Goal: Task Accomplishment & Management: Manage account settings

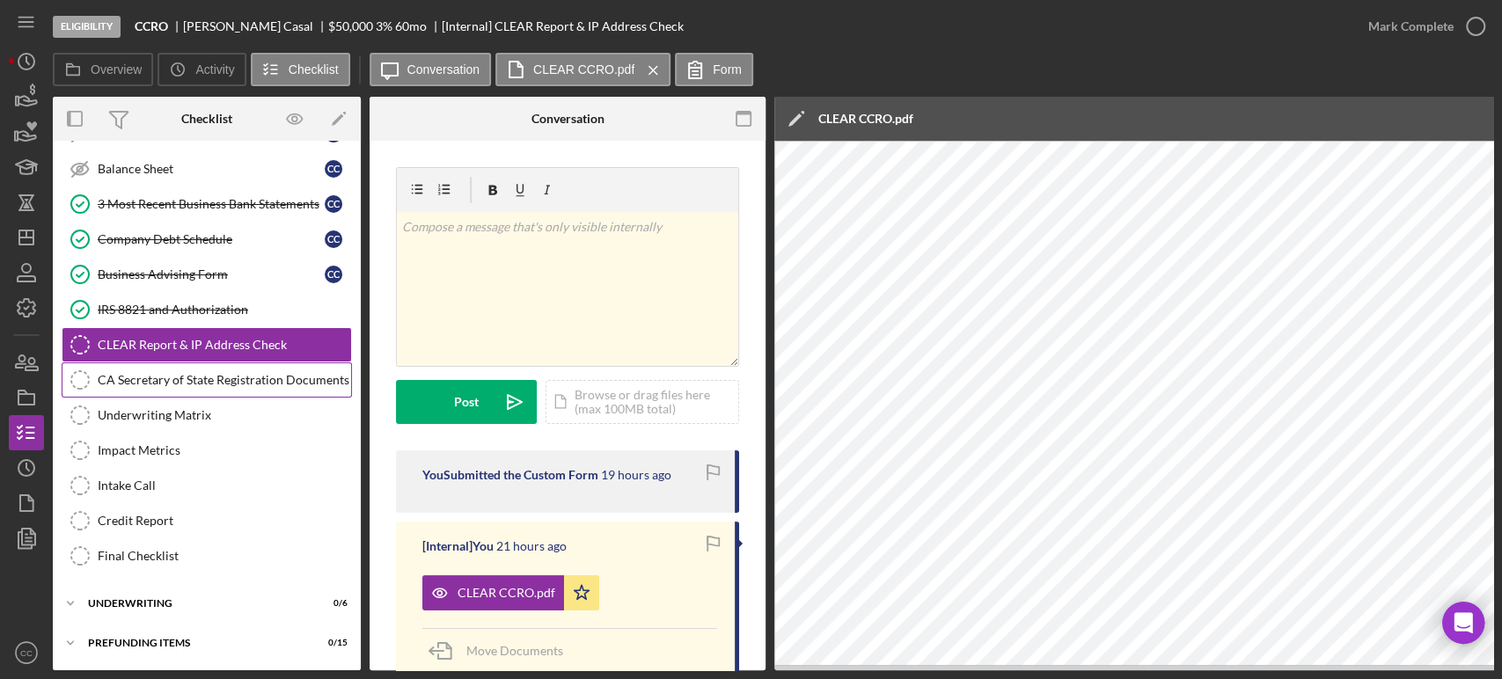
click at [267, 385] on link "CA Secretary of State Registration Documents CA Secretary of State Registration…" at bounding box center [207, 380] width 290 height 35
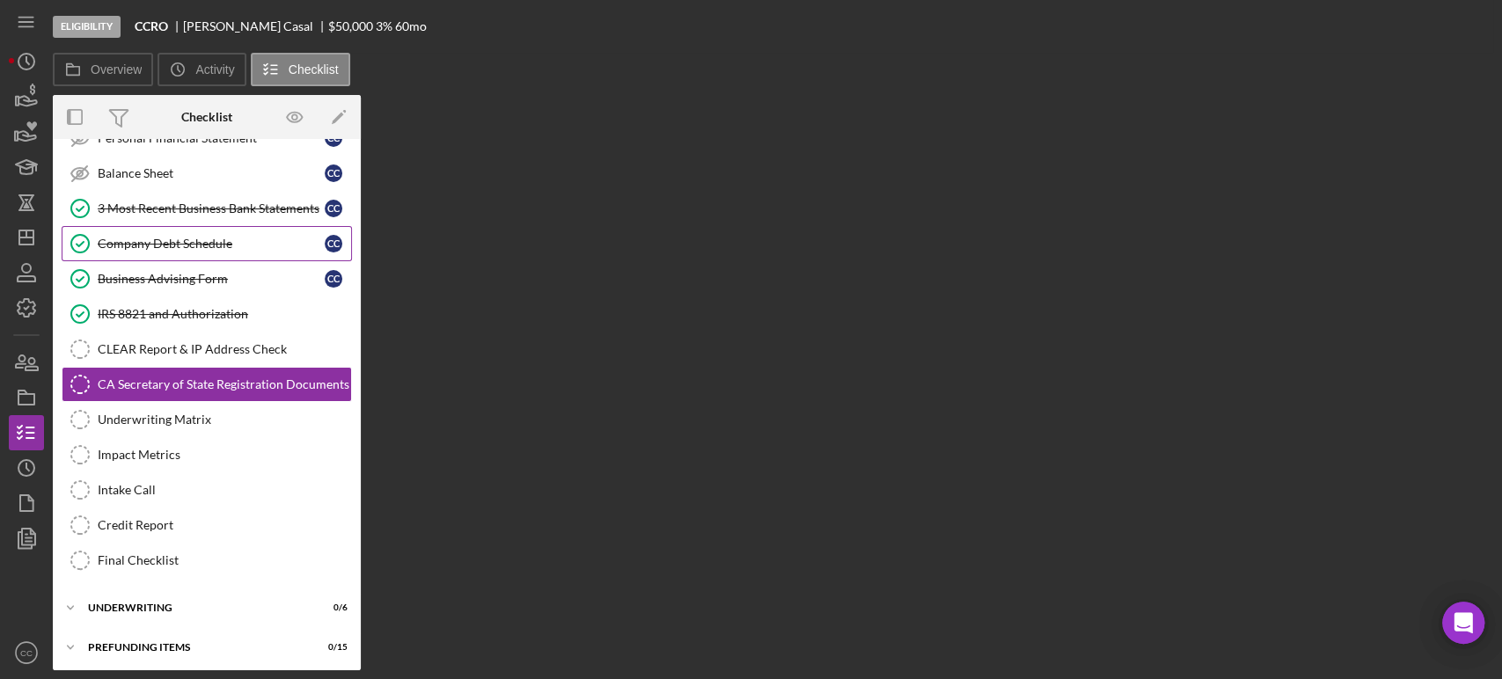
scroll to position [351, 0]
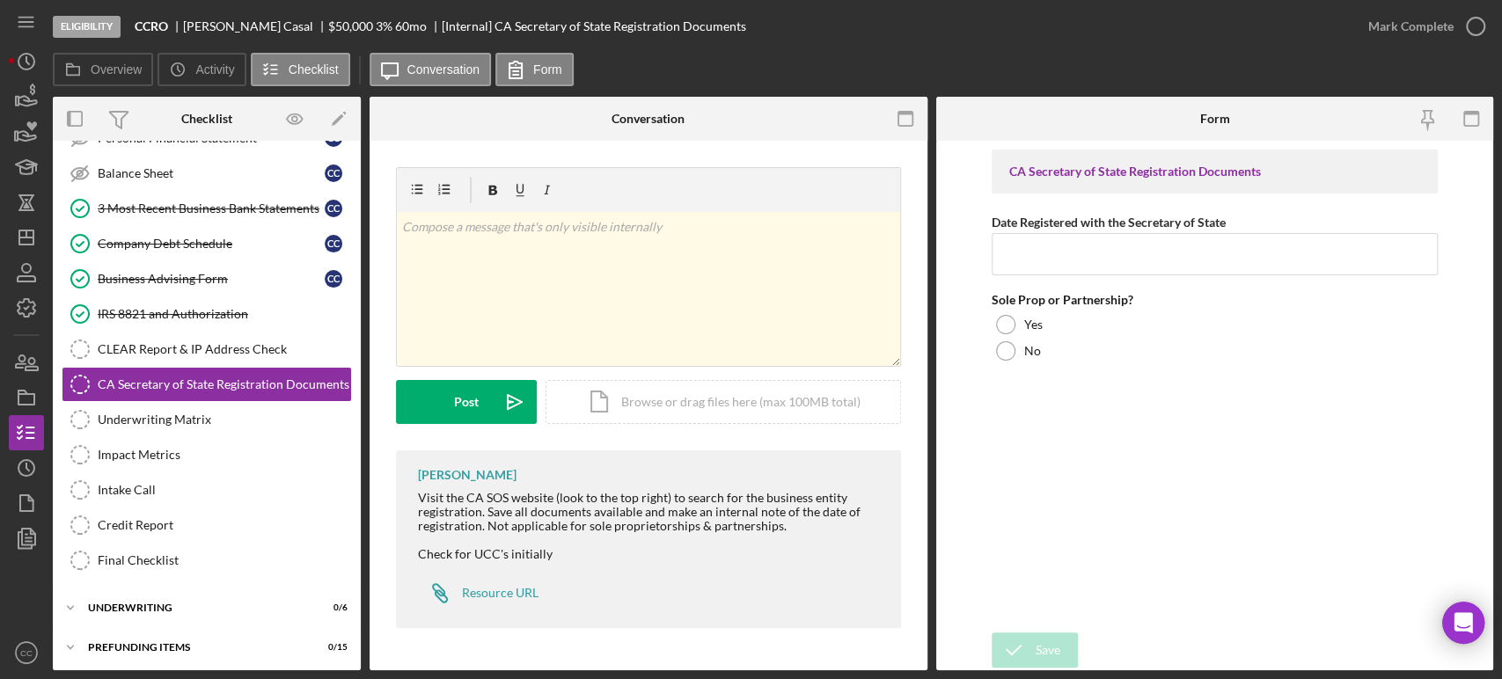
click at [152, 20] on b "CCRO" at bounding box center [151, 26] width 33 height 14
copy b "CCRO"
click at [1105, 245] on input "Date Registered with the Secretary of State" at bounding box center [1215, 254] width 446 height 42
paste input "[DATE]"
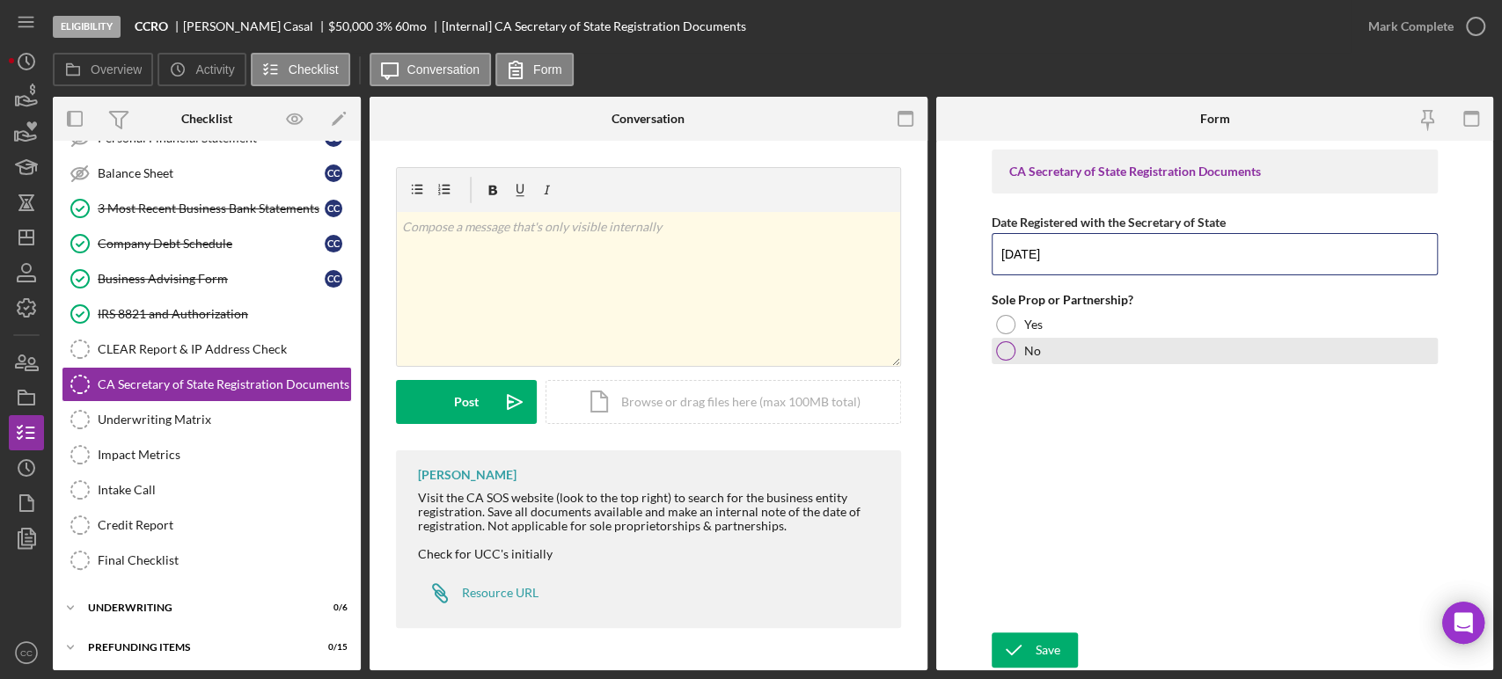
type input "[DATE]"
click at [1006, 350] on div at bounding box center [1005, 351] width 19 height 19
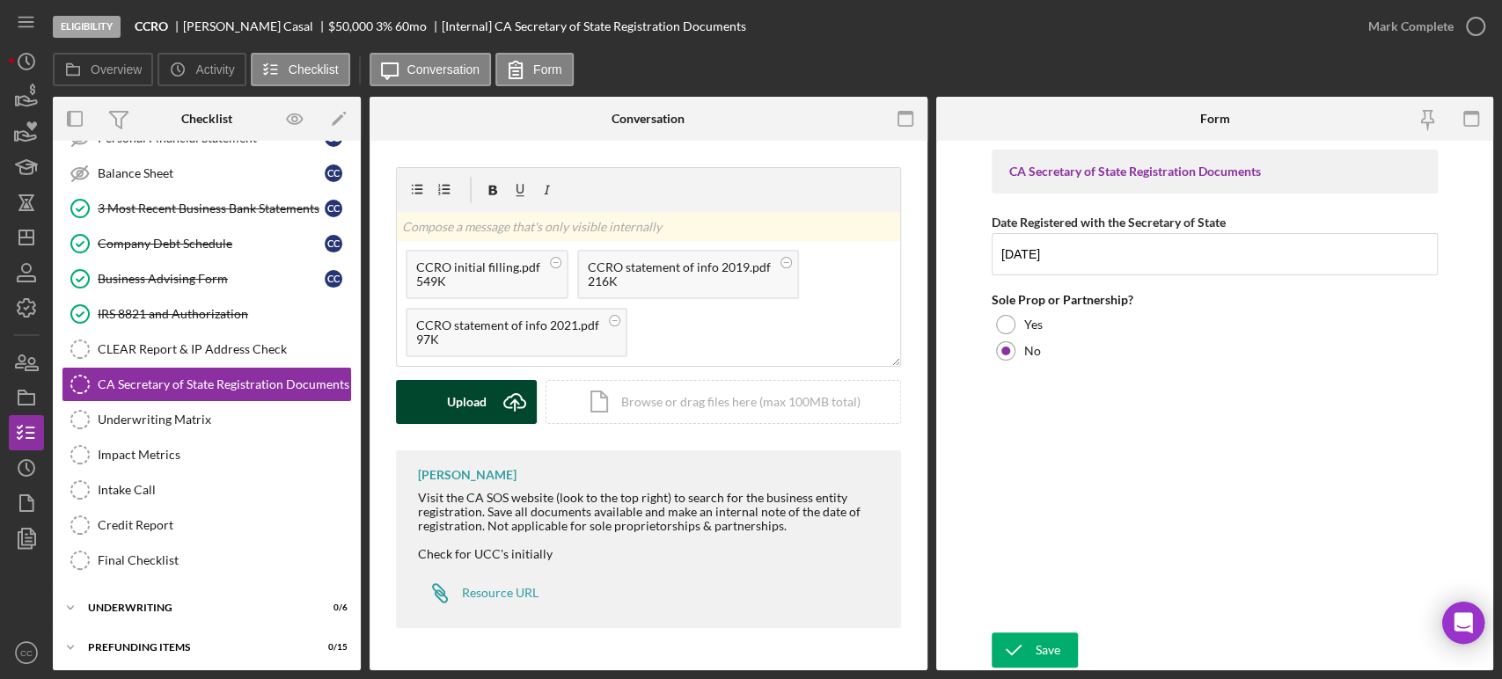
click at [496, 400] on icon "Icon/Upload" at bounding box center [515, 402] width 44 height 44
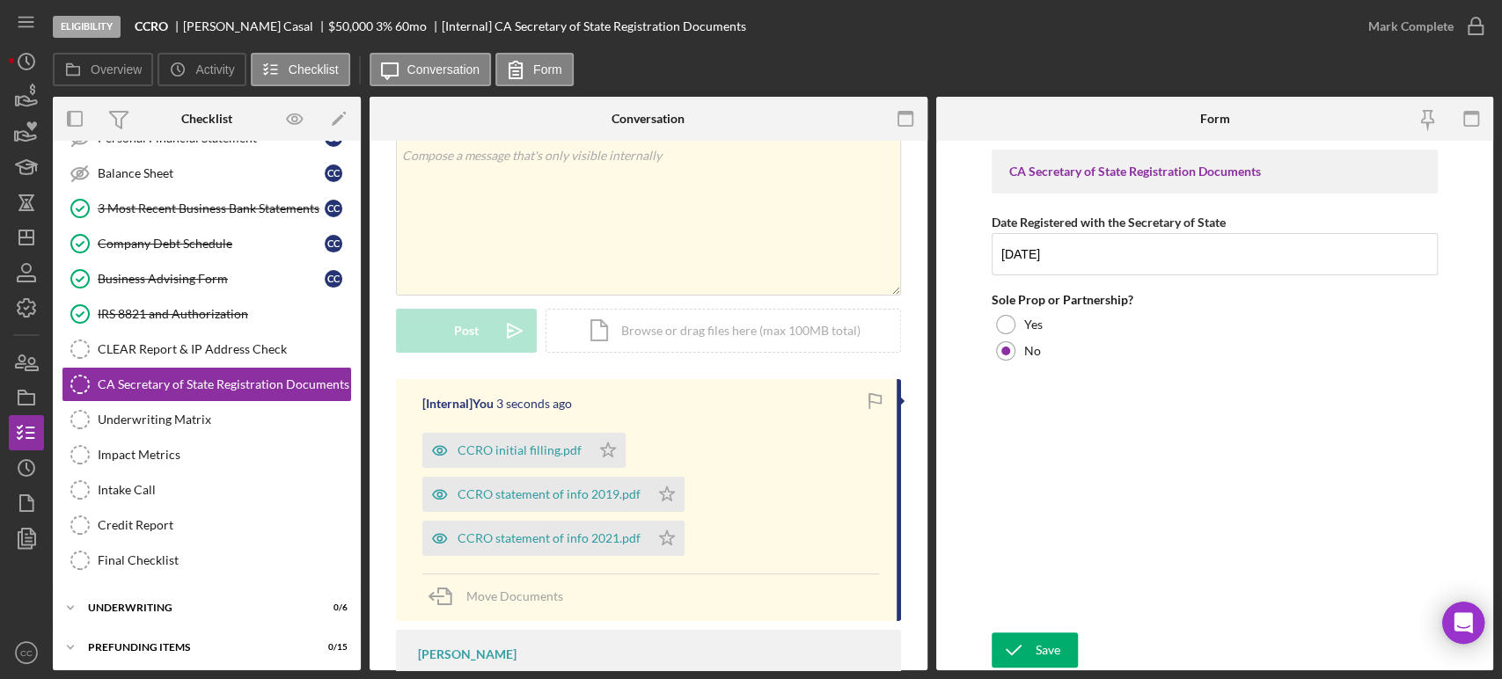
scroll to position [0, 0]
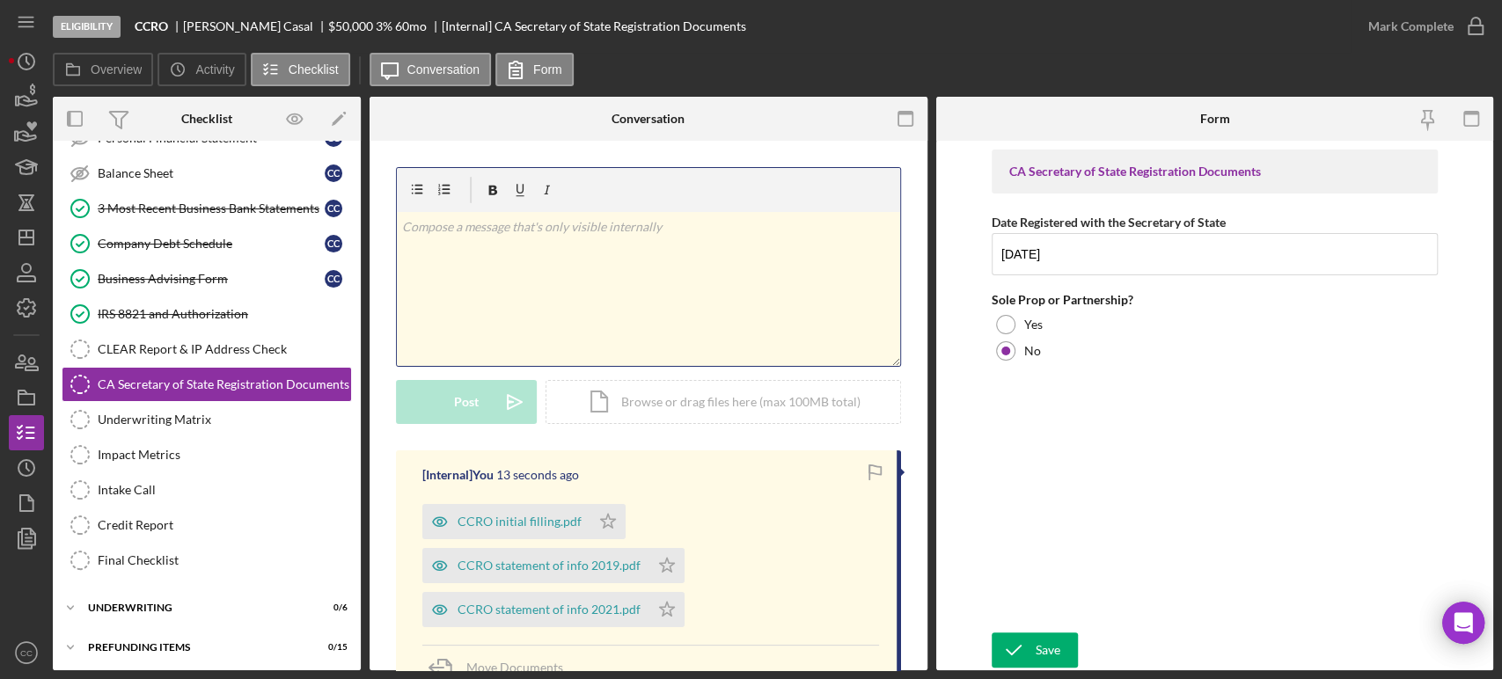
click at [493, 259] on div "v Color teal Color pink Remove color Add row above Add row below Add column bef…" at bounding box center [648, 289] width 503 height 154
click at [521, 228] on p "Statement of Info Due Date [DATE]" at bounding box center [648, 226] width 493 height 19
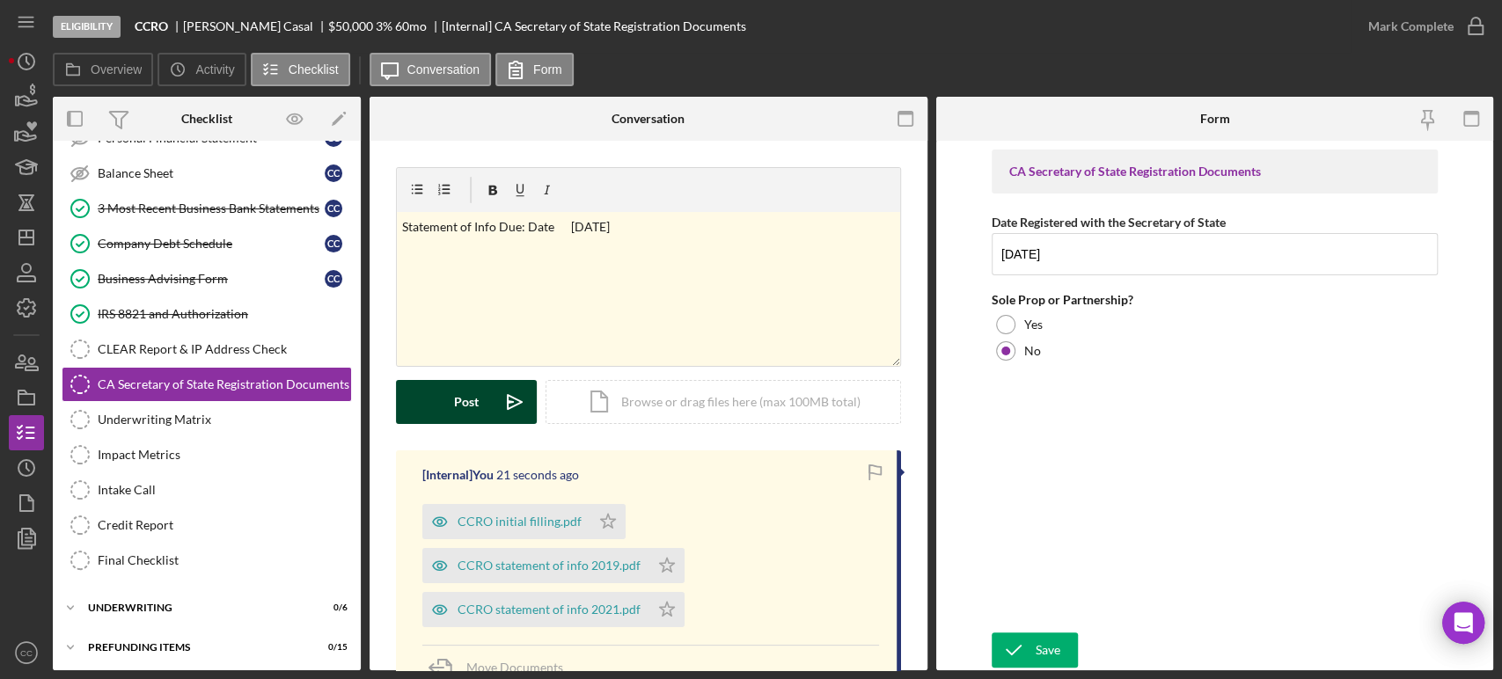
click at [492, 419] on button "Post Icon/icon-invite-send" at bounding box center [466, 402] width 141 height 44
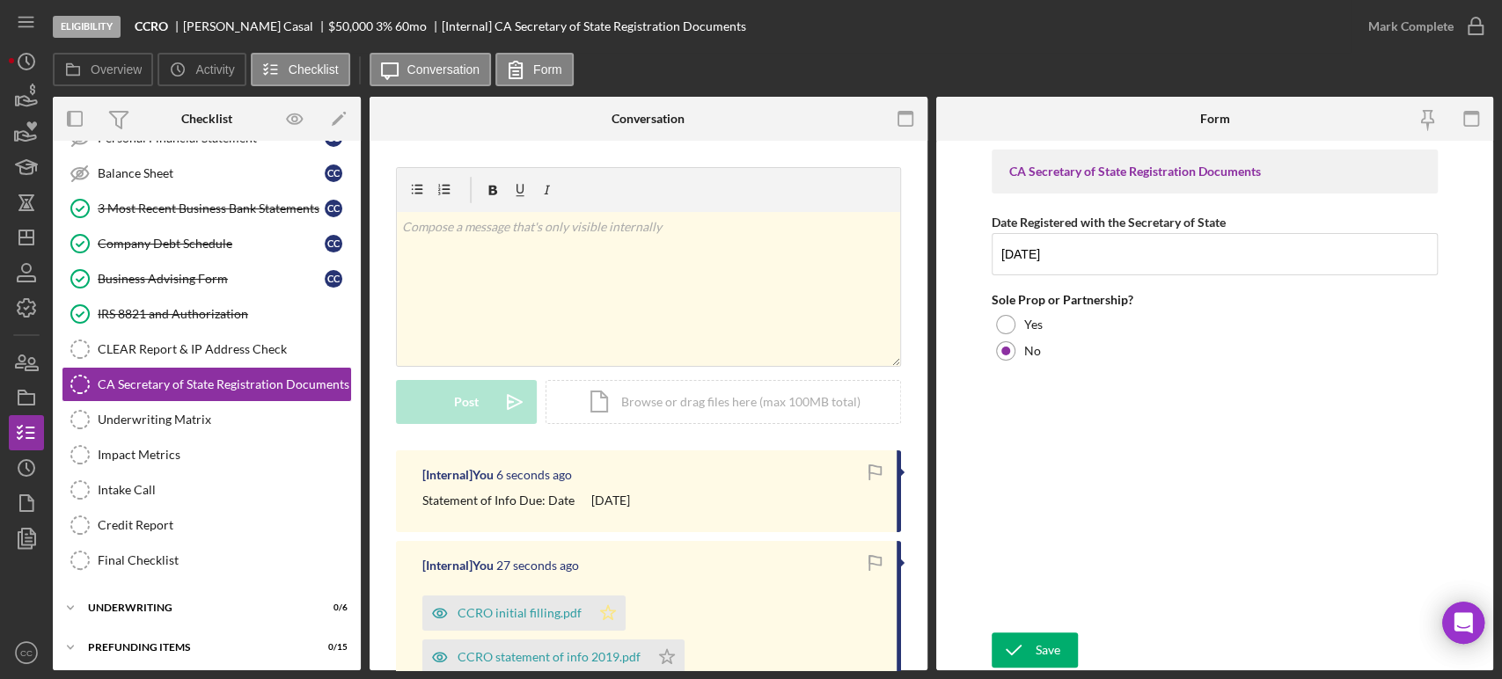
click at [606, 613] on polygon "button" at bounding box center [608, 613] width 15 height 14
click at [1443, 22] on div "Mark Complete" at bounding box center [1411, 26] width 85 height 35
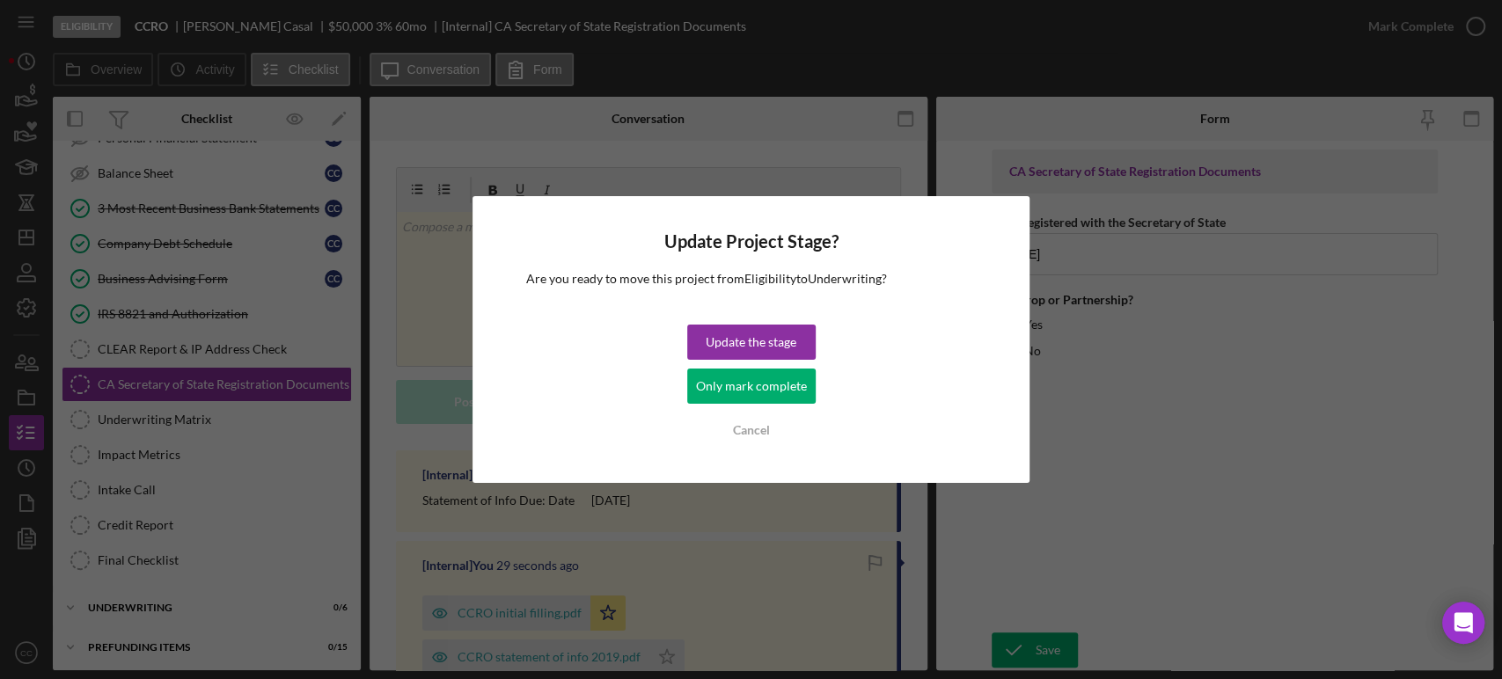
click at [772, 377] on div "Only mark complete" at bounding box center [751, 386] width 111 height 35
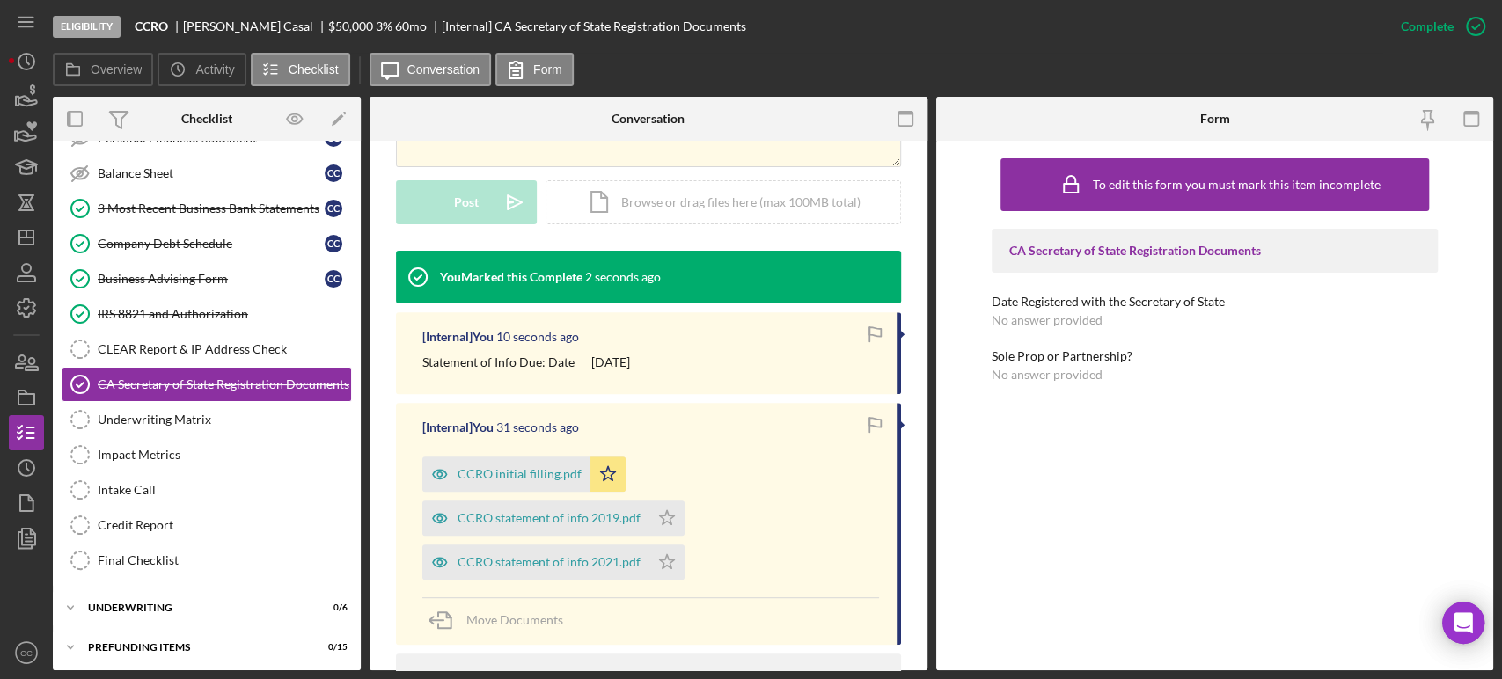
scroll to position [488, 0]
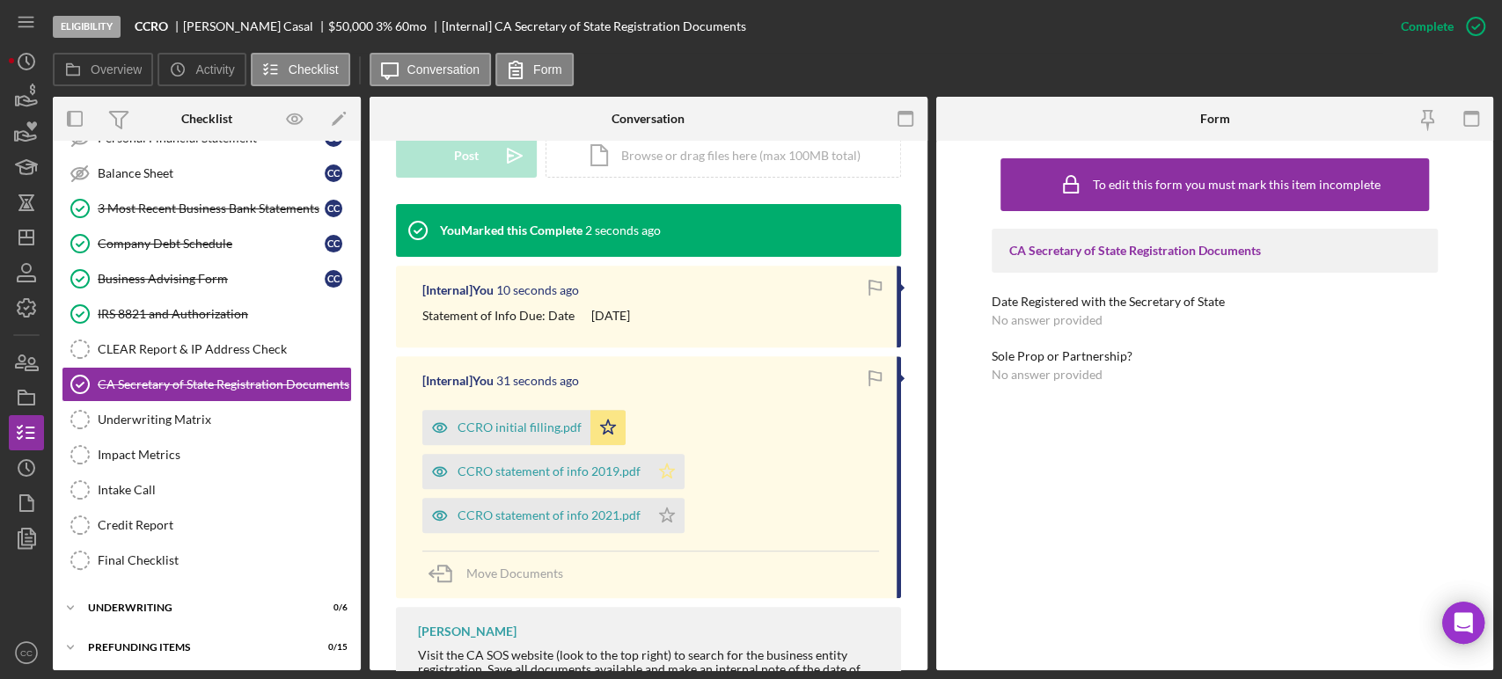
click at [665, 474] on polygon "button" at bounding box center [667, 472] width 15 height 14
click at [665, 525] on icon "Icon/Star" at bounding box center [667, 515] width 35 height 35
click at [151, 352] on div "CLEAR Report & IP Address Check" at bounding box center [224, 349] width 253 height 14
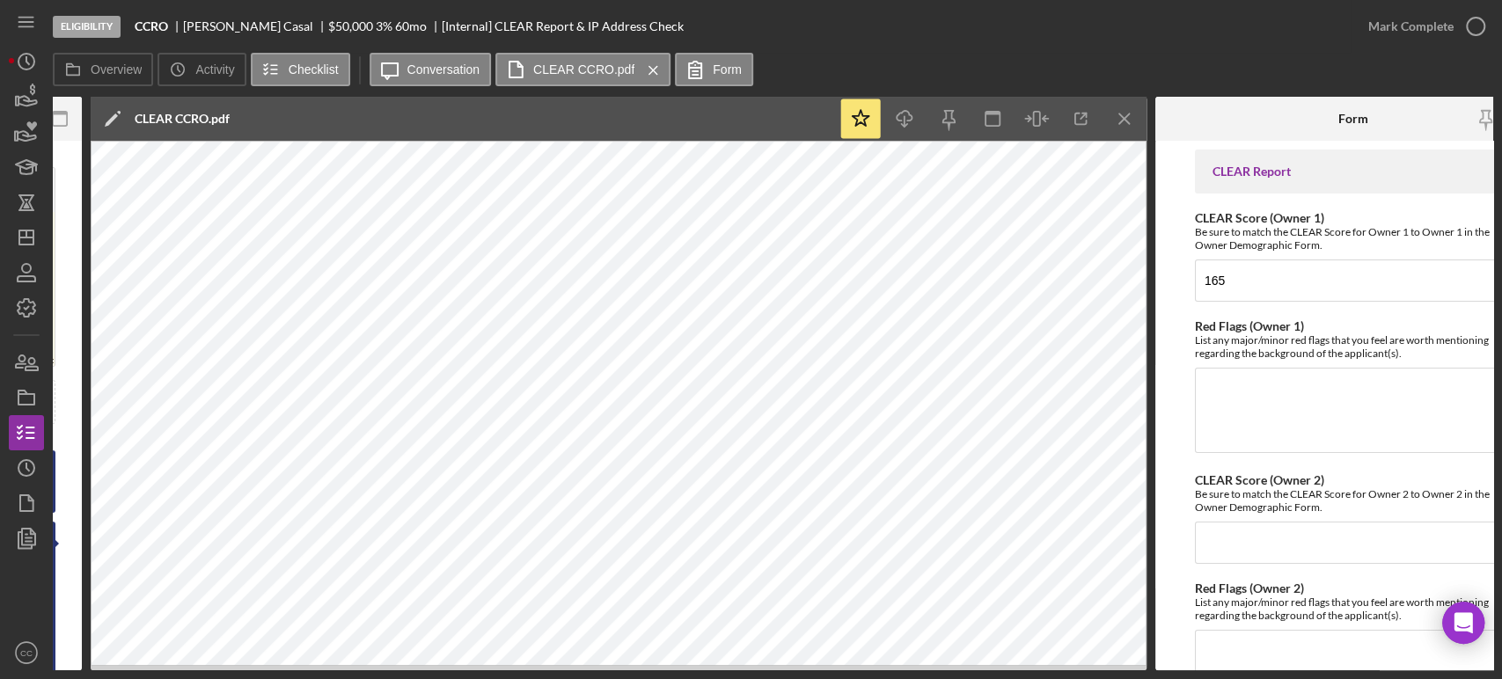
scroll to position [0, 742]
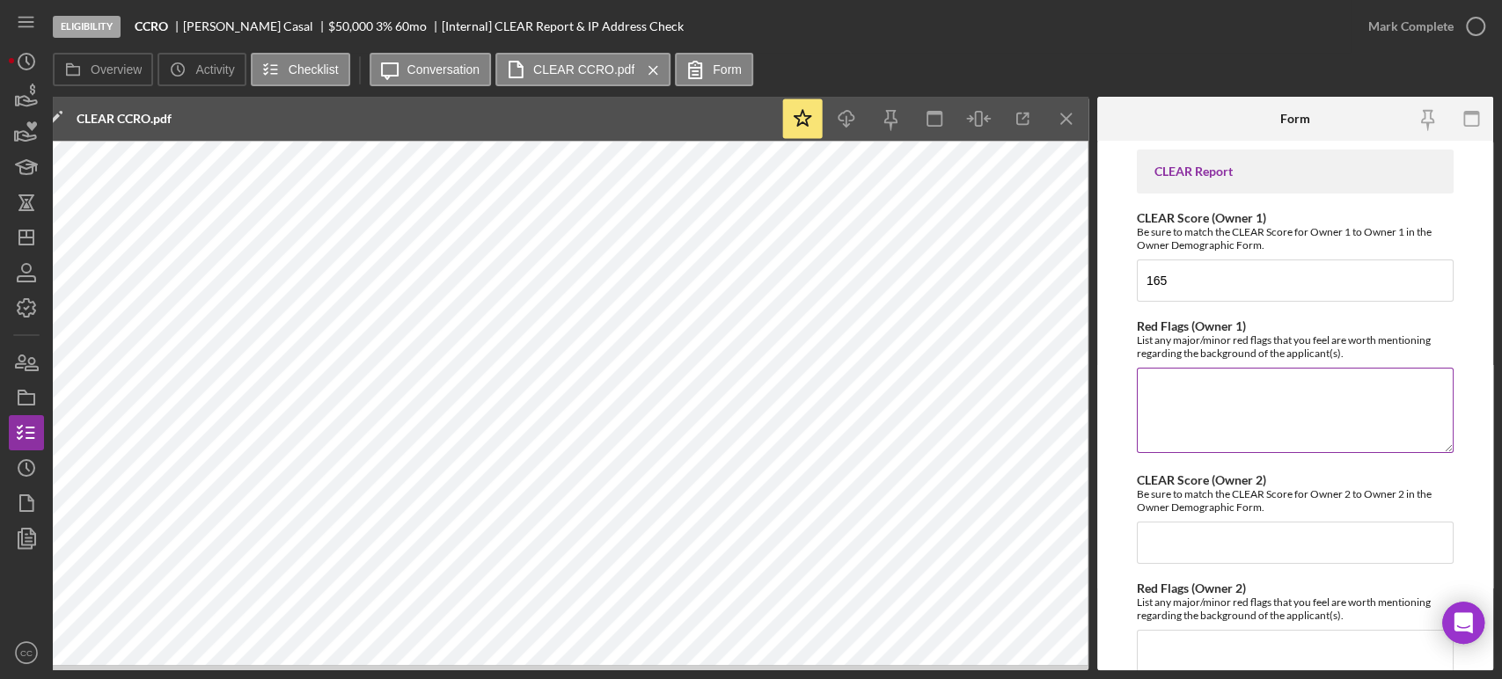
click at [1226, 403] on textarea "Red Flags (Owner 1)" at bounding box center [1295, 410] width 317 height 84
paste textarea "FILING TYPE: SMALL CLAIMS JUDGMENT FILING DATE: [DATE] Debtor Amount: $5,116.00…"
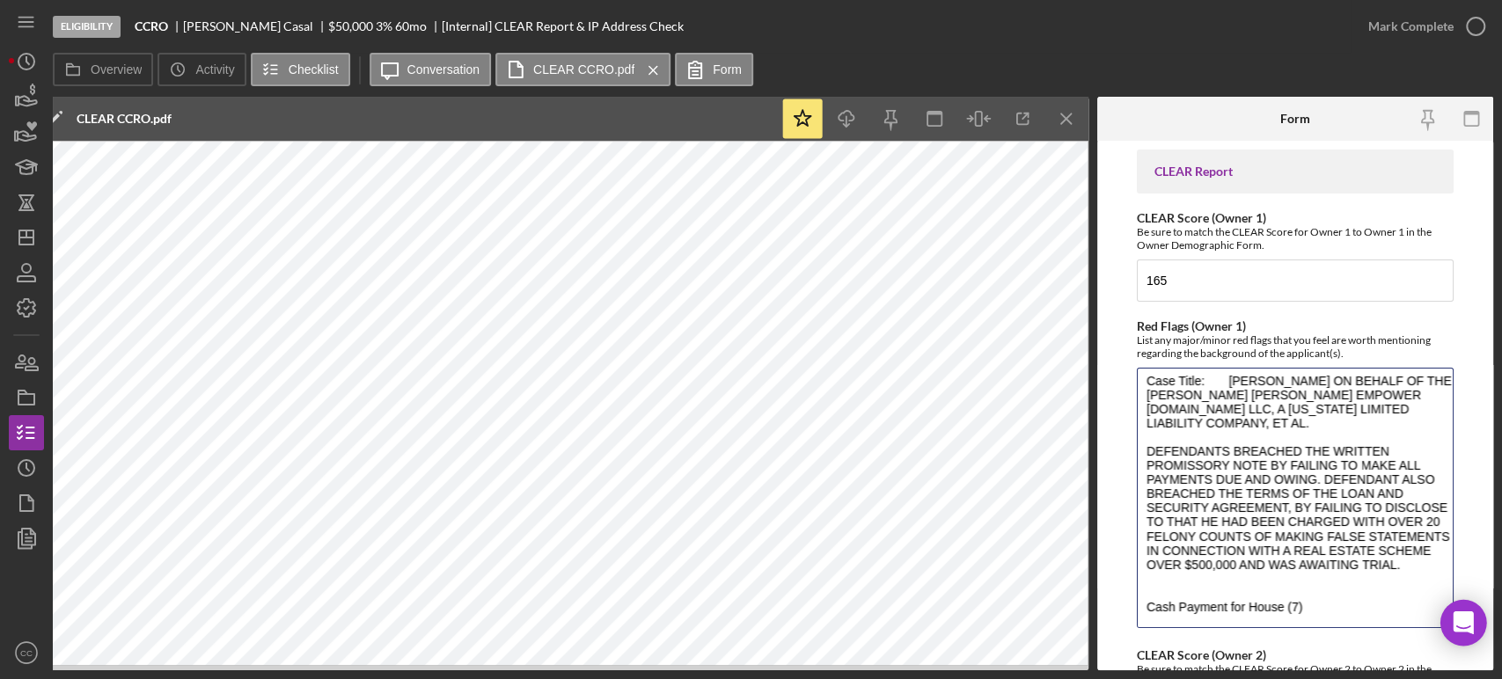
scroll to position [352, 0]
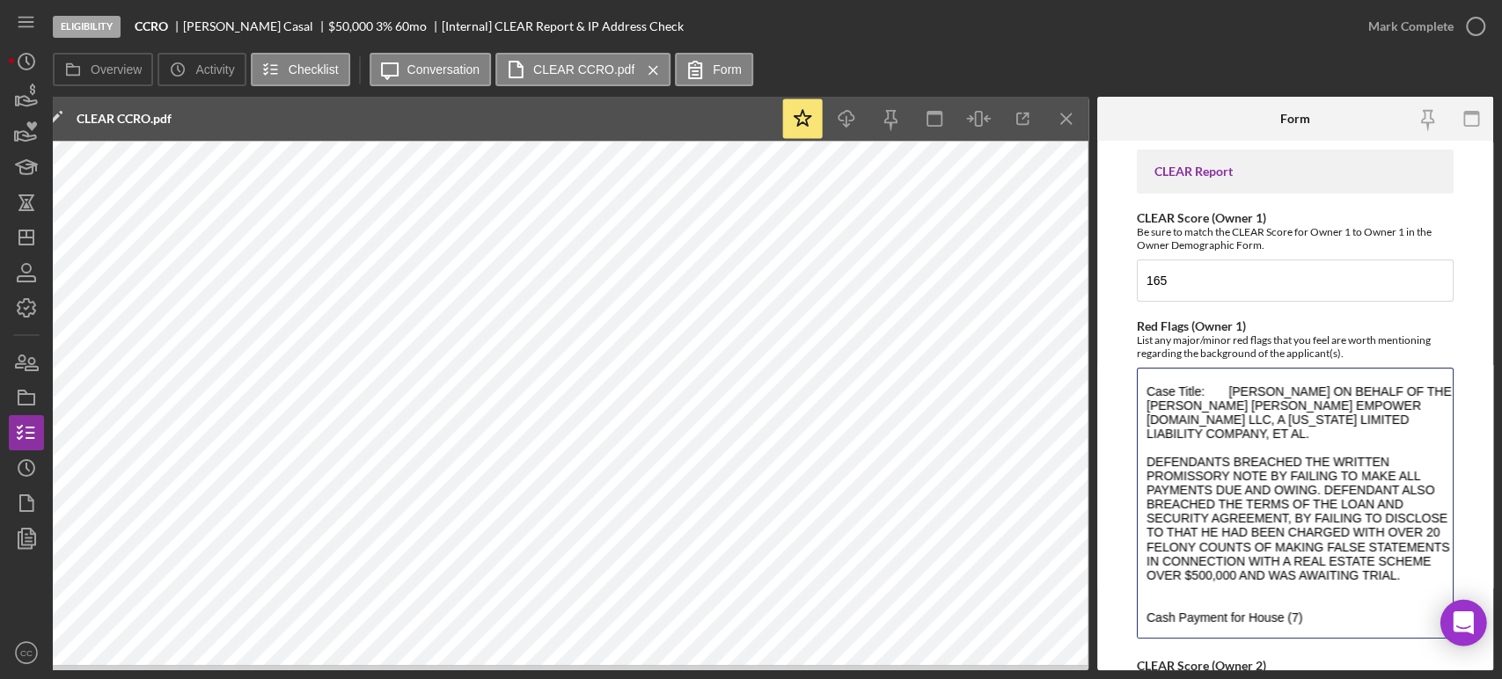
drag, startPoint x: 1444, startPoint y: 450, endPoint x: 1477, endPoint y: 637, distance: 190.3
click at [1477, 637] on body "Eligibility CCRO [PERSON_NAME] $50,000 $10,000 3 % 60 mo [Internal] CLEAR Repor…" at bounding box center [751, 339] width 1502 height 679
drag, startPoint x: 1319, startPoint y: 588, endPoint x: 1130, endPoint y: 434, distance: 243.3
click at [1130, 434] on form "CLEAR Report CLEAR Score (Owner 1) Be sure to match the CLEAR Score for Owner 1…" at bounding box center [1296, 406] width 396 height 530
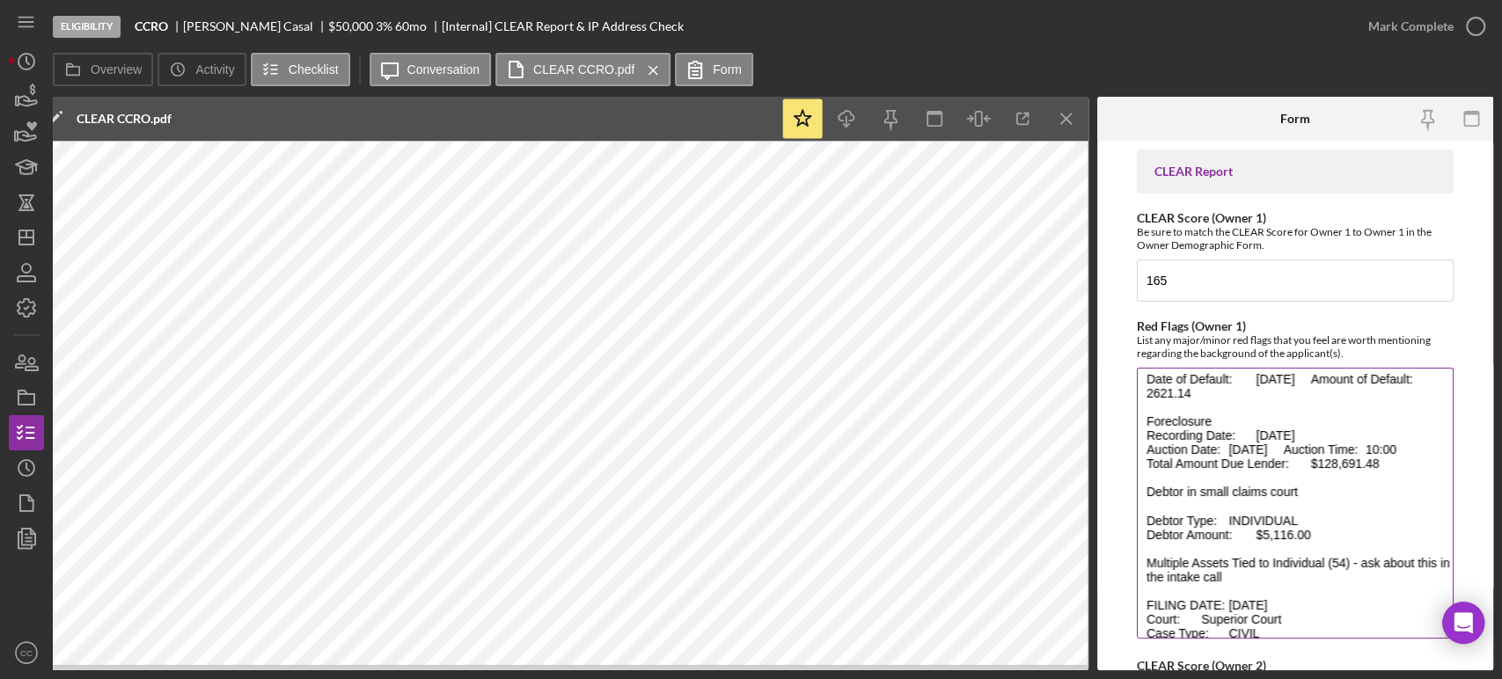
scroll to position [98, 0]
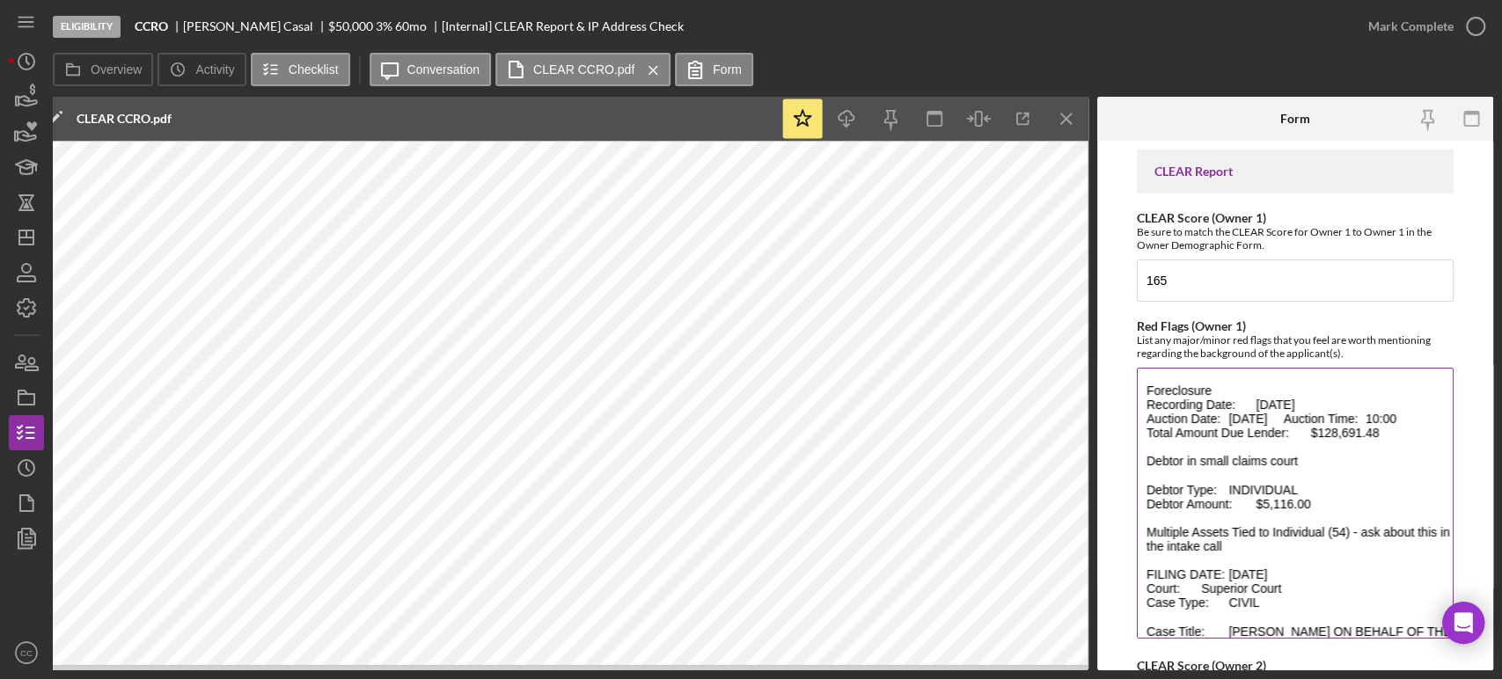
drag, startPoint x: 1145, startPoint y: 459, endPoint x: 1331, endPoint y: 500, distance: 190.1
click at [1331, 500] on textarea "FILING TYPE: SMALL CLAIMS JUDGMENT FILING DATE: [DATE] Debtor Amount: $5,116.00…" at bounding box center [1295, 503] width 317 height 271
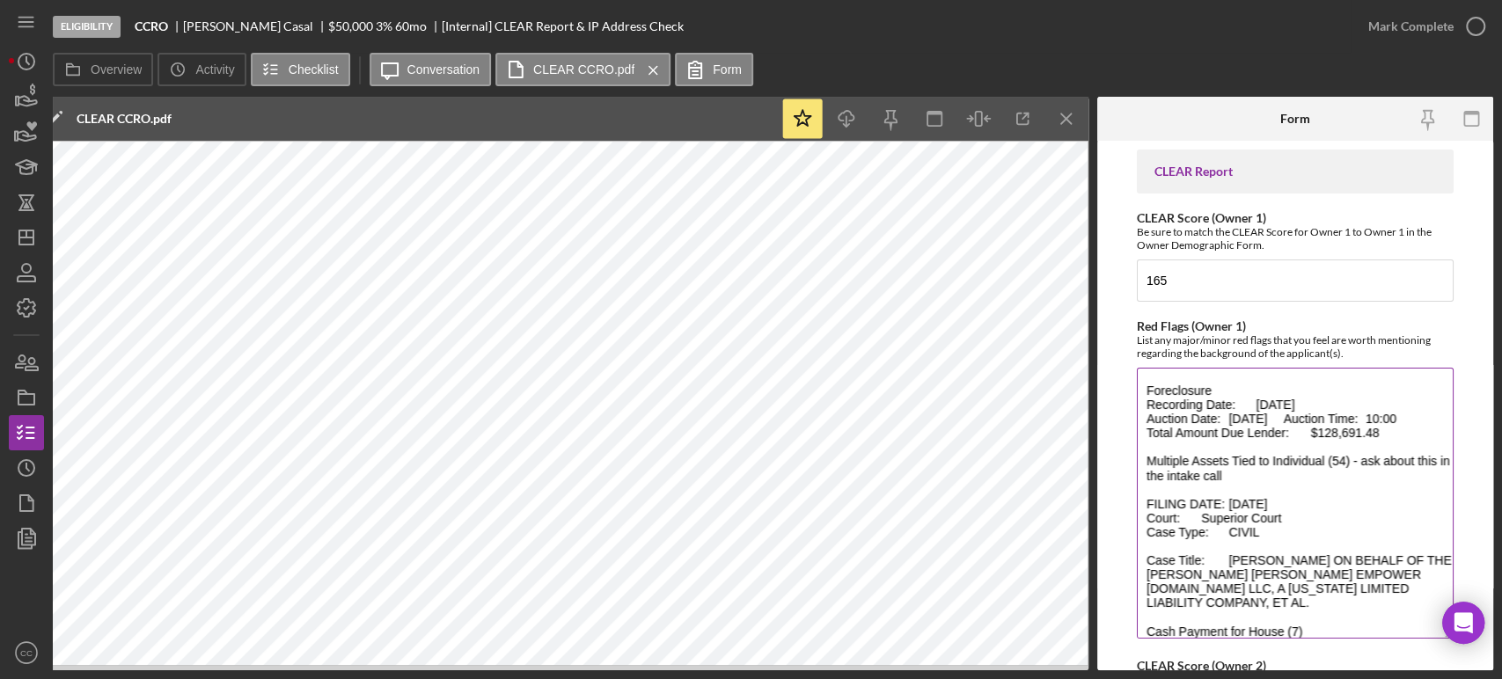
drag, startPoint x: 1267, startPoint y: 482, endPoint x: 1355, endPoint y: 466, distance: 89.6
click at [1355, 466] on textarea "FILING TYPE: SMALL CLAIMS JUDGMENT FILING DATE: [DATE] Debtor Amount: $5,116.00…" at bounding box center [1295, 503] width 317 height 271
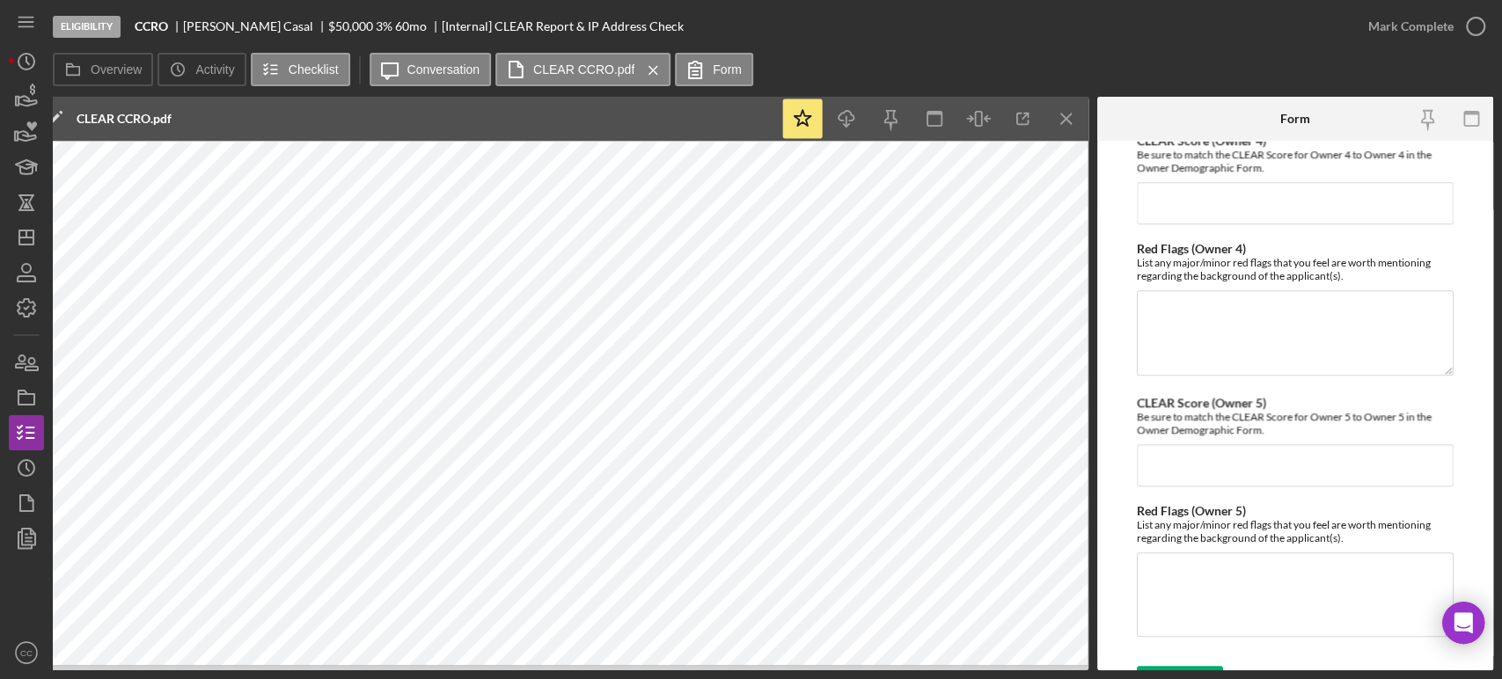
scroll to position [1084, 0]
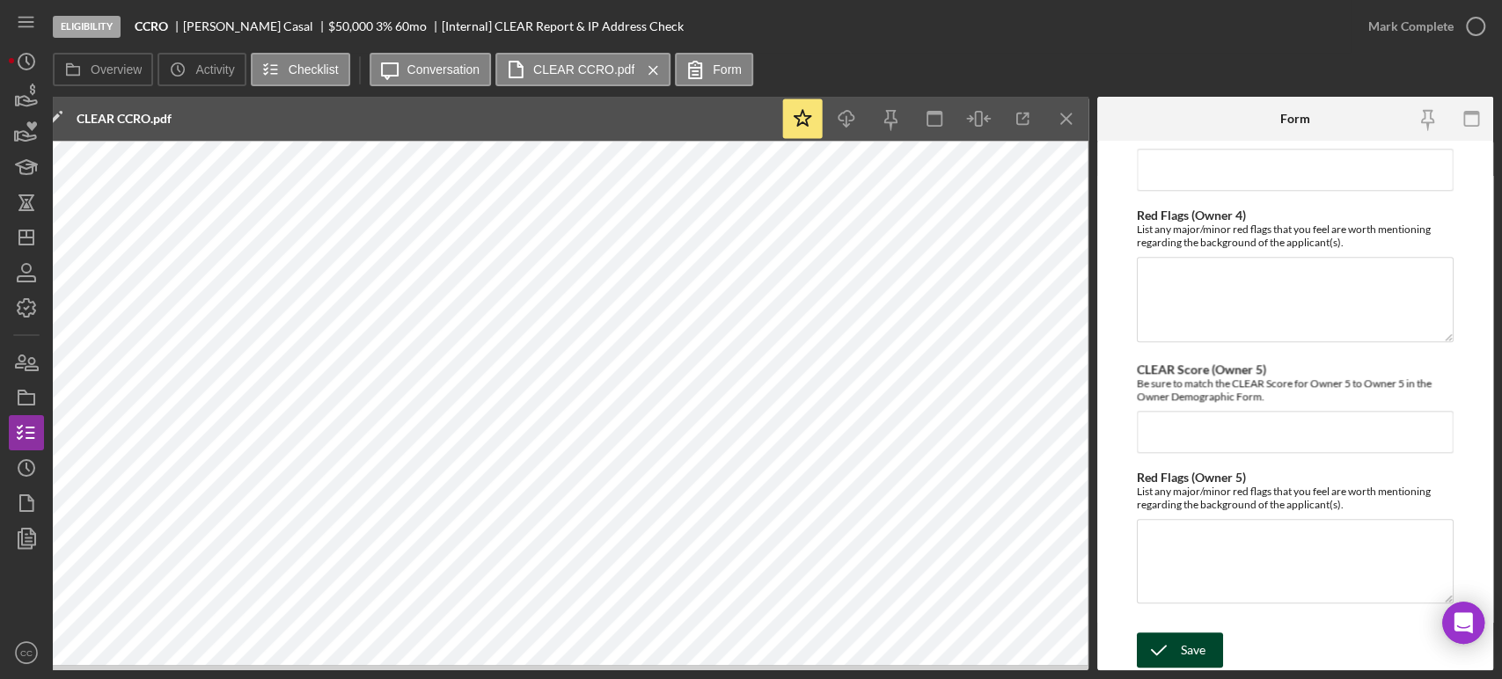
type textarea "FILING TYPE: SMALL CLAIMS JUDGMENT FILING DATE: [DATE] Debtor Amount: $5,116.00…"
click at [1183, 642] on div "Save" at bounding box center [1193, 650] width 25 height 35
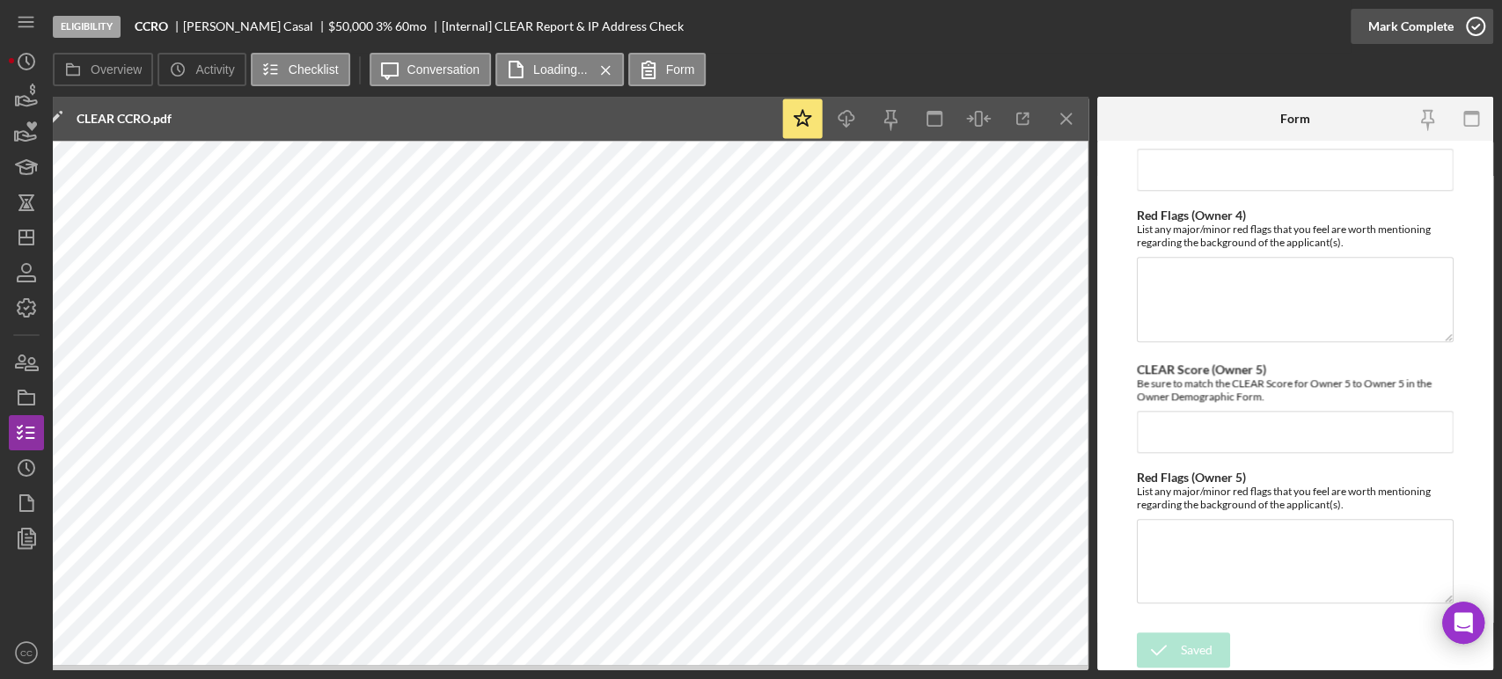
click at [1443, 28] on div "Mark Complete" at bounding box center [1411, 26] width 85 height 35
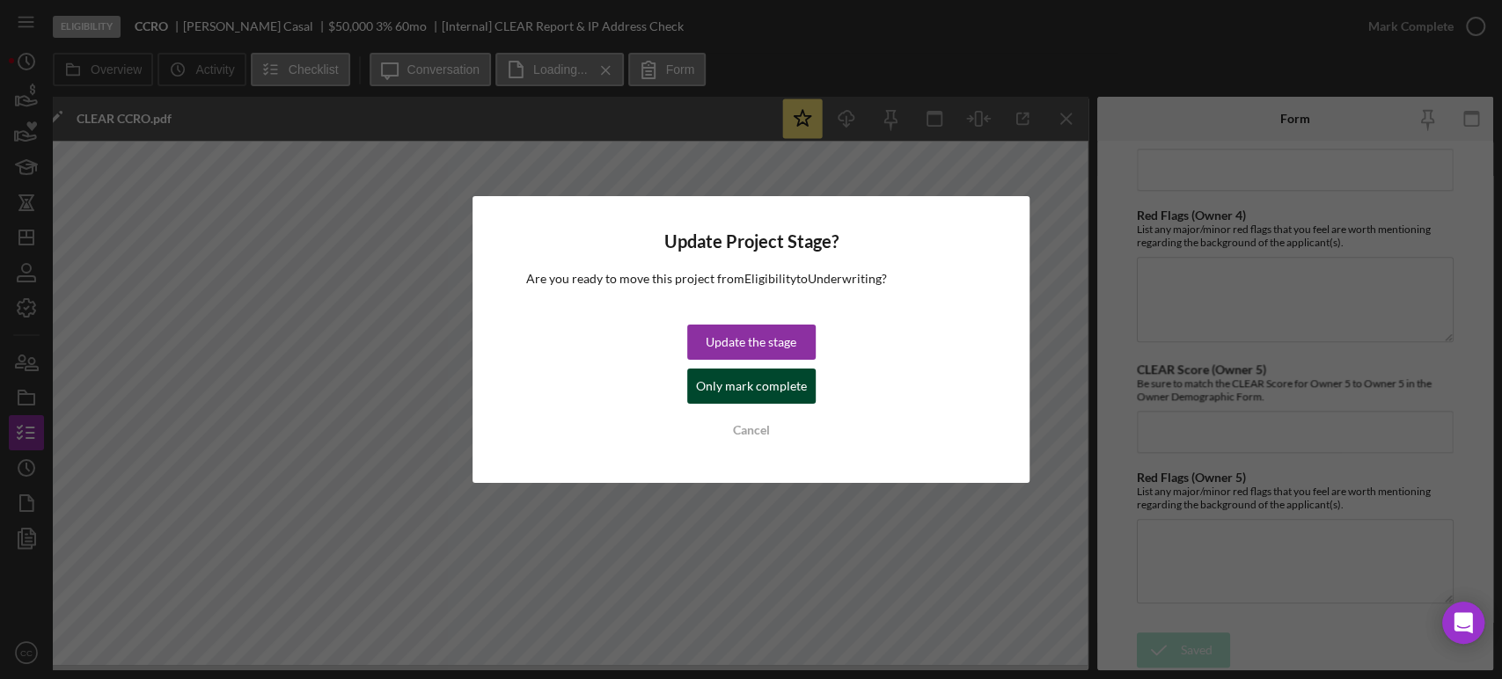
click at [716, 388] on div "Only mark complete" at bounding box center [751, 386] width 111 height 35
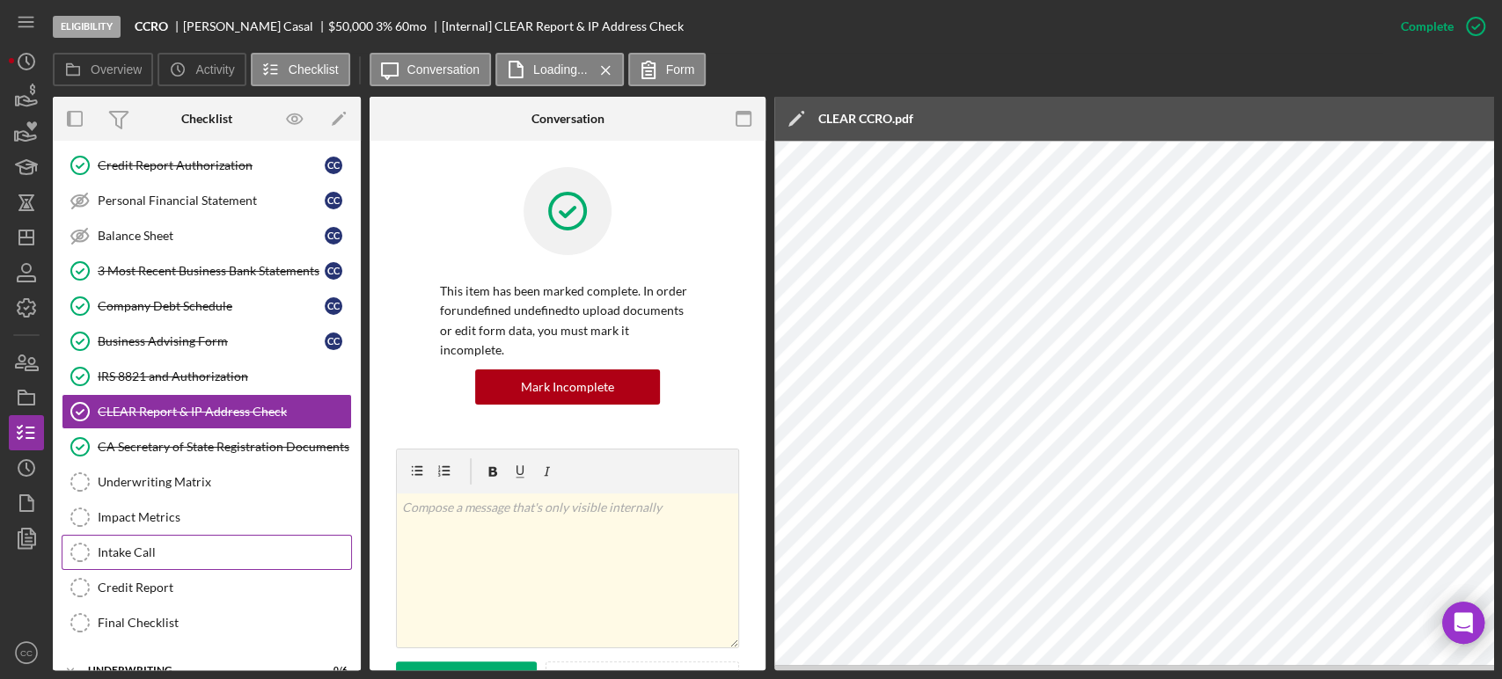
scroll to position [160, 0]
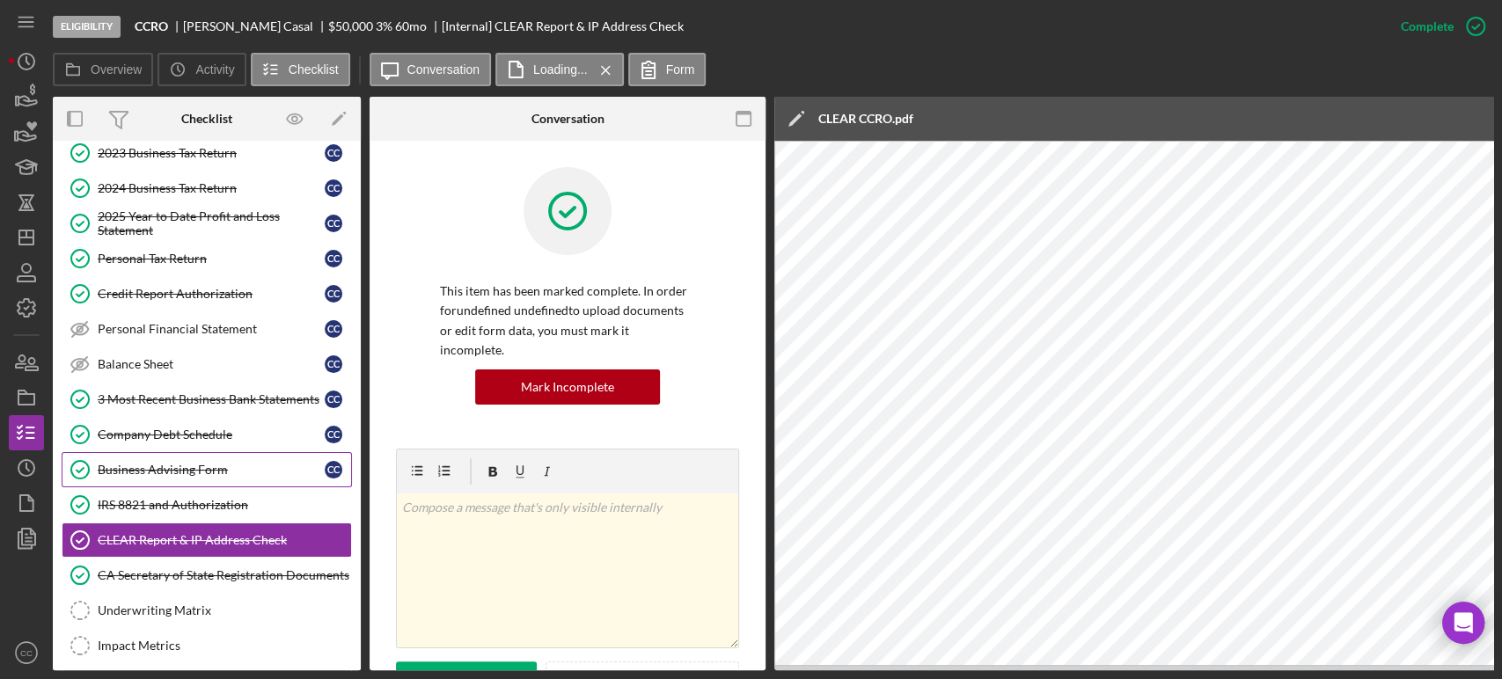
click at [211, 470] on div "Business Advising Form" at bounding box center [211, 470] width 227 height 14
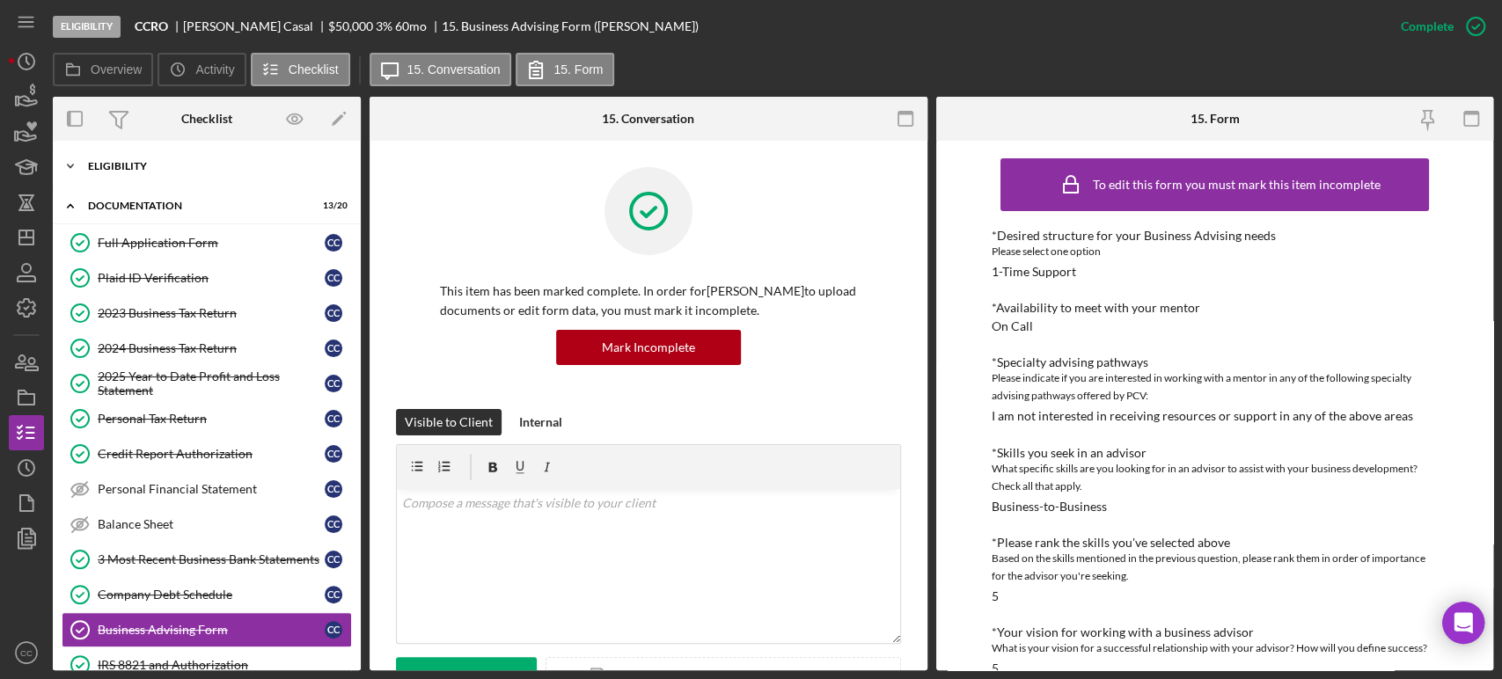
click at [163, 166] on div "Eligibility" at bounding box center [213, 166] width 251 height 11
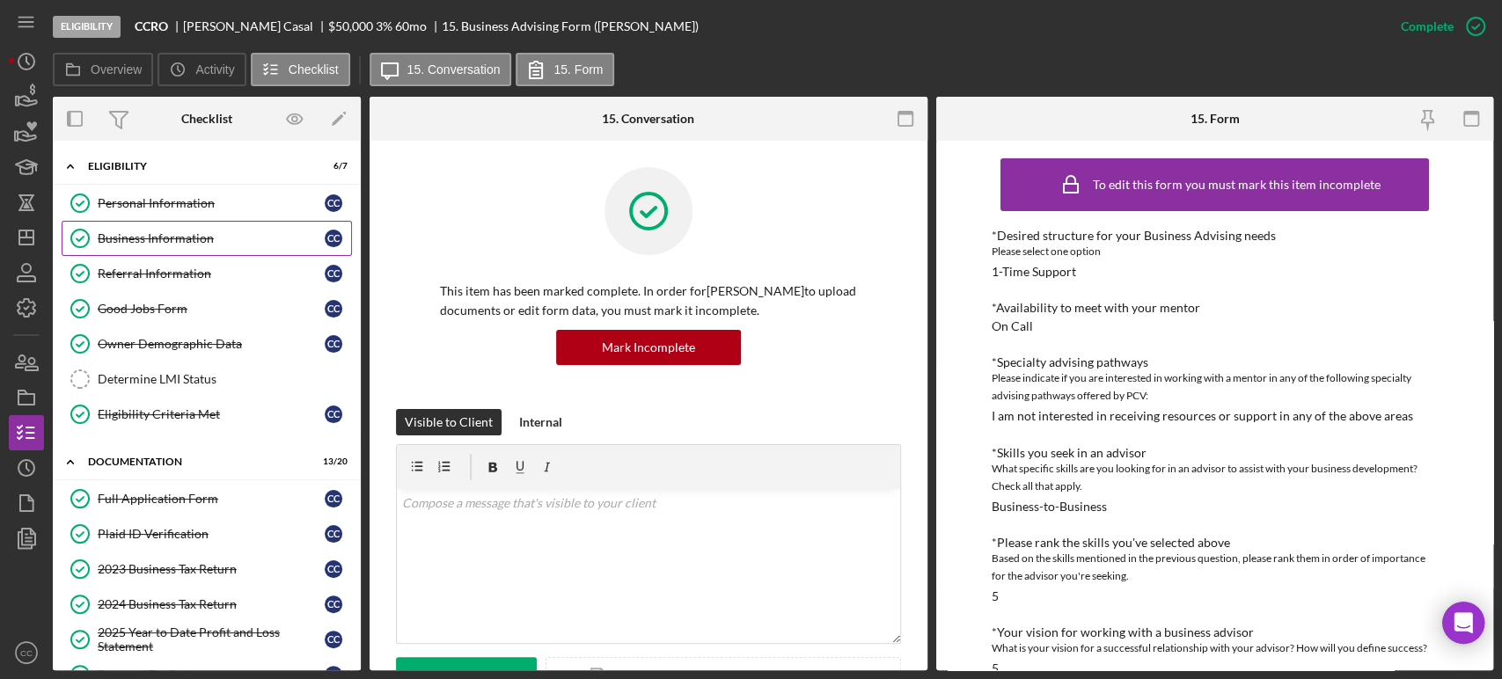
click at [173, 241] on div "Business Information" at bounding box center [211, 238] width 227 height 14
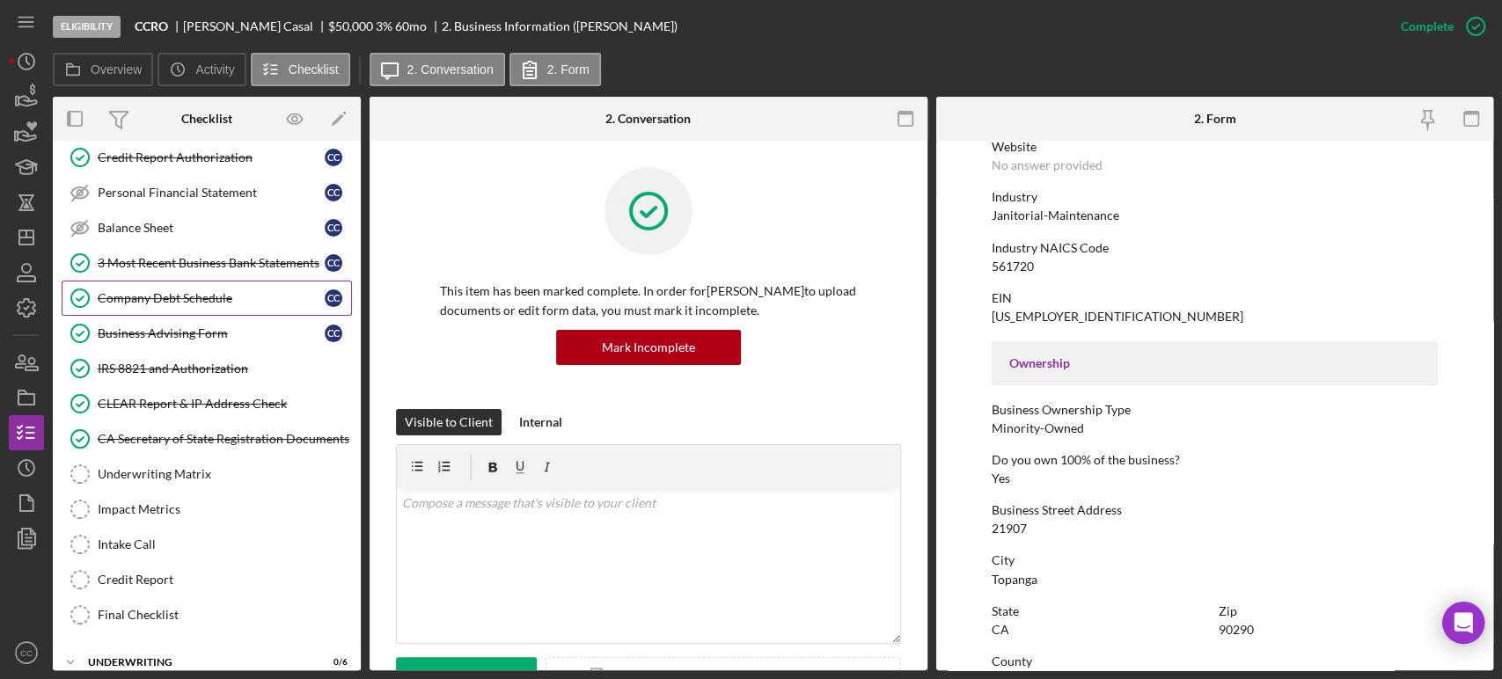
scroll to position [586, 0]
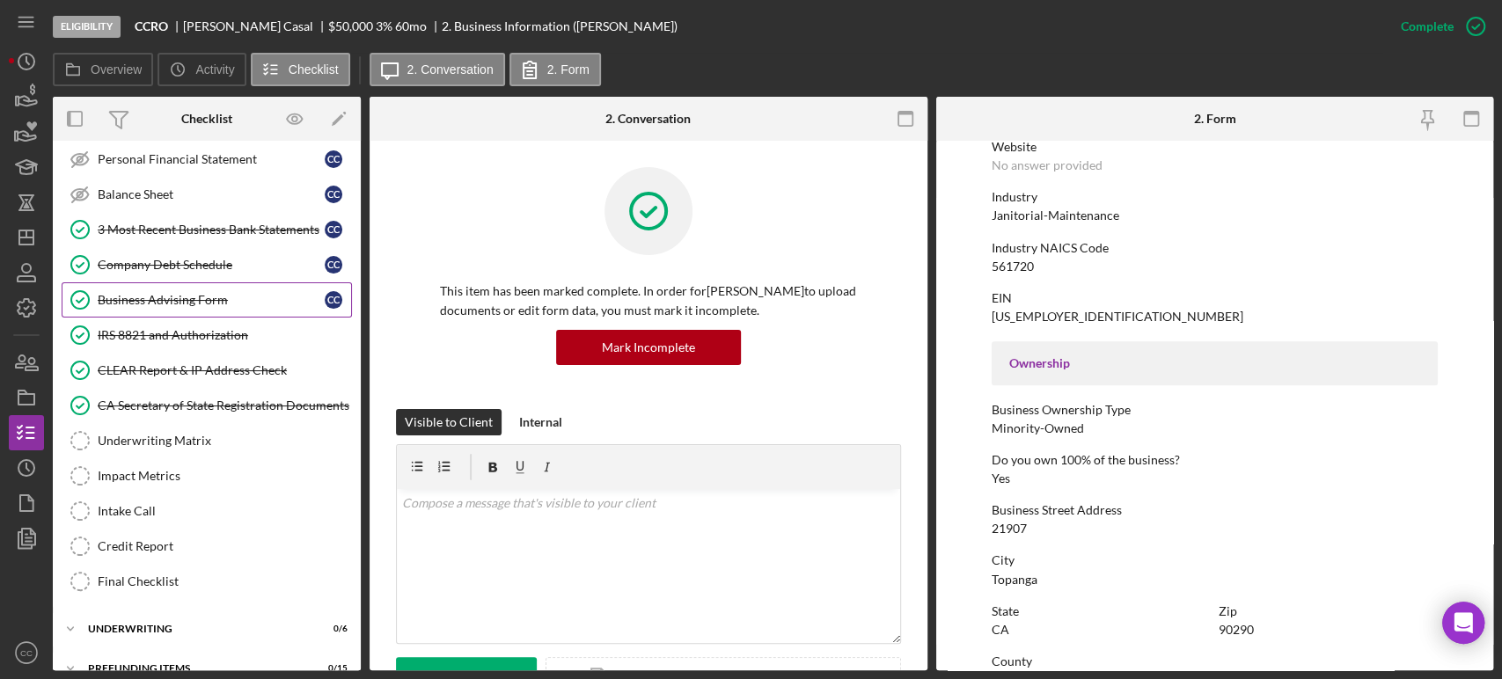
click at [179, 297] on div "Business Advising Form" at bounding box center [211, 300] width 227 height 14
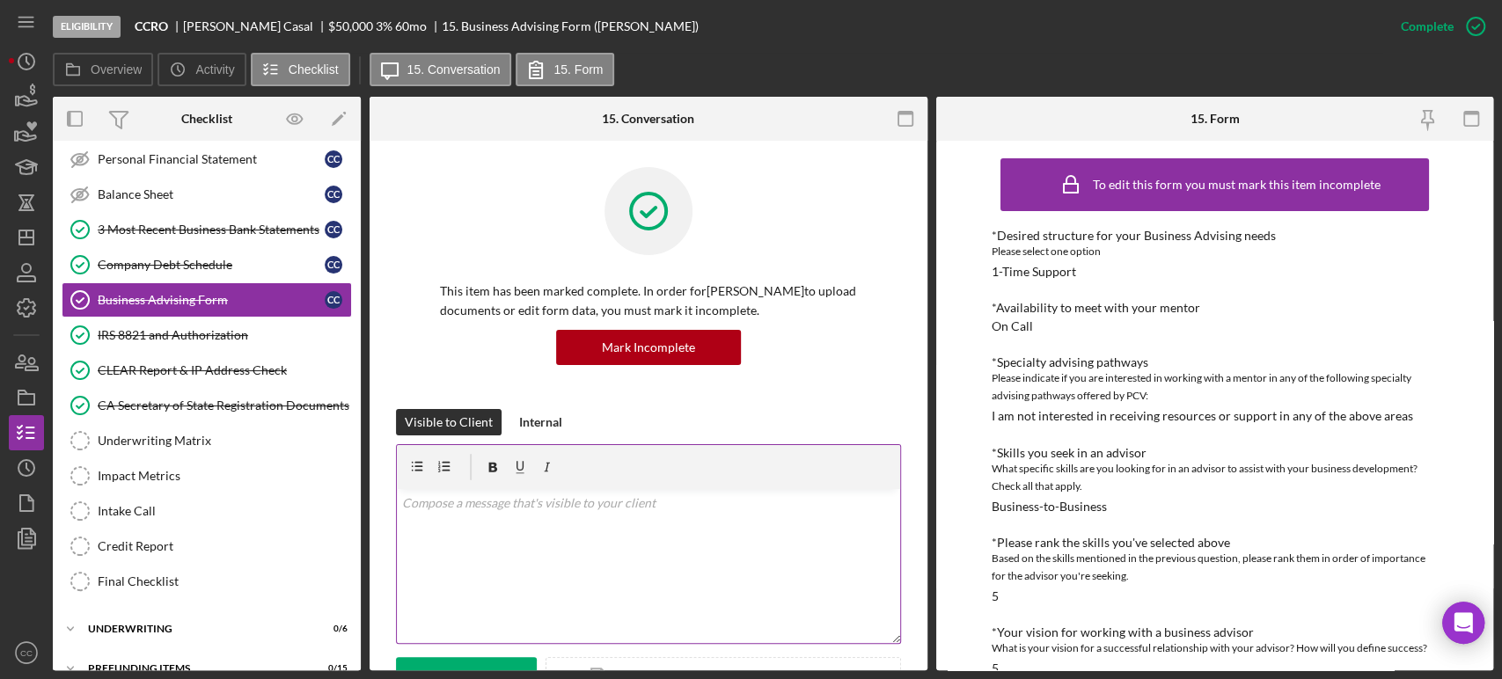
click at [530, 526] on div "v Color teal Color pink Remove color Add row above Add row below Add column bef…" at bounding box center [648, 566] width 503 height 154
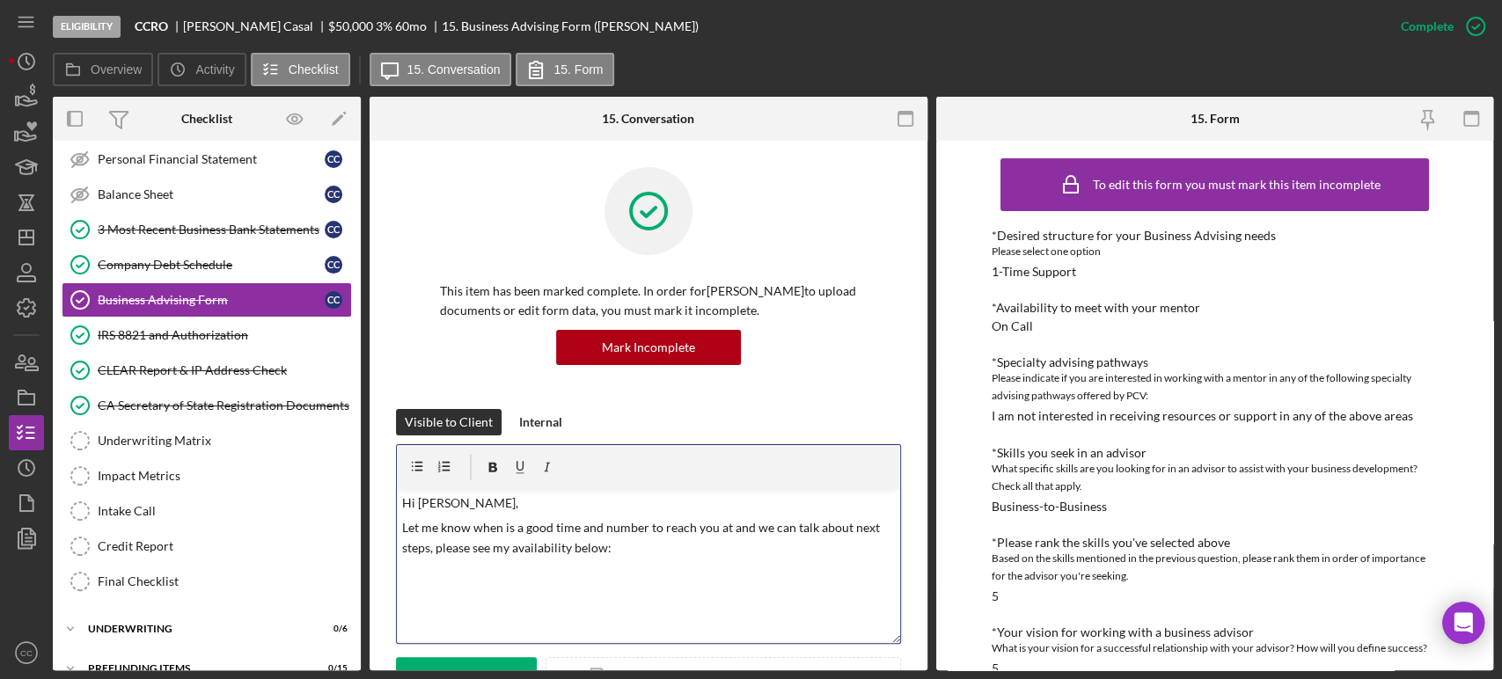
click at [505, 588] on div "v Color teal Color pink Remove color Add row above Add row below Add column bef…" at bounding box center [648, 566] width 503 height 154
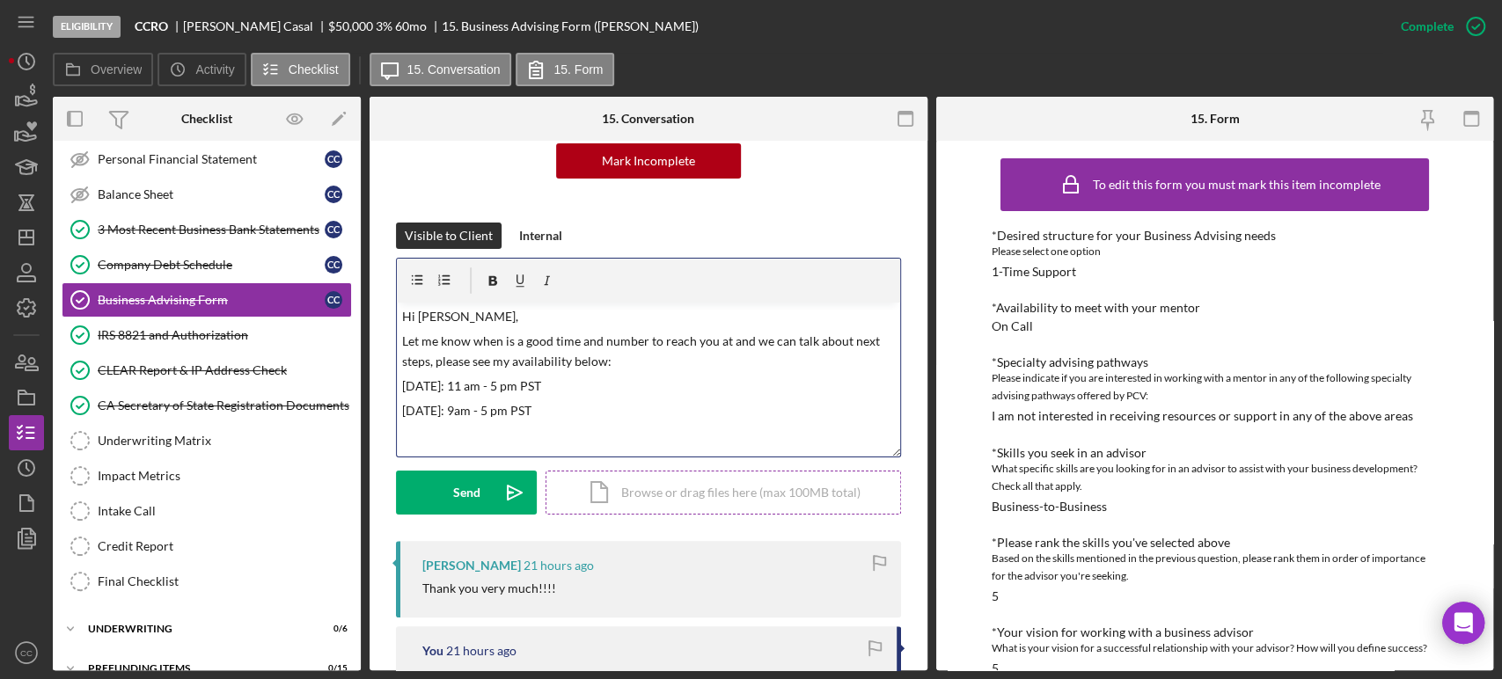
scroll to position [195, 0]
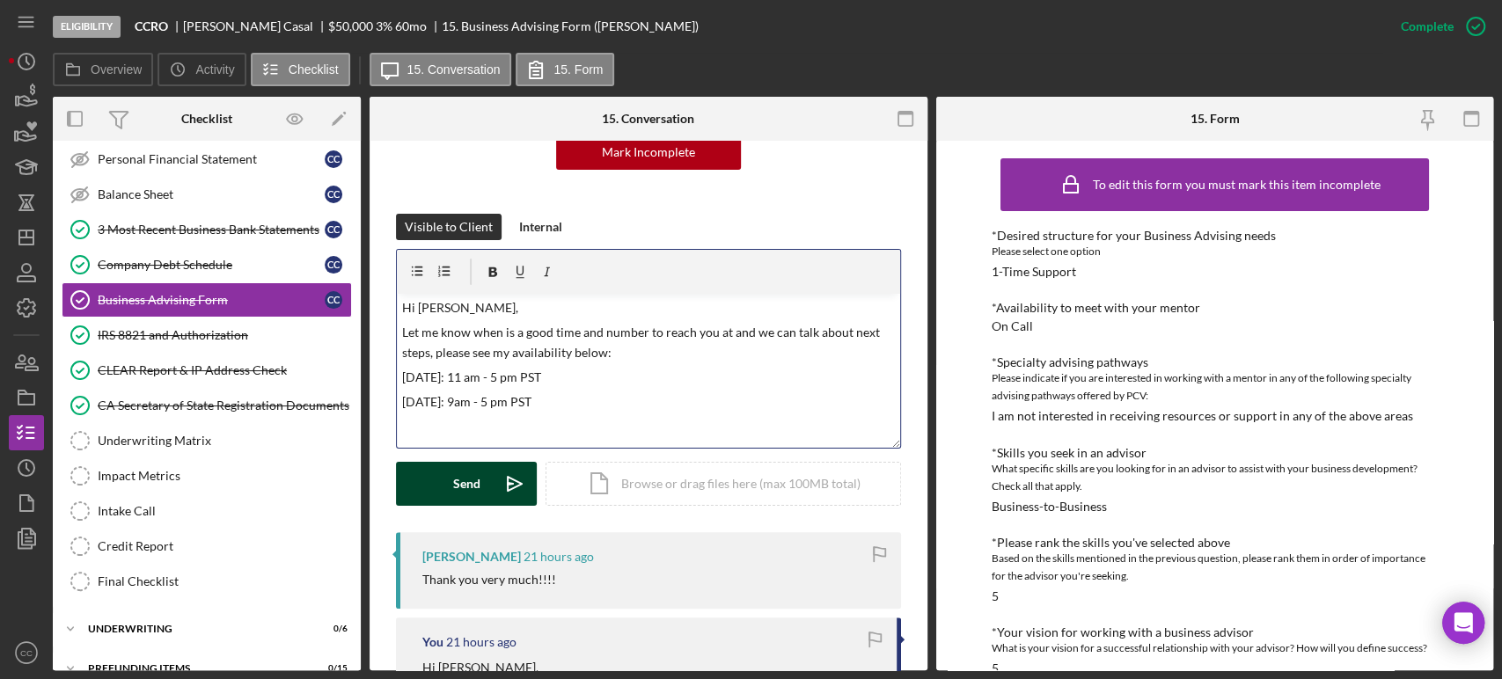
click at [479, 480] on div "Send" at bounding box center [466, 484] width 27 height 44
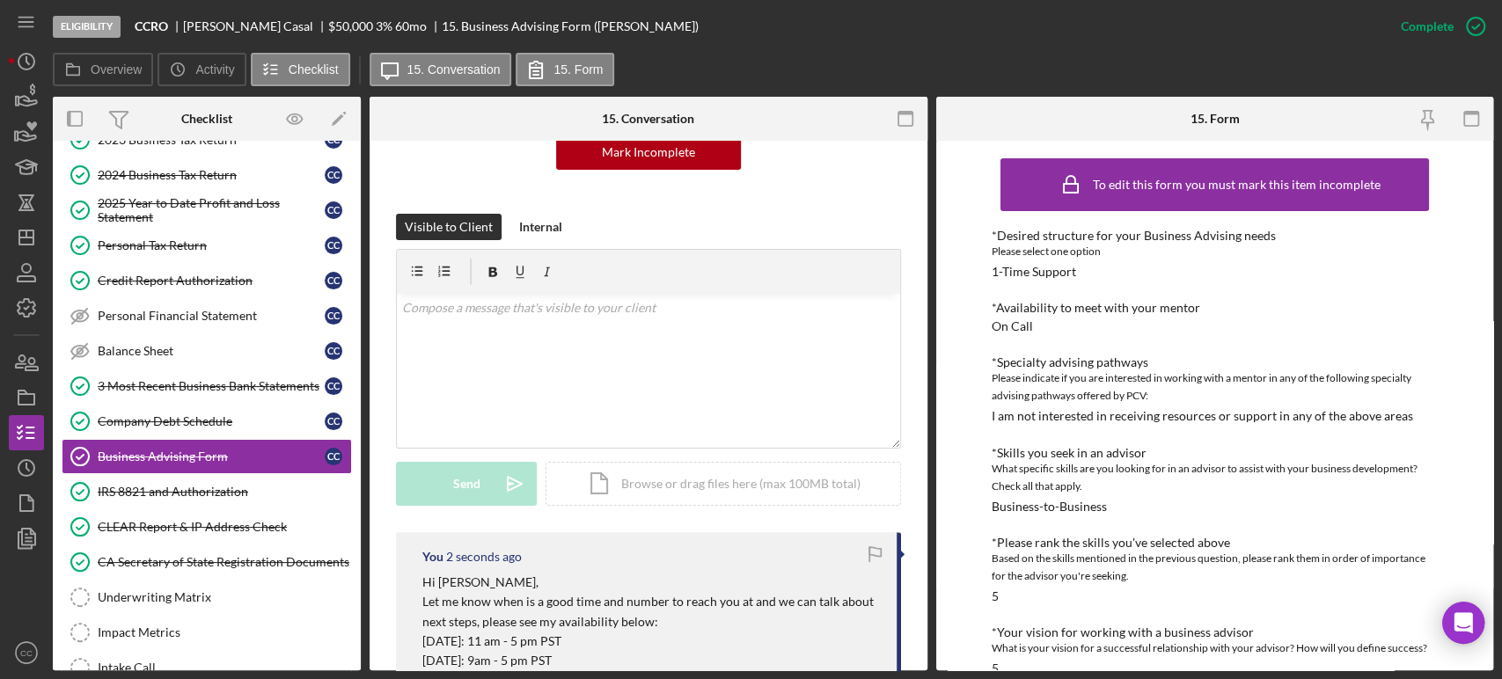
scroll to position [0, 0]
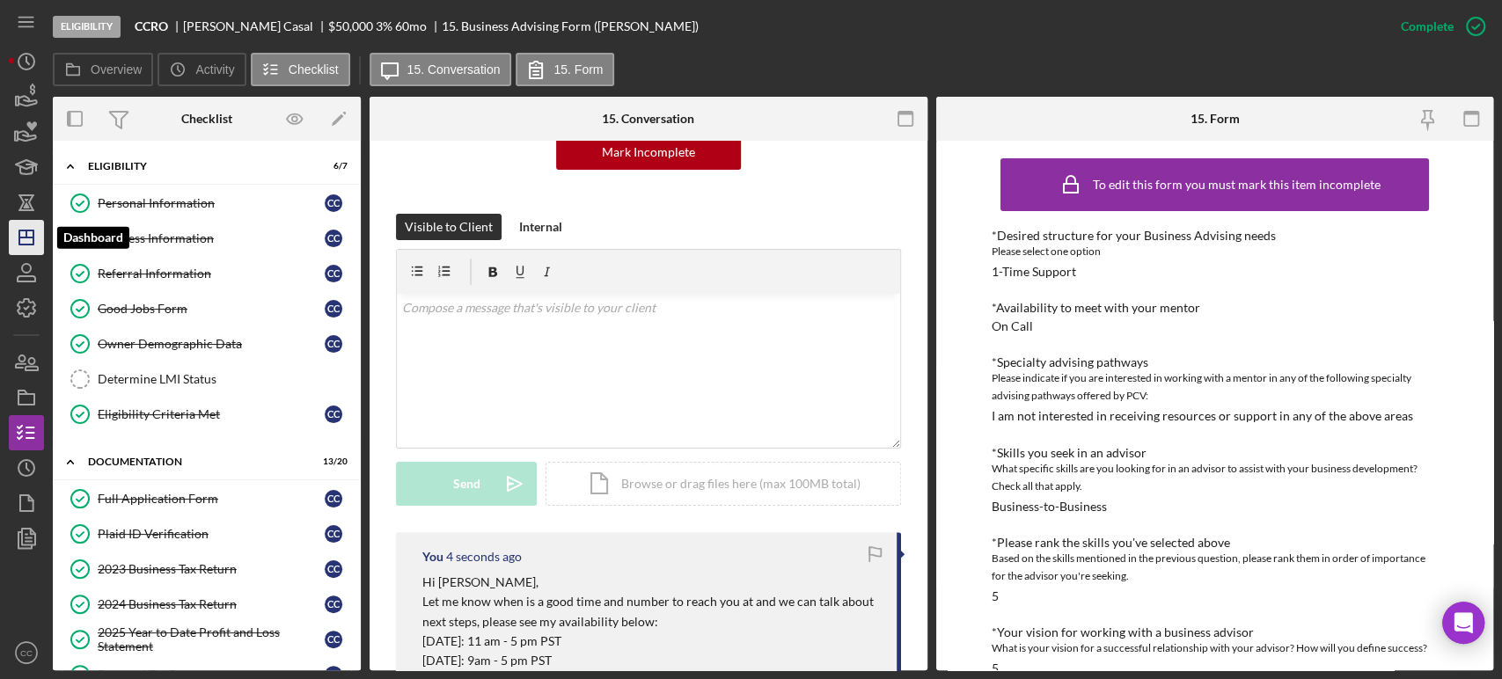
drag, startPoint x: 29, startPoint y: 237, endPoint x: 36, endPoint y: 230, distance: 10.0
click at [29, 238] on line "button" at bounding box center [26, 238] width 14 height 0
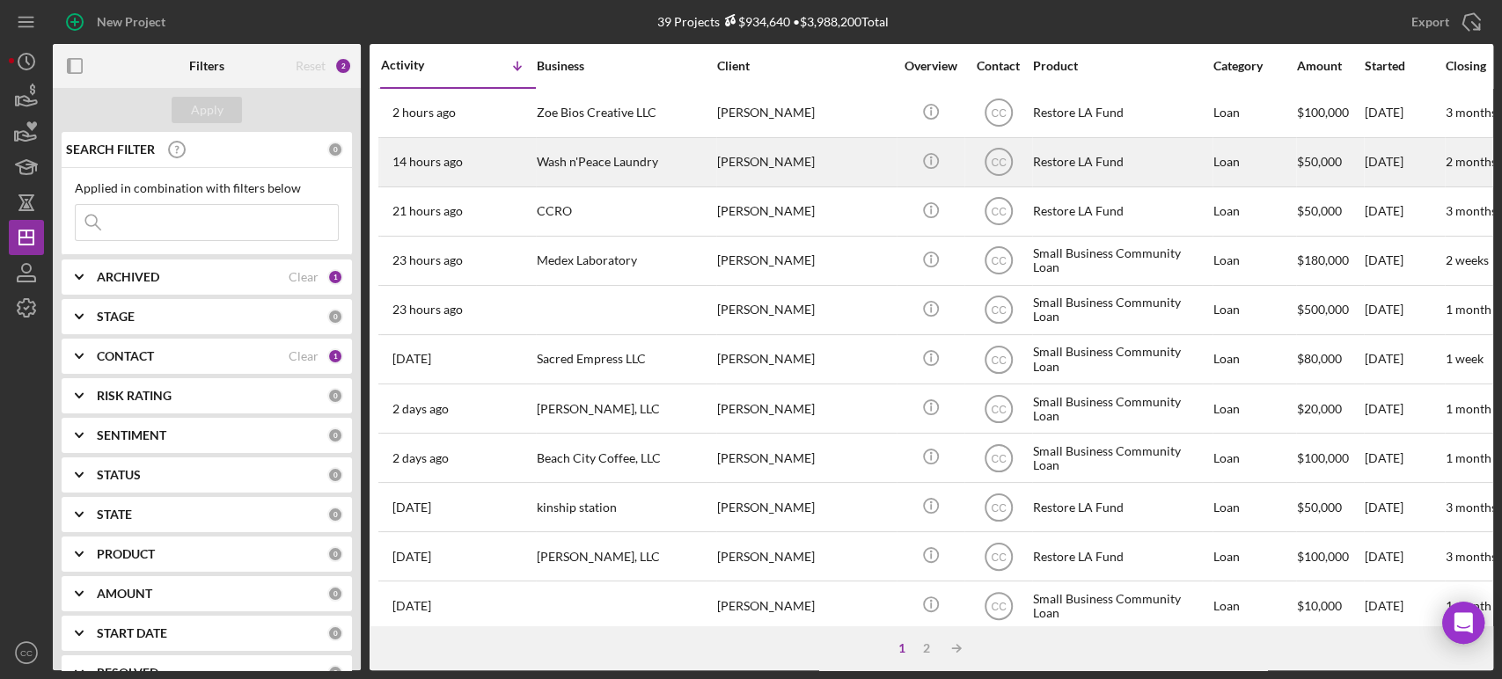
click at [838, 155] on div "[PERSON_NAME]" at bounding box center [805, 162] width 176 height 47
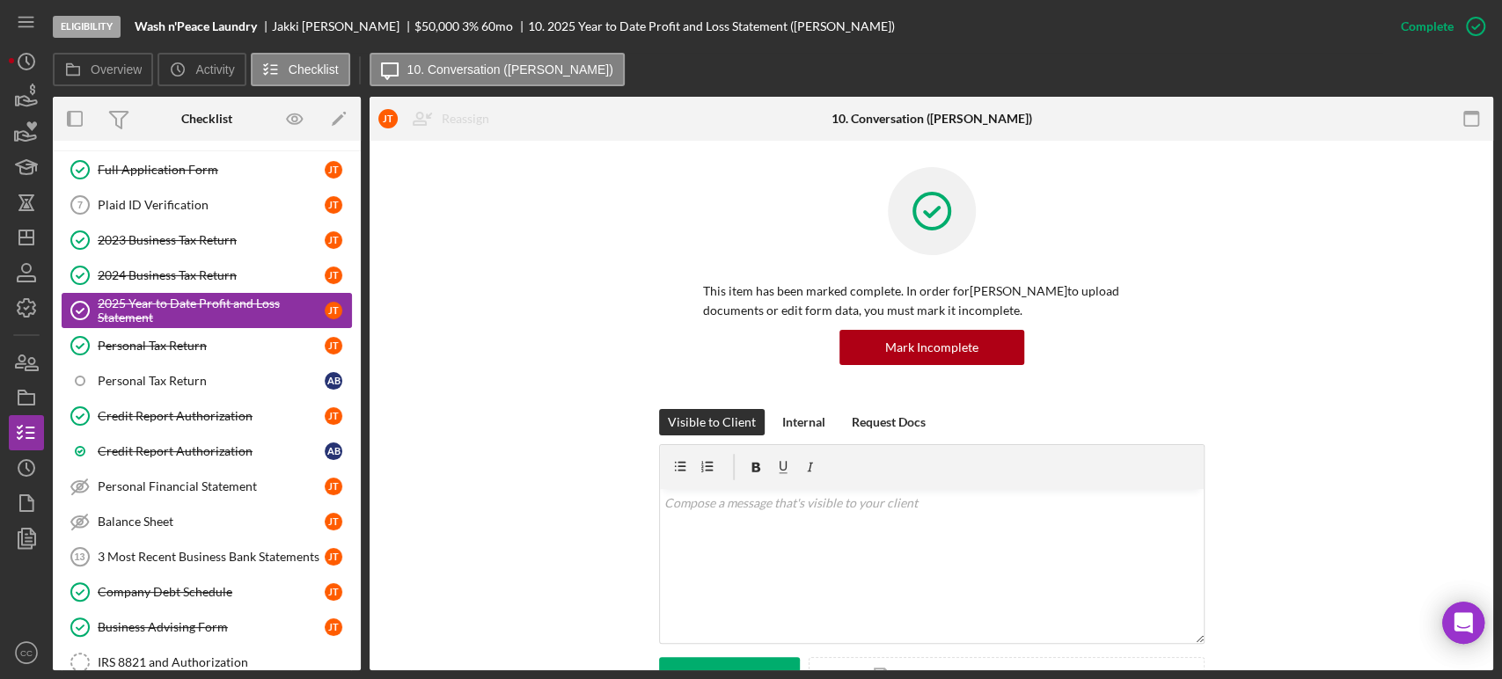
scroll to position [209, 0]
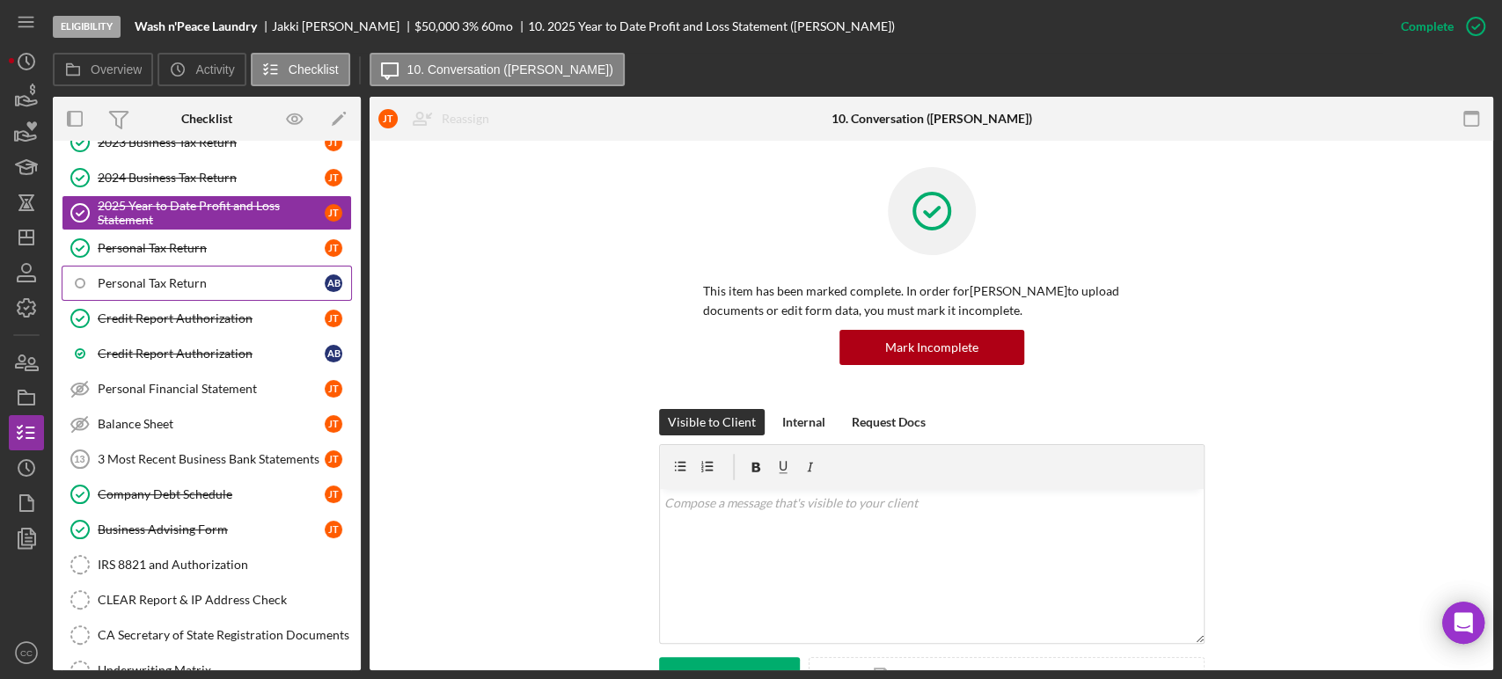
click at [215, 276] on div "Personal Tax Return" at bounding box center [211, 283] width 227 height 14
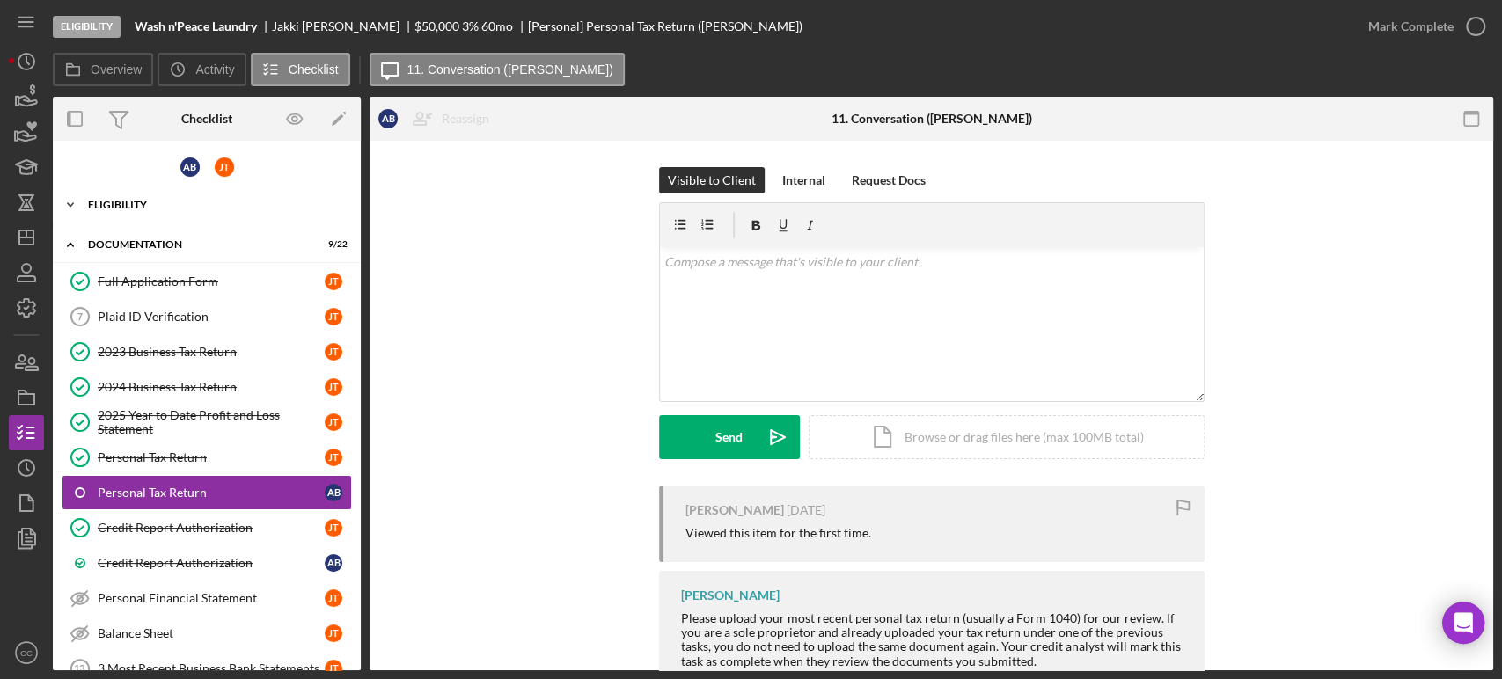
click at [127, 202] on div "Eligibility" at bounding box center [213, 205] width 251 height 11
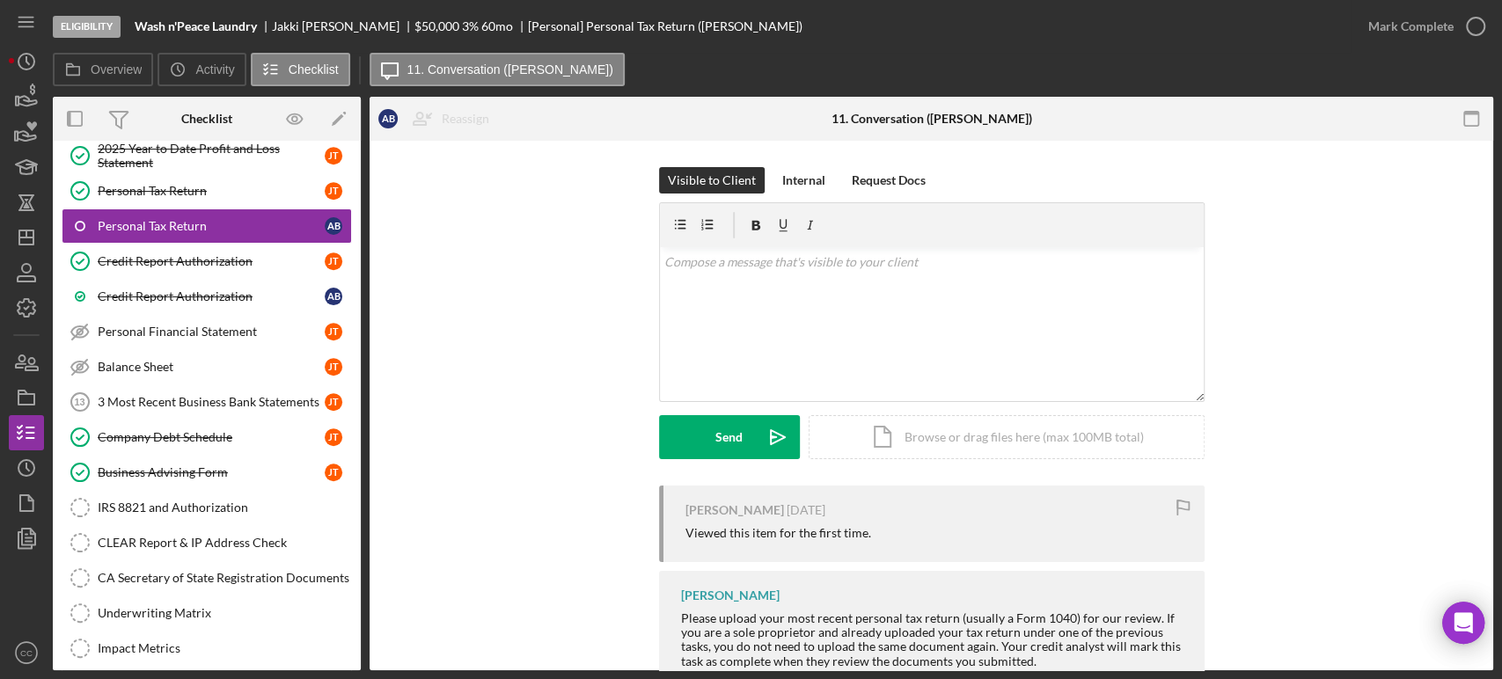
scroll to position [586, 0]
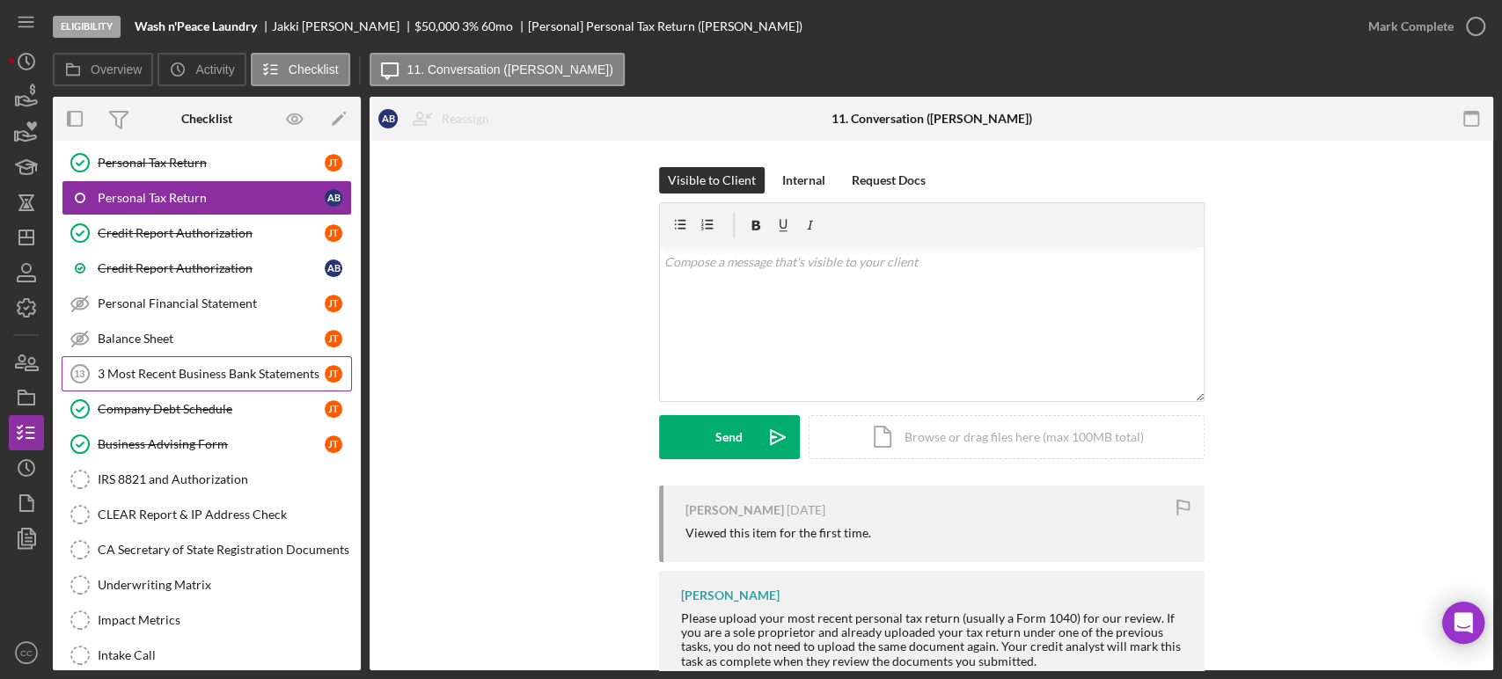
click at [253, 367] on div "3 Most Recent Business Bank Statements" at bounding box center [211, 374] width 227 height 14
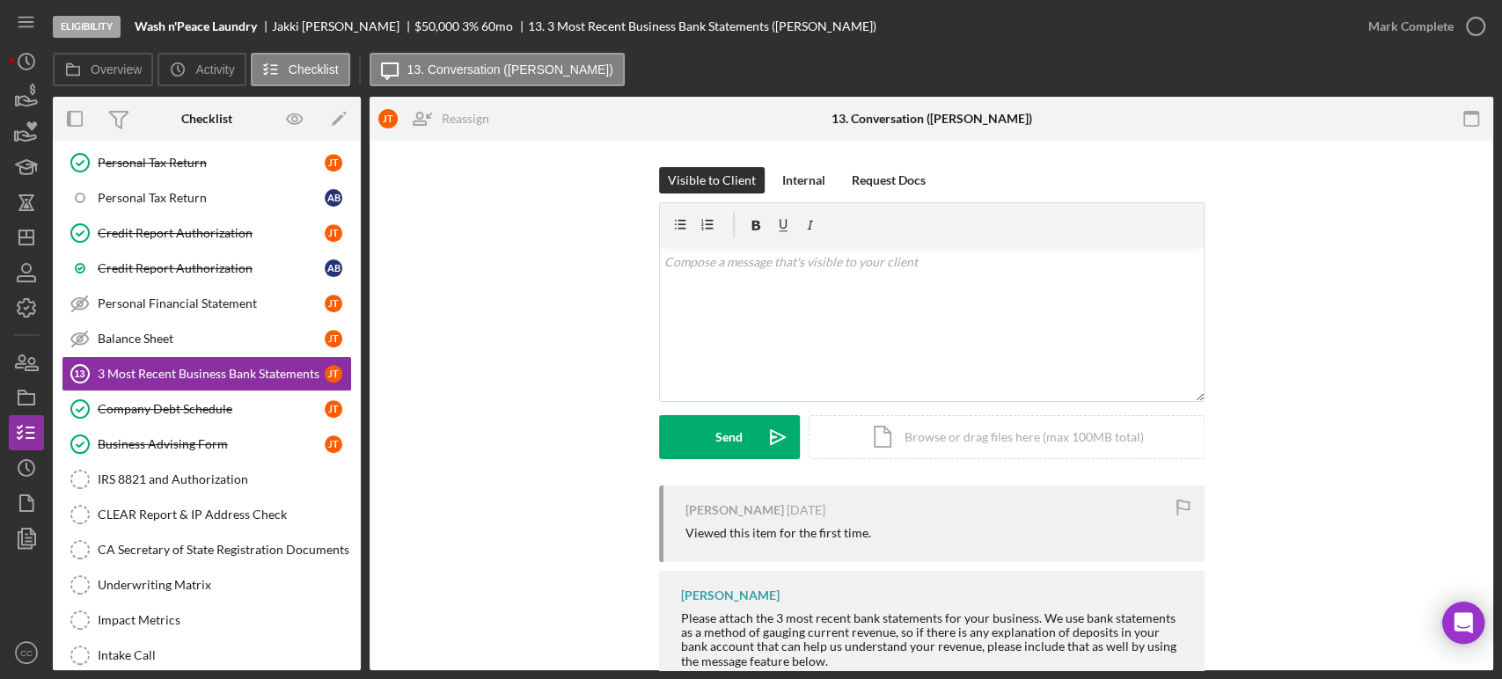
click at [700, 505] on div "[PERSON_NAME]" at bounding box center [735, 510] width 99 height 14
copy div "Jakki"
click at [835, 325] on div "v Color teal Color pink Remove color Add row above Add row below Add column bef…" at bounding box center [932, 324] width 544 height 154
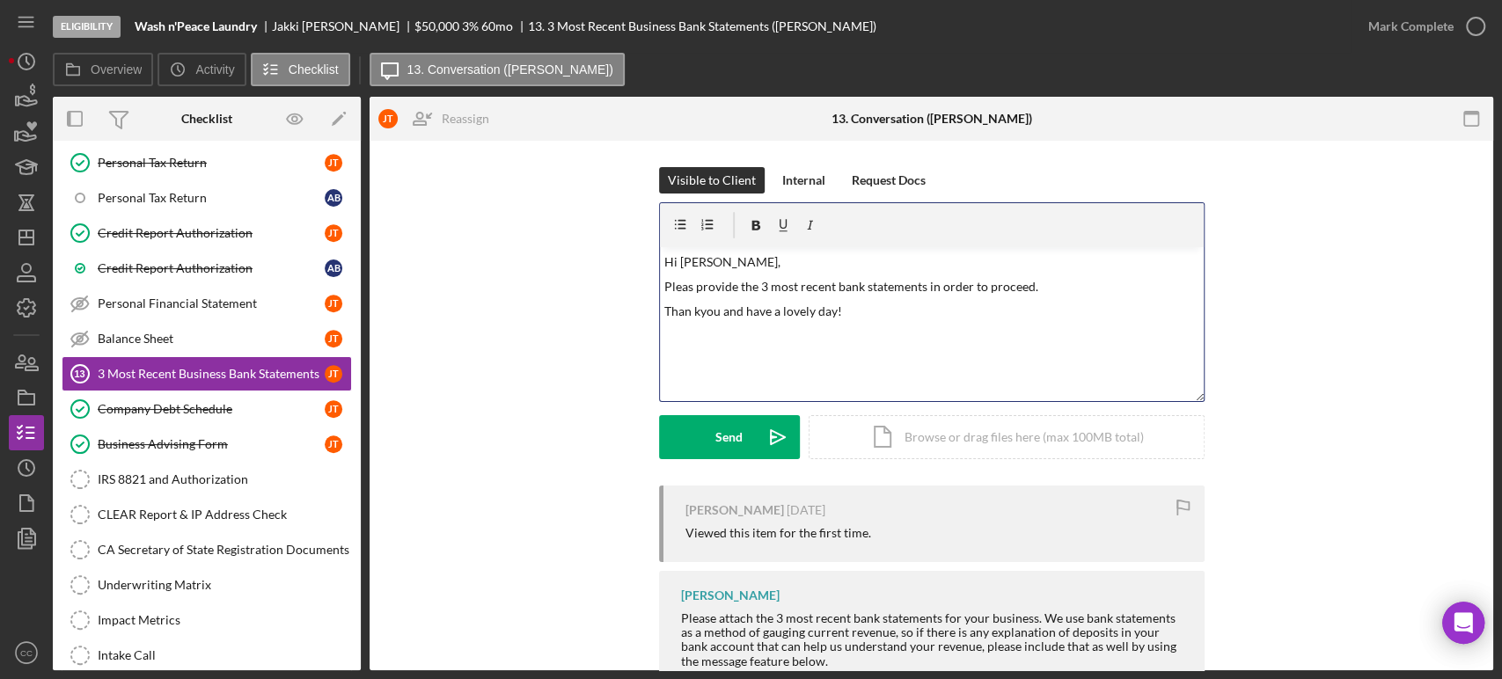
click at [695, 308] on p "Than kyou and have a lovely day!" at bounding box center [932, 311] width 534 height 19
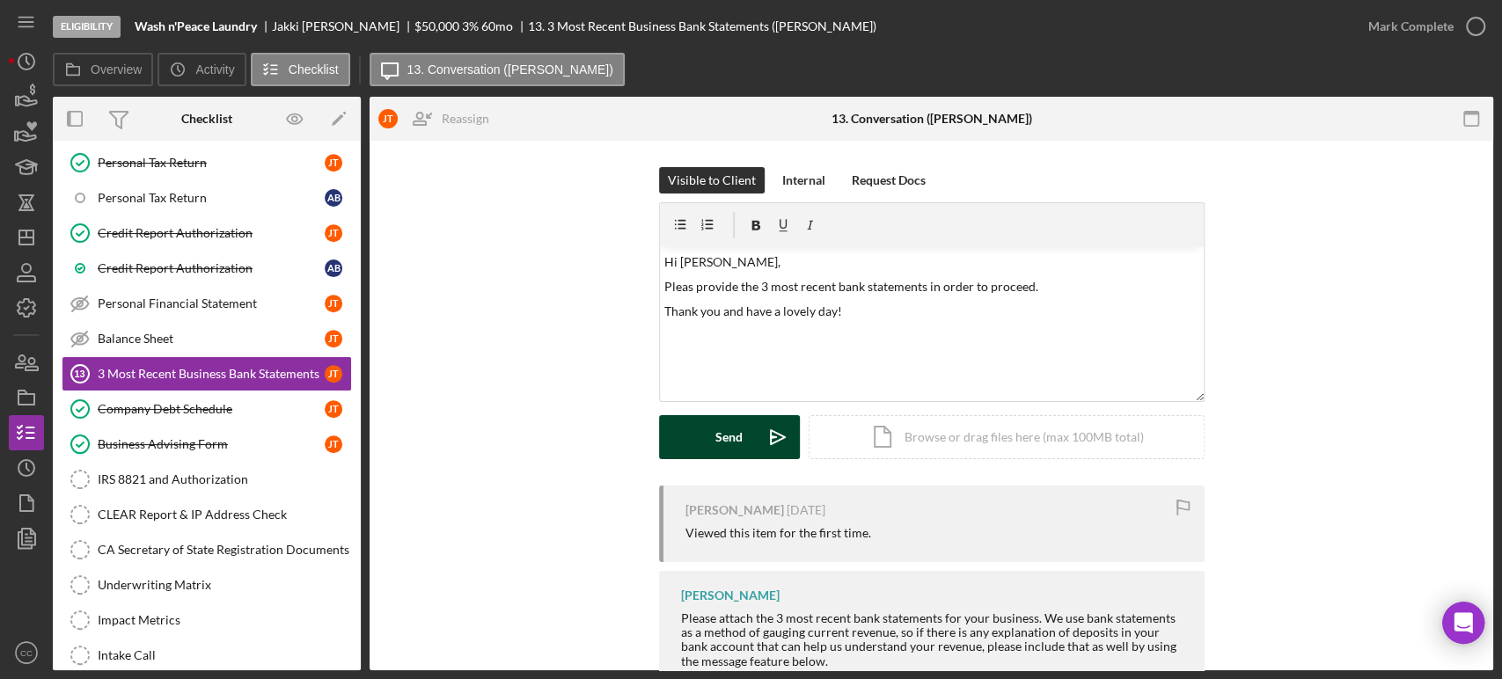
click at [718, 436] on div "Send" at bounding box center [729, 437] width 27 height 44
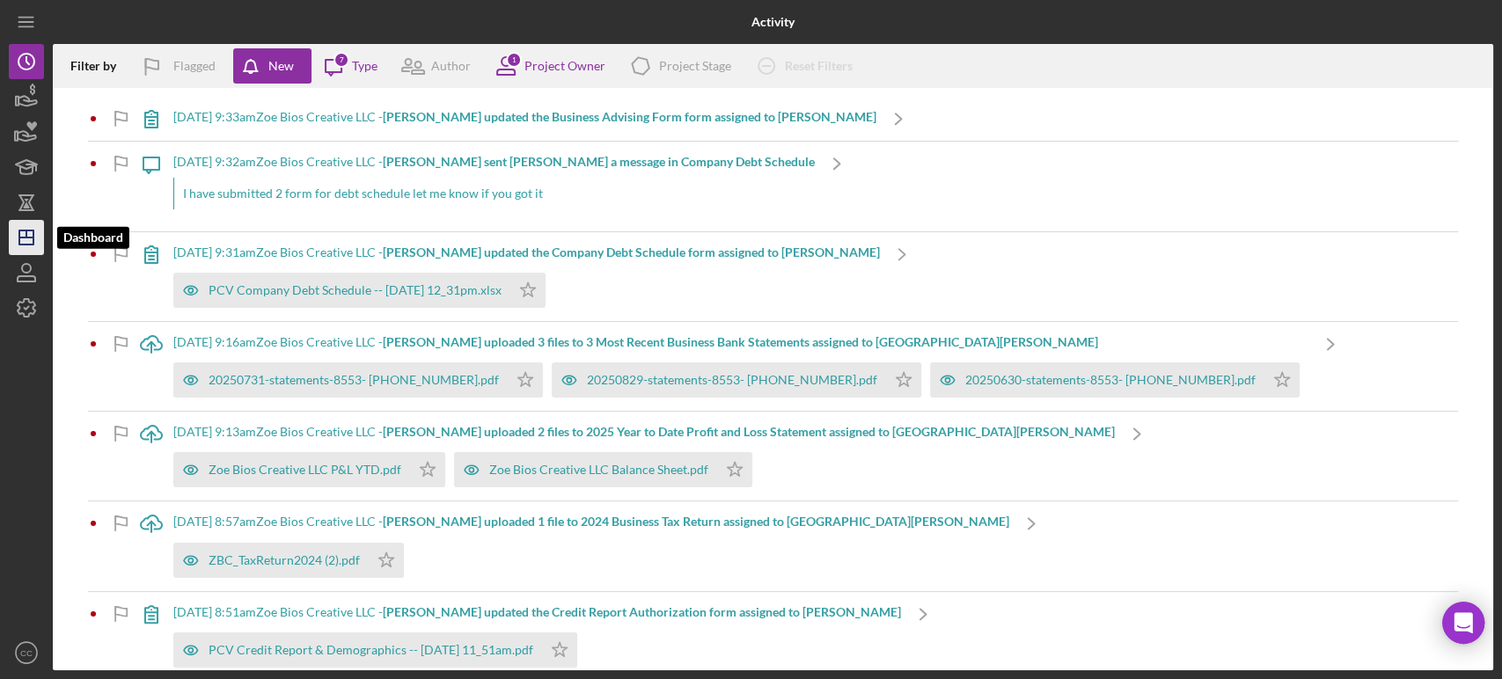
click at [29, 233] on icon "Icon/Dashboard" at bounding box center [26, 238] width 44 height 44
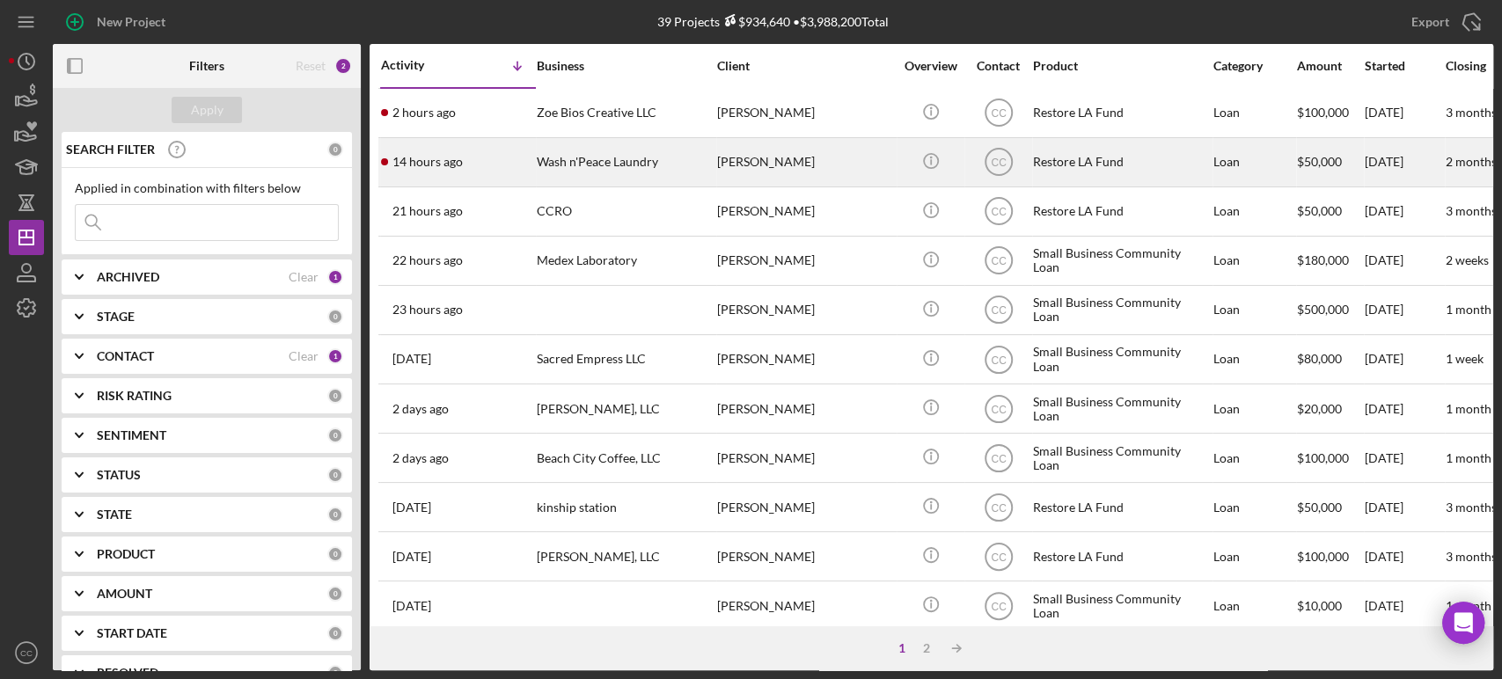
click at [830, 164] on div "[PERSON_NAME]" at bounding box center [805, 162] width 176 height 47
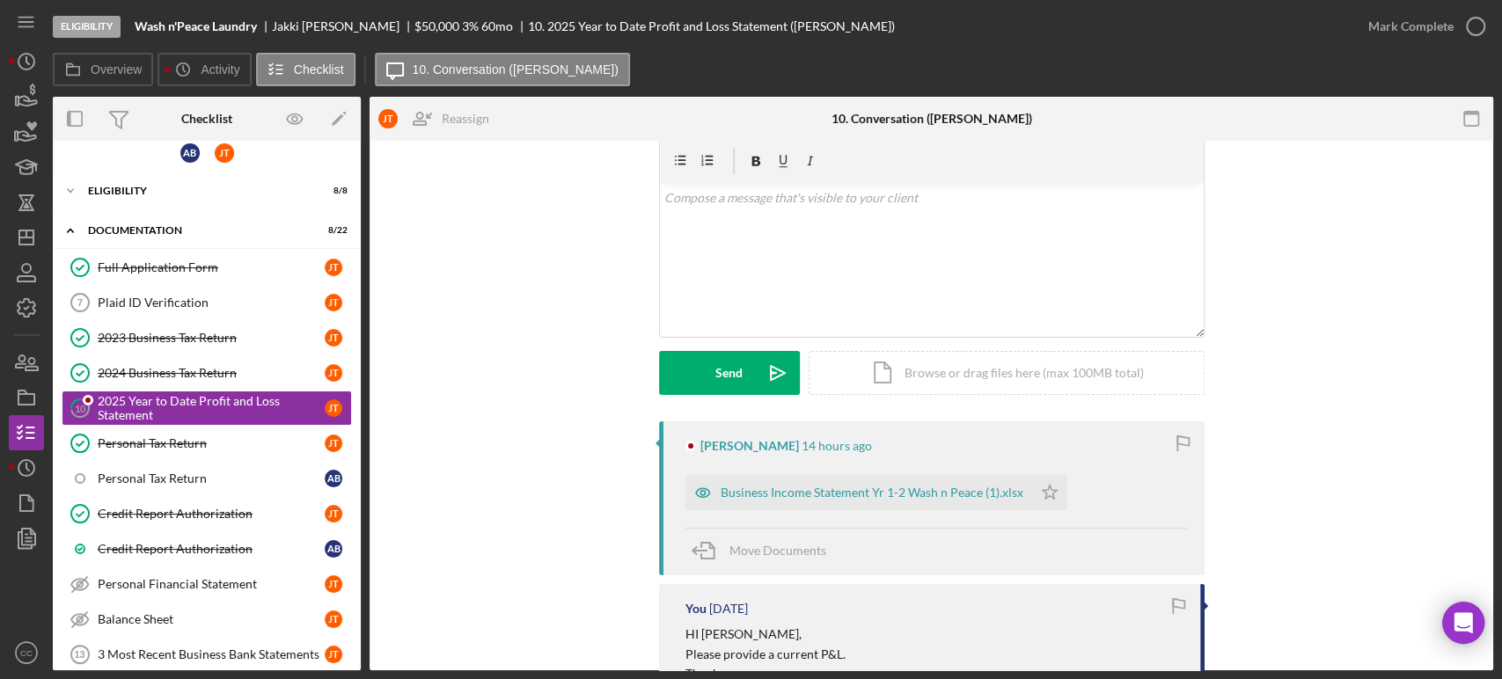
scroll to position [195, 0]
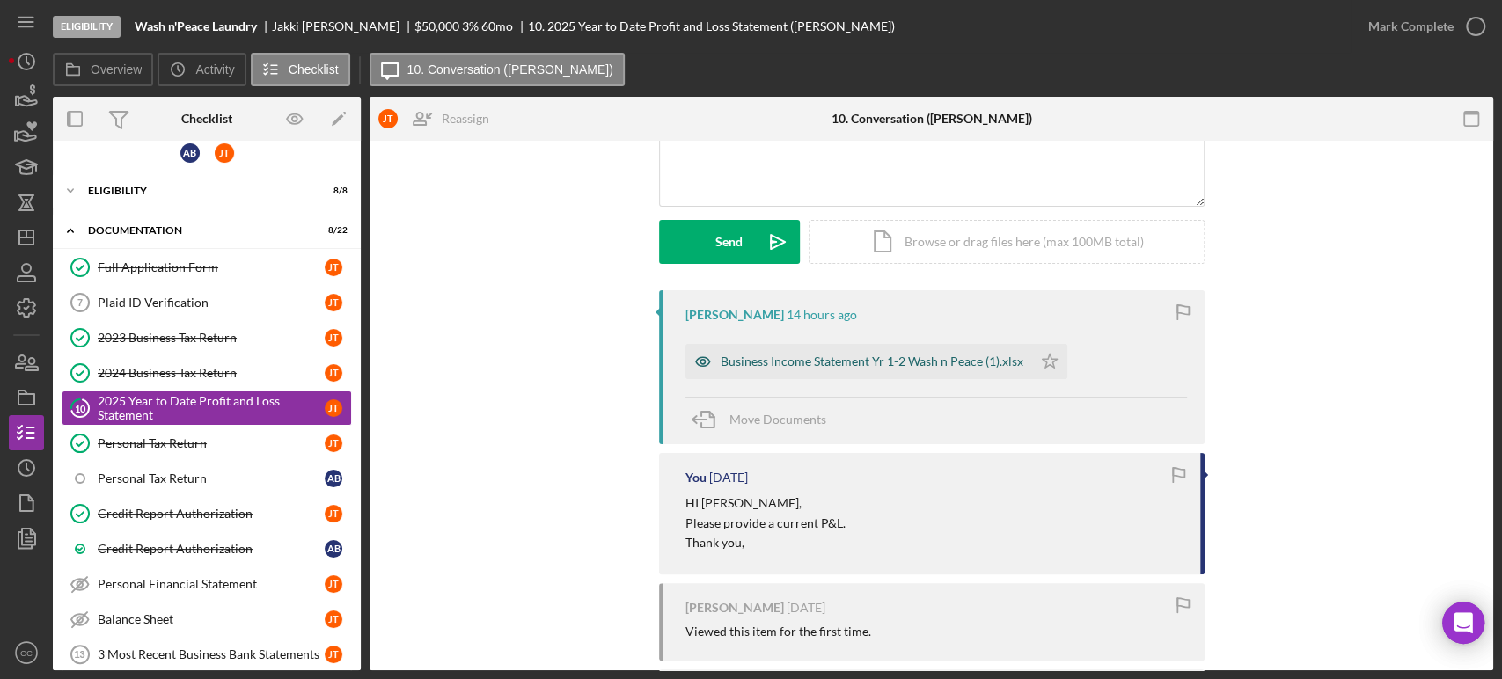
click at [921, 364] on div "Business Income Statement Yr 1-2 Wash n Peace (1).xlsx" at bounding box center [872, 362] width 303 height 14
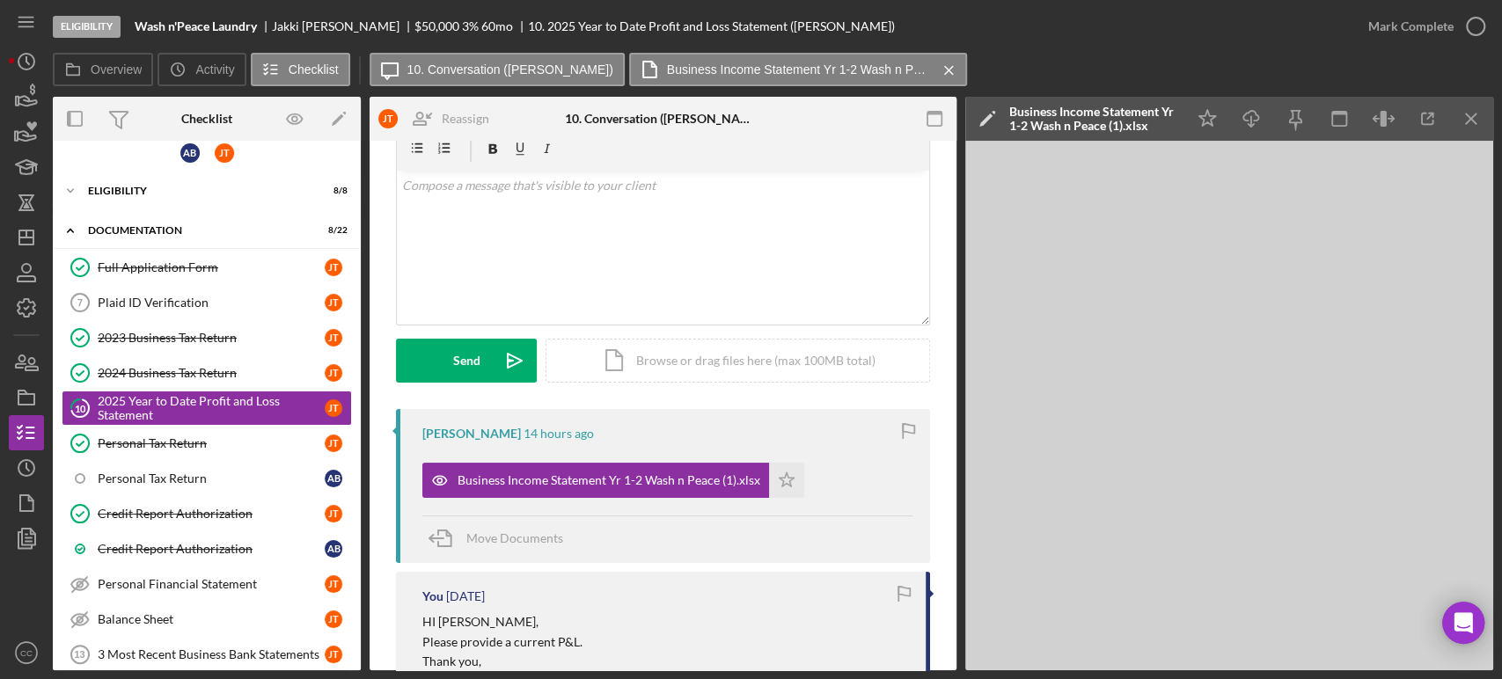
scroll to position [0, 0]
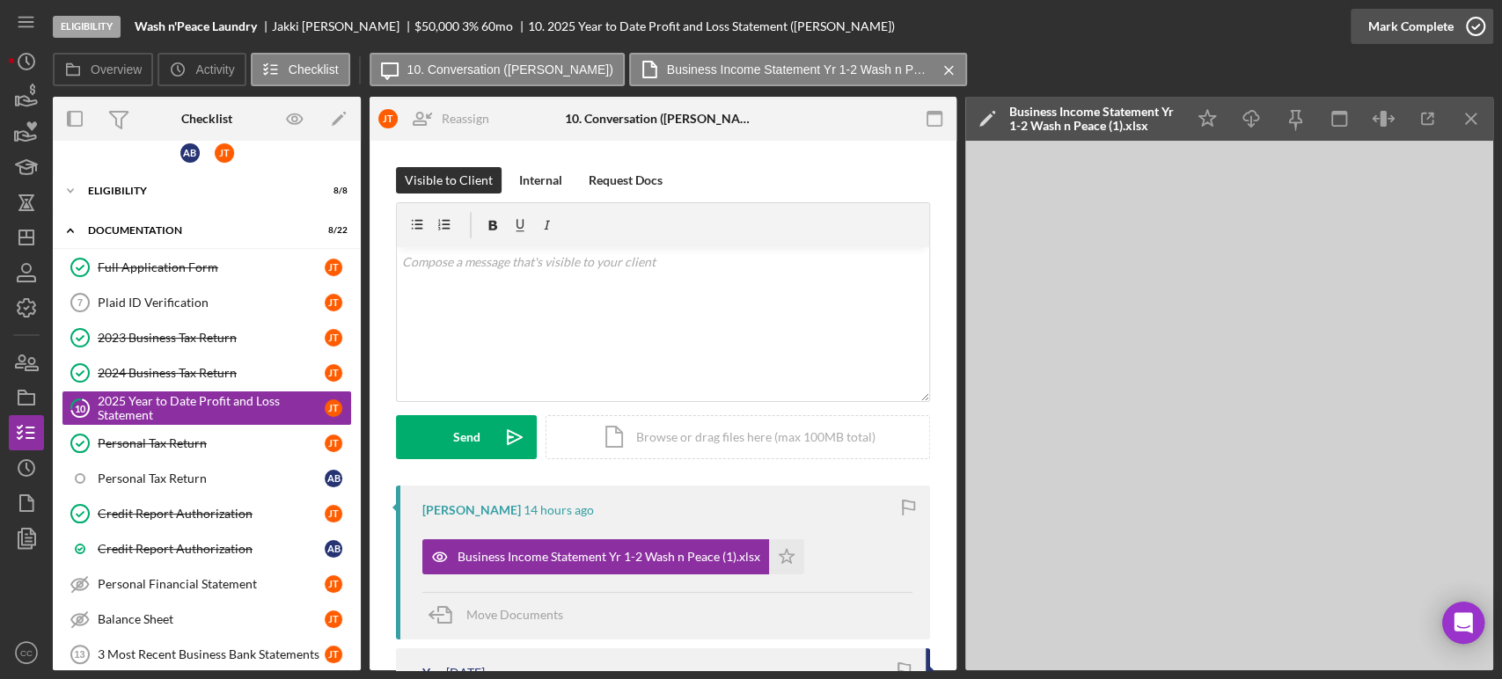
click at [1465, 39] on icon "button" at bounding box center [1476, 26] width 44 height 44
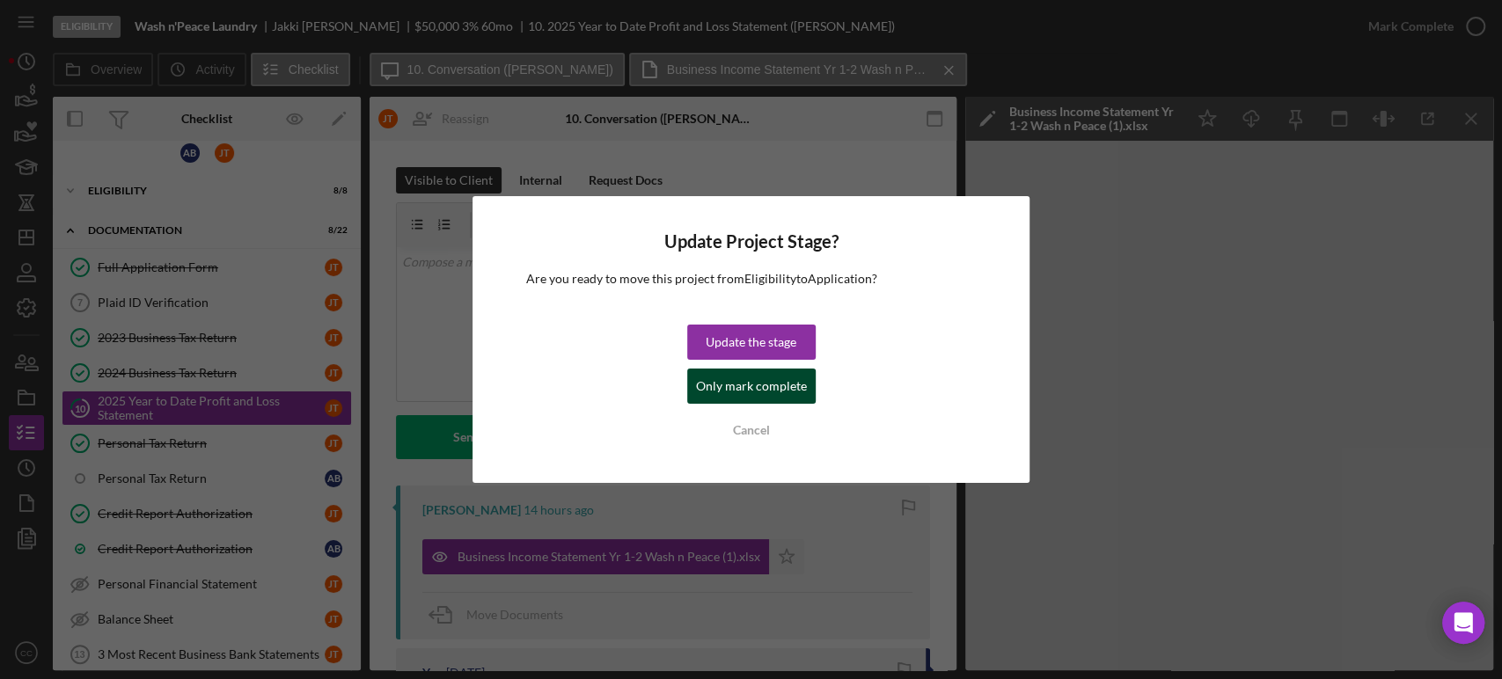
click at [758, 393] on div "Only mark complete" at bounding box center [751, 386] width 111 height 35
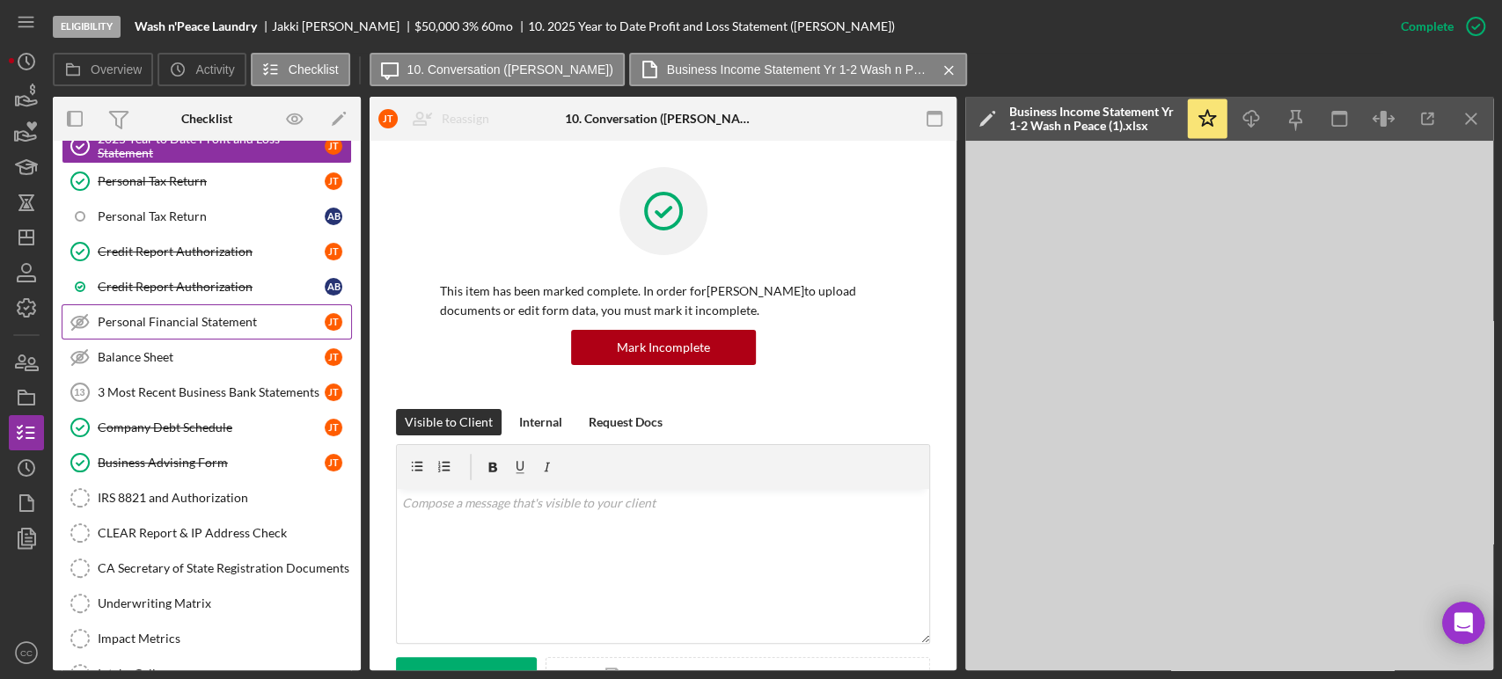
scroll to position [308, 0]
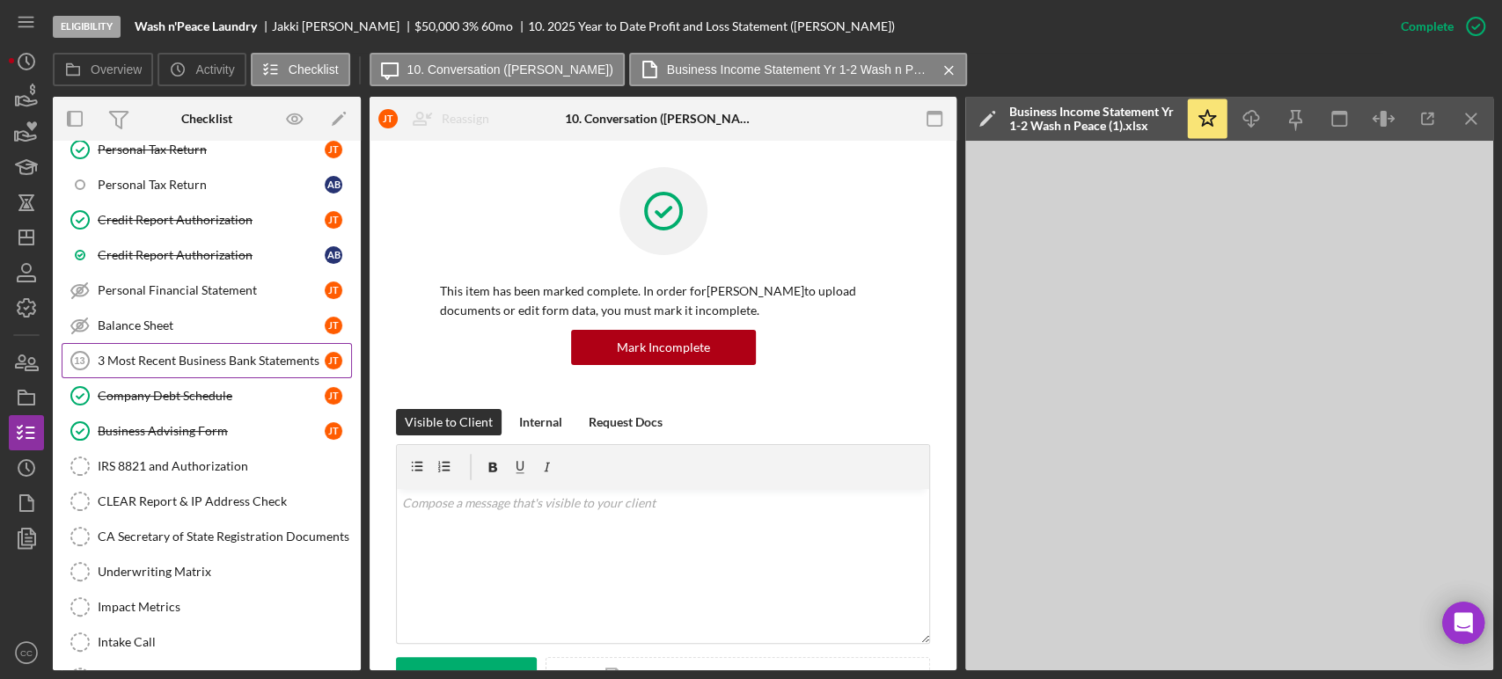
click at [204, 357] on div "3 Most Recent Business Bank Statements" at bounding box center [211, 361] width 227 height 14
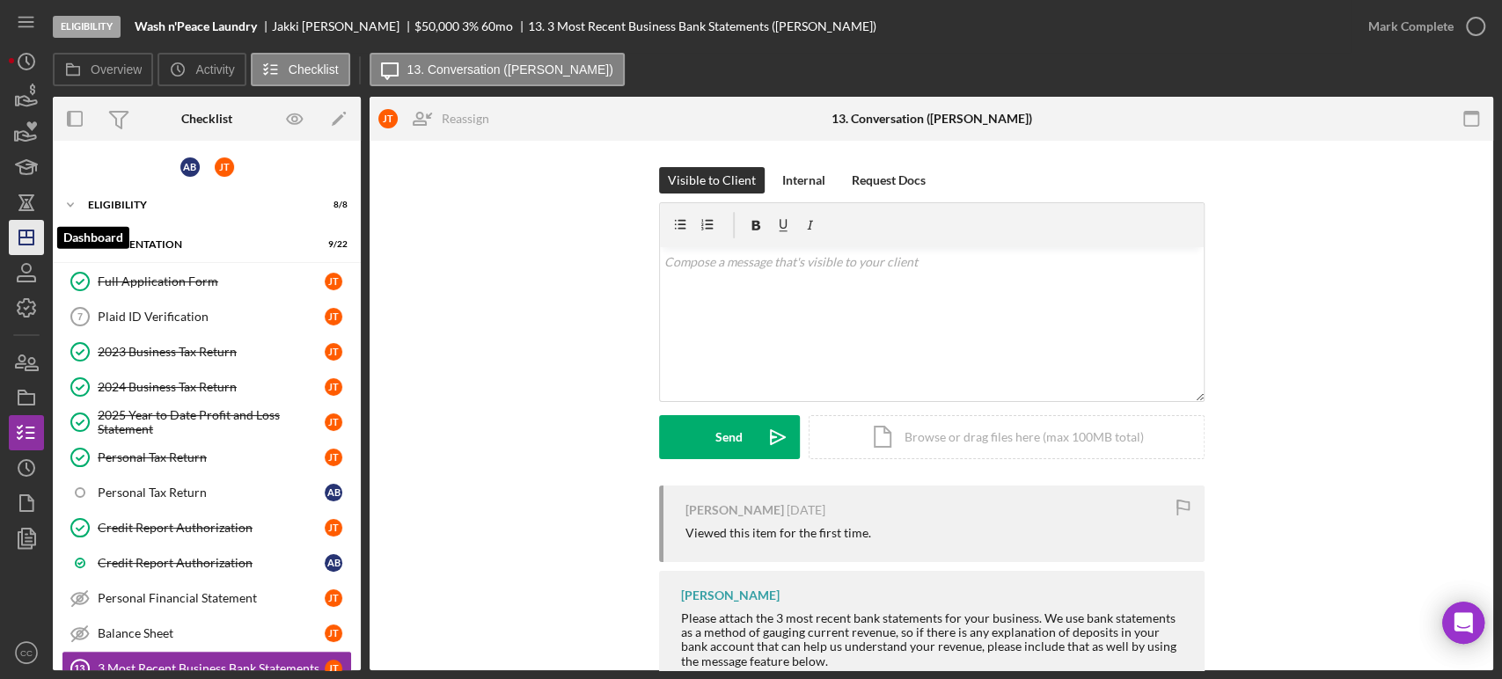
click at [40, 243] on icon "Icon/Dashboard" at bounding box center [26, 238] width 44 height 44
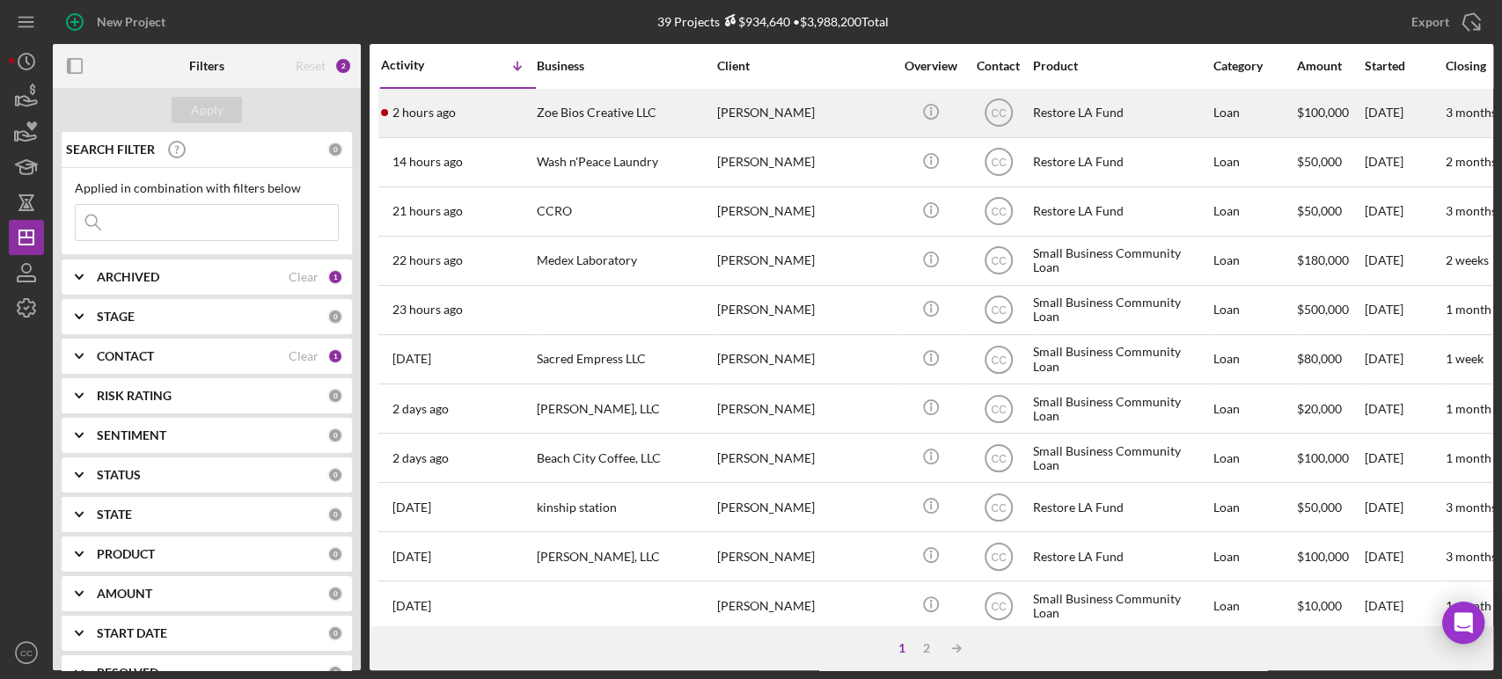
click at [643, 117] on div "Zoe Bios Creative LLC" at bounding box center [625, 113] width 176 height 47
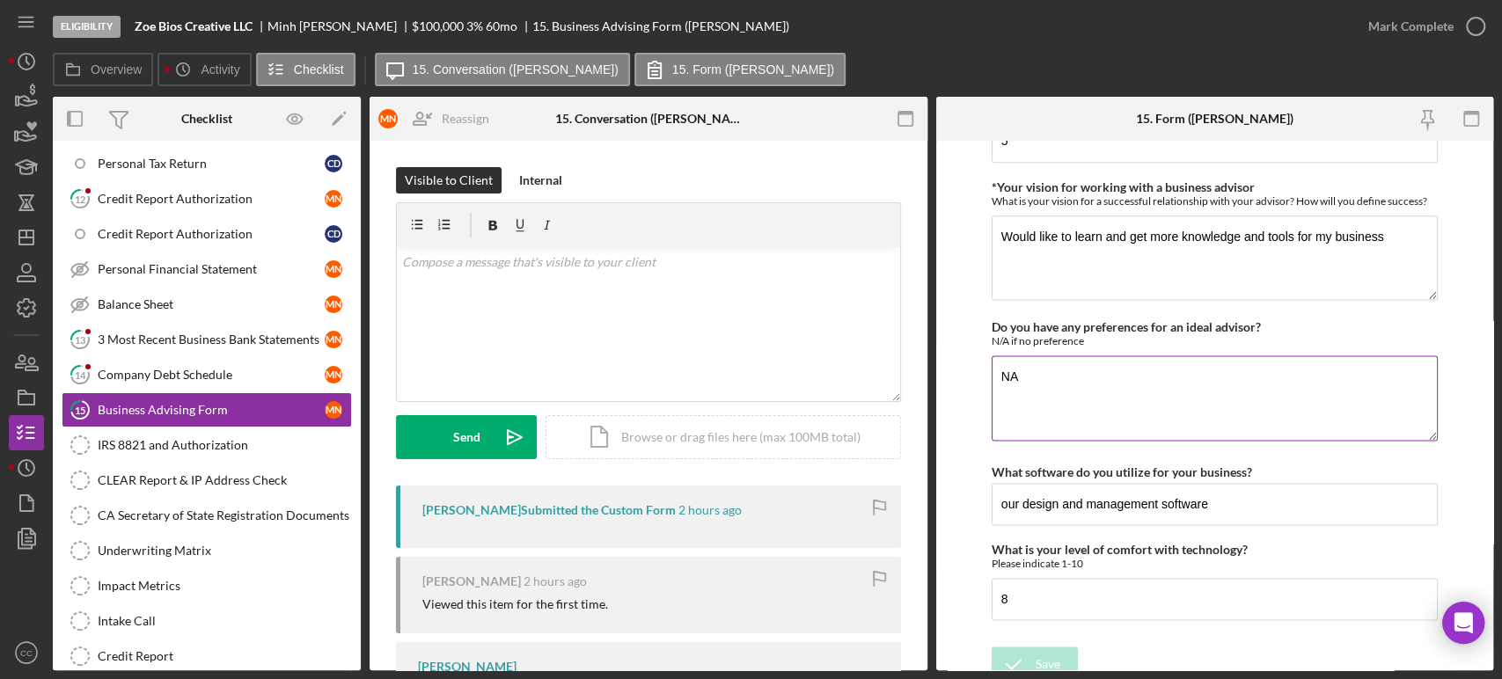
scroll to position [1587, 0]
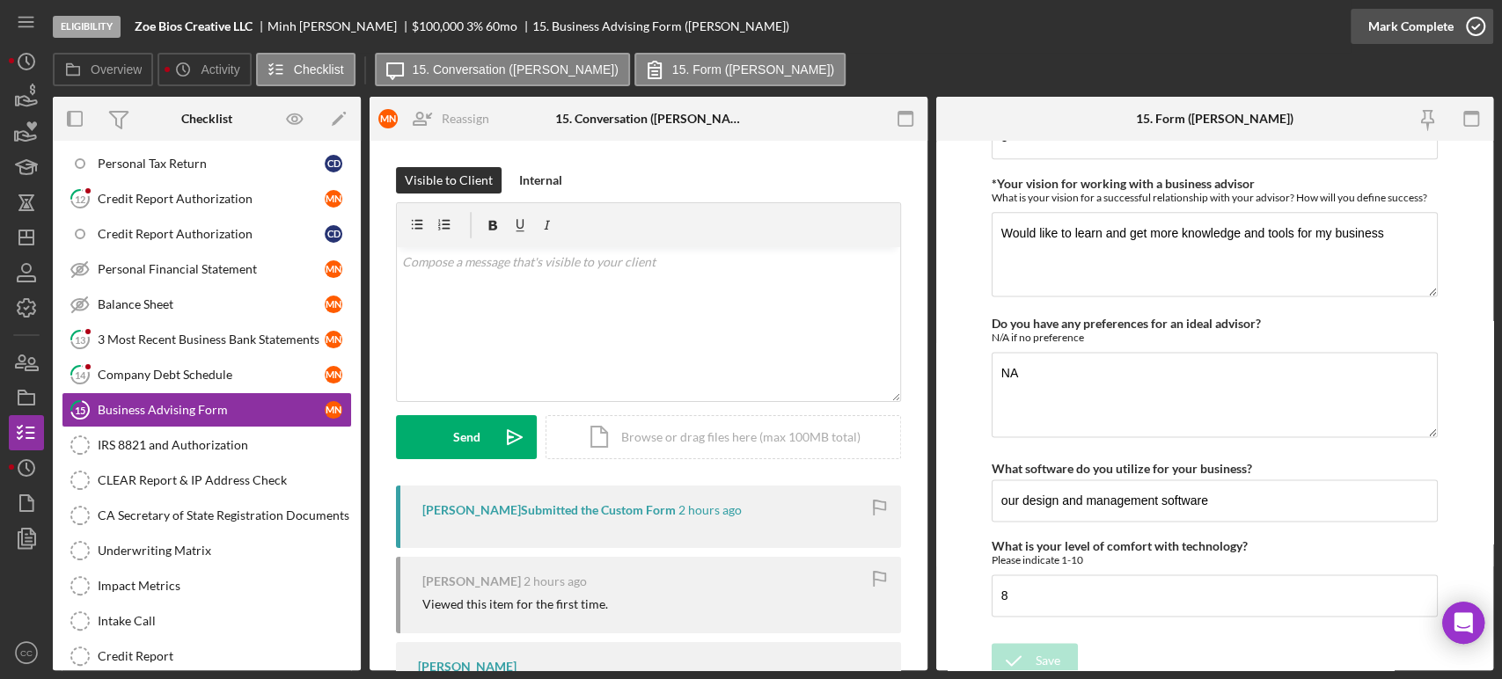
click at [1399, 23] on div "Mark Complete" at bounding box center [1411, 26] width 85 height 35
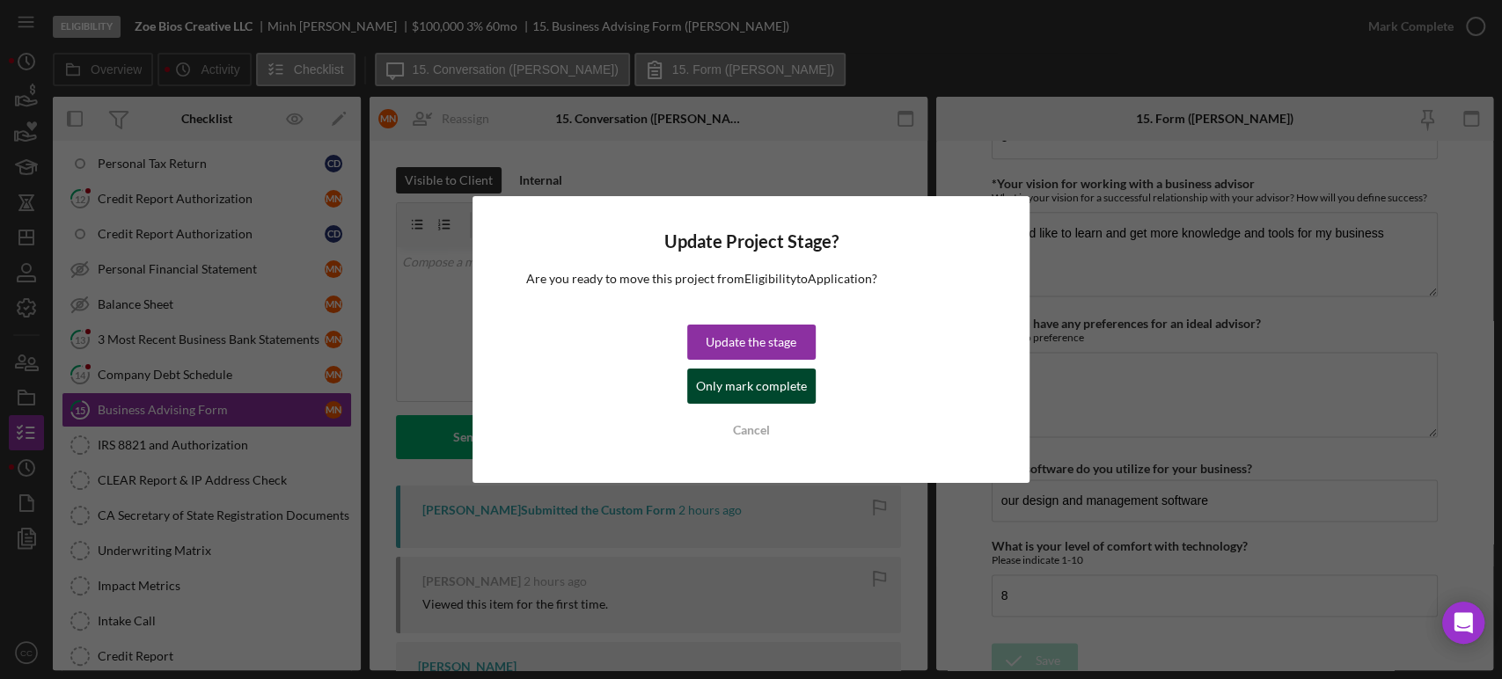
click at [772, 385] on div "Only mark complete" at bounding box center [751, 386] width 111 height 35
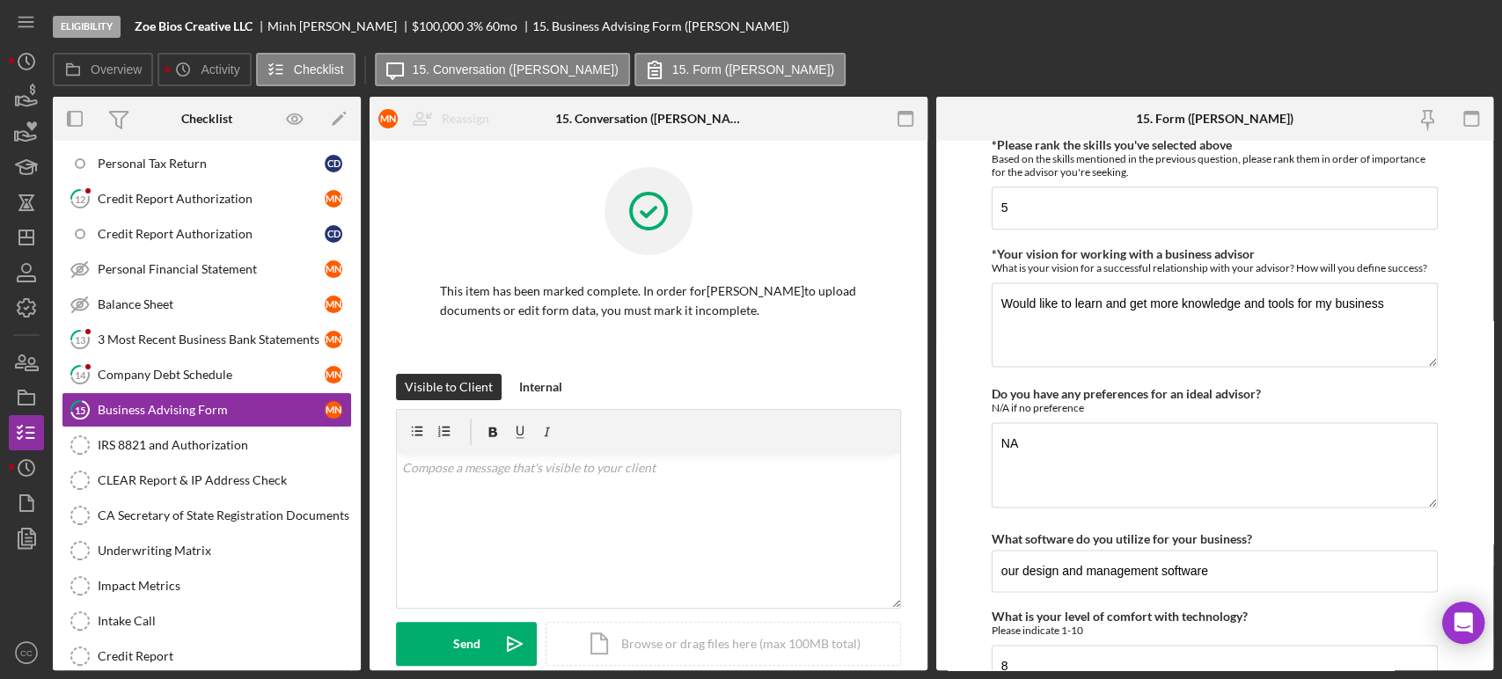
scroll to position [1657, 0]
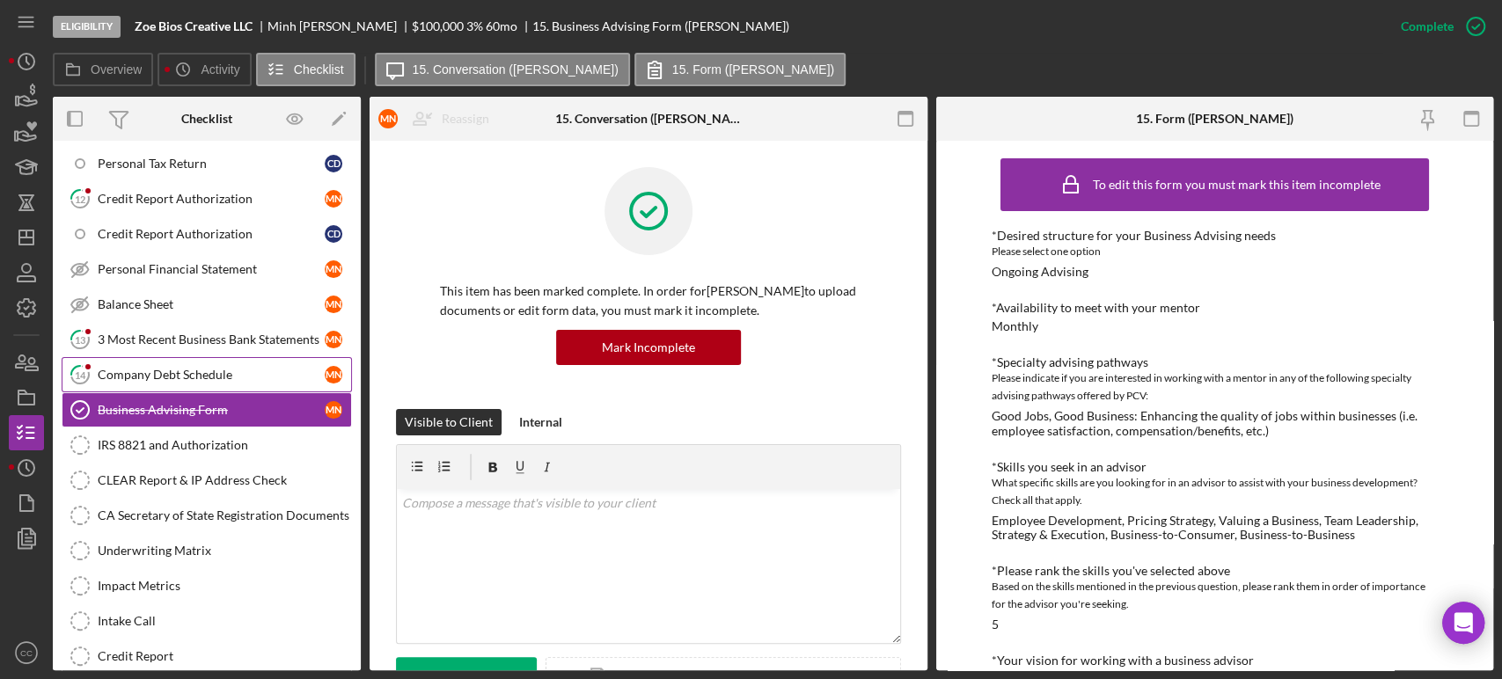
click at [174, 368] on div "Company Debt Schedule" at bounding box center [211, 375] width 227 height 14
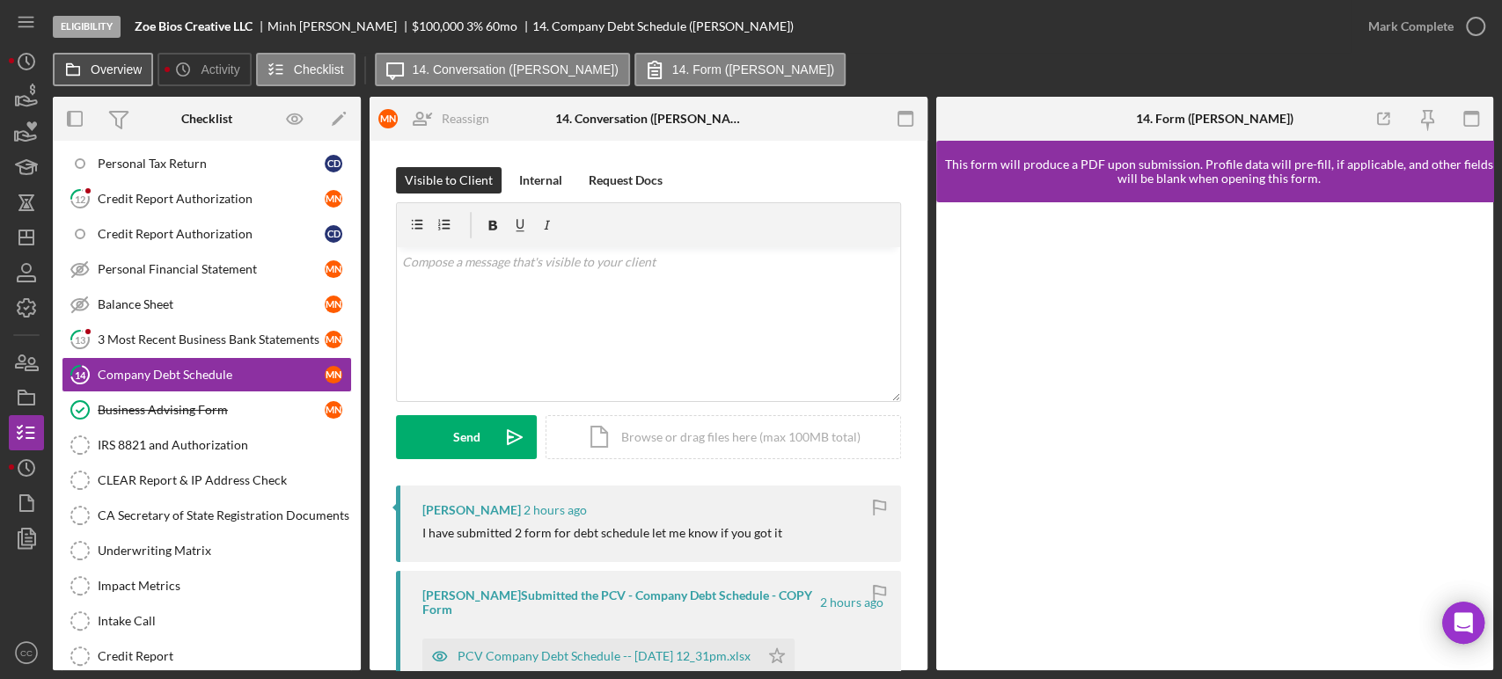
click at [84, 70] on icon at bounding box center [72, 69] width 35 height 35
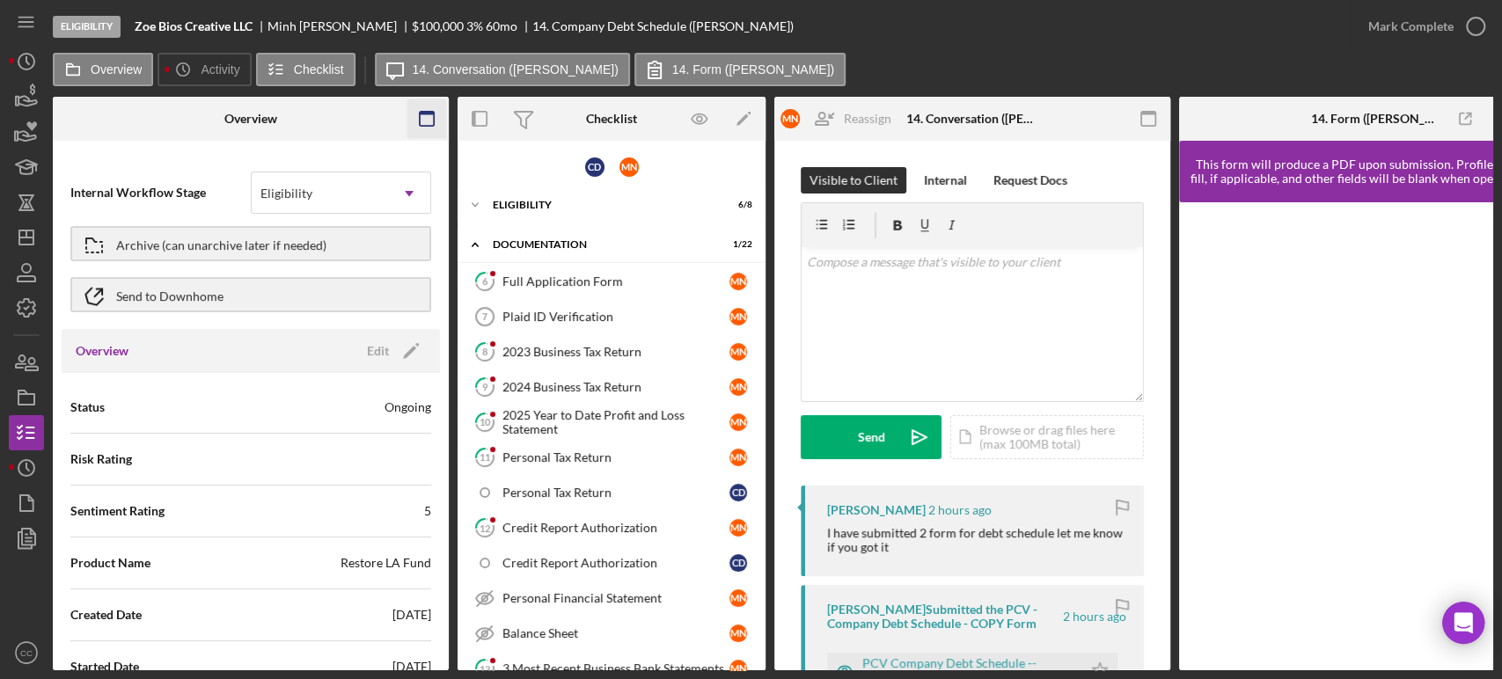
click at [427, 125] on icon "button" at bounding box center [428, 119] width 40 height 40
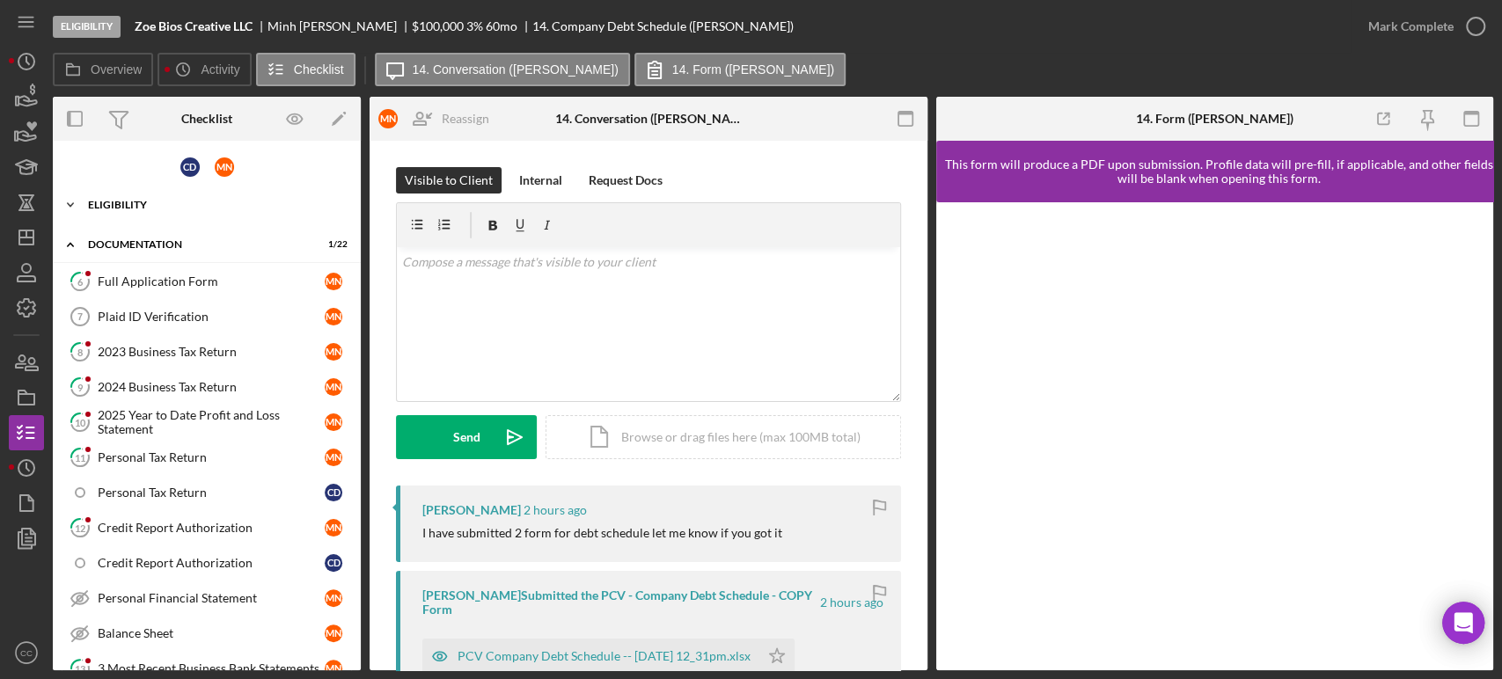
click at [136, 204] on div "Eligibility" at bounding box center [213, 205] width 251 height 11
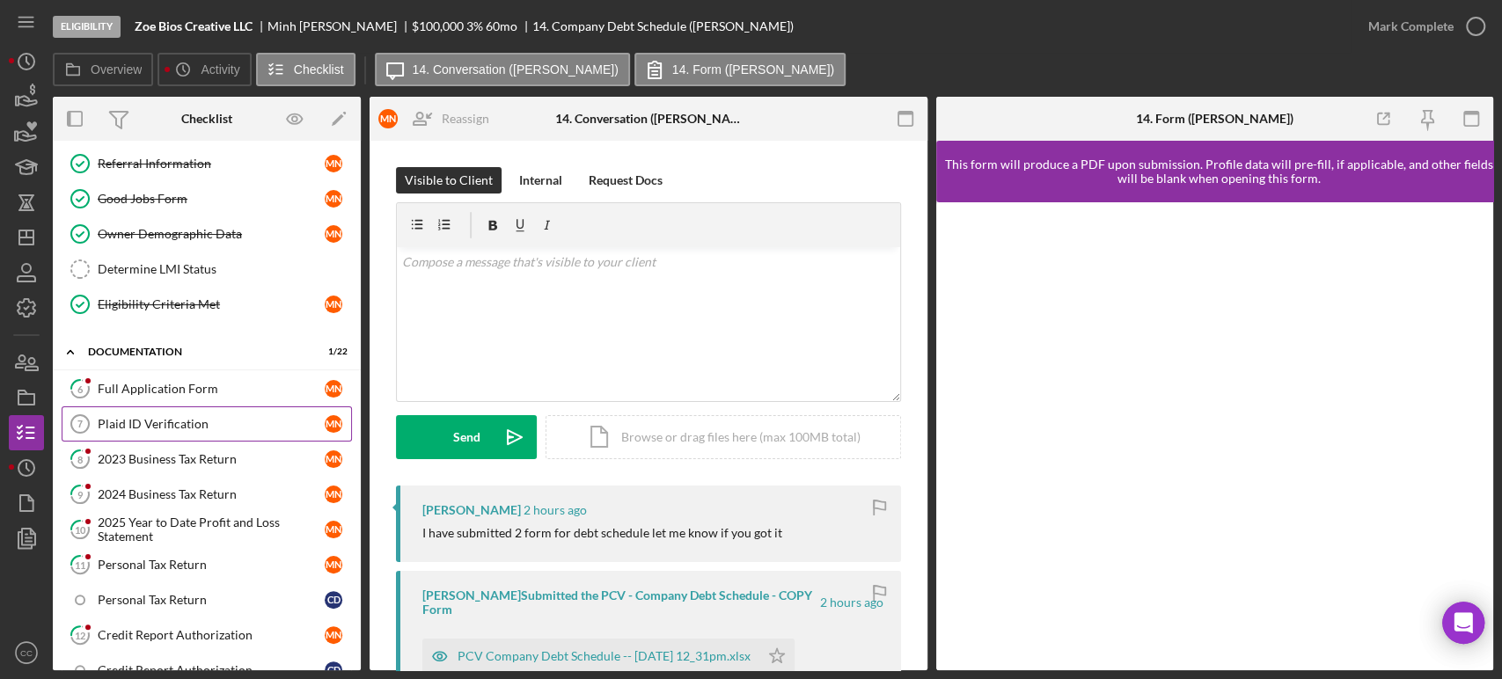
scroll to position [195, 0]
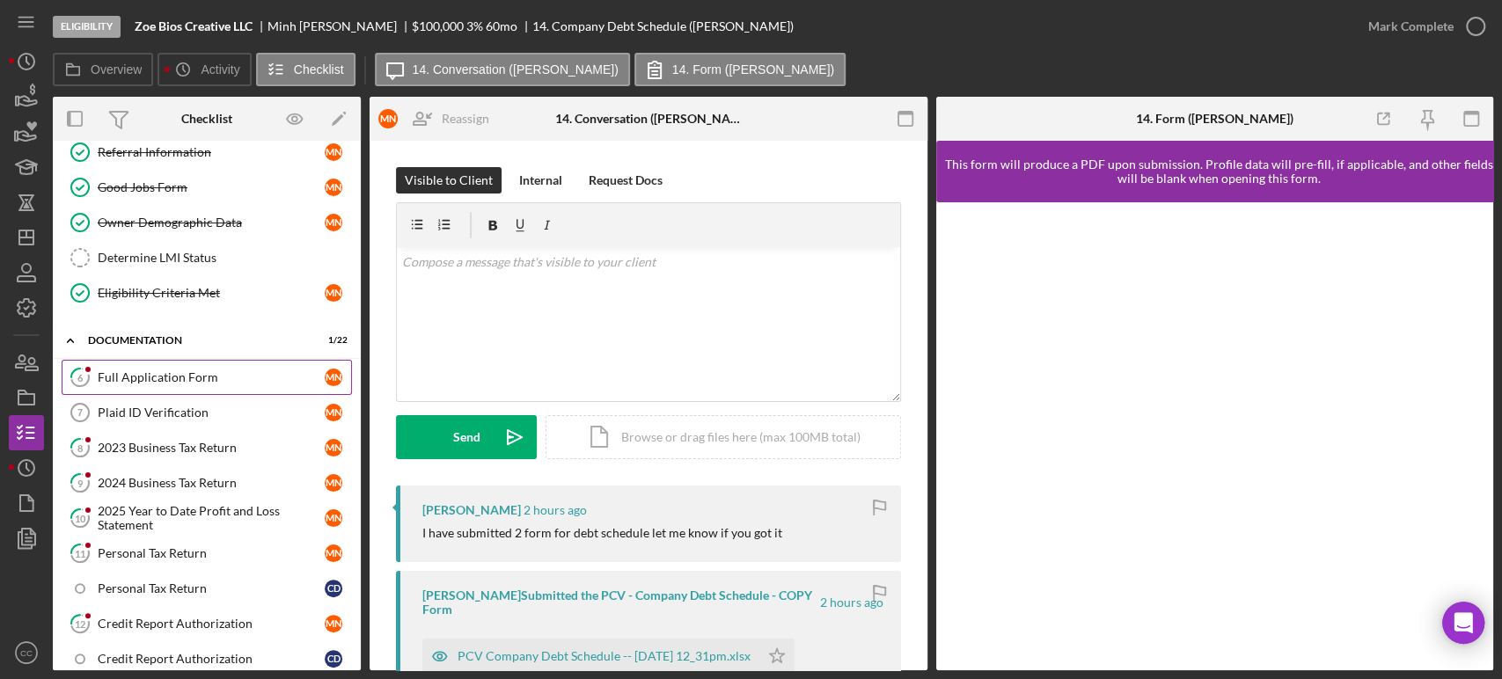
click at [147, 376] on div "Full Application Form" at bounding box center [211, 378] width 227 height 14
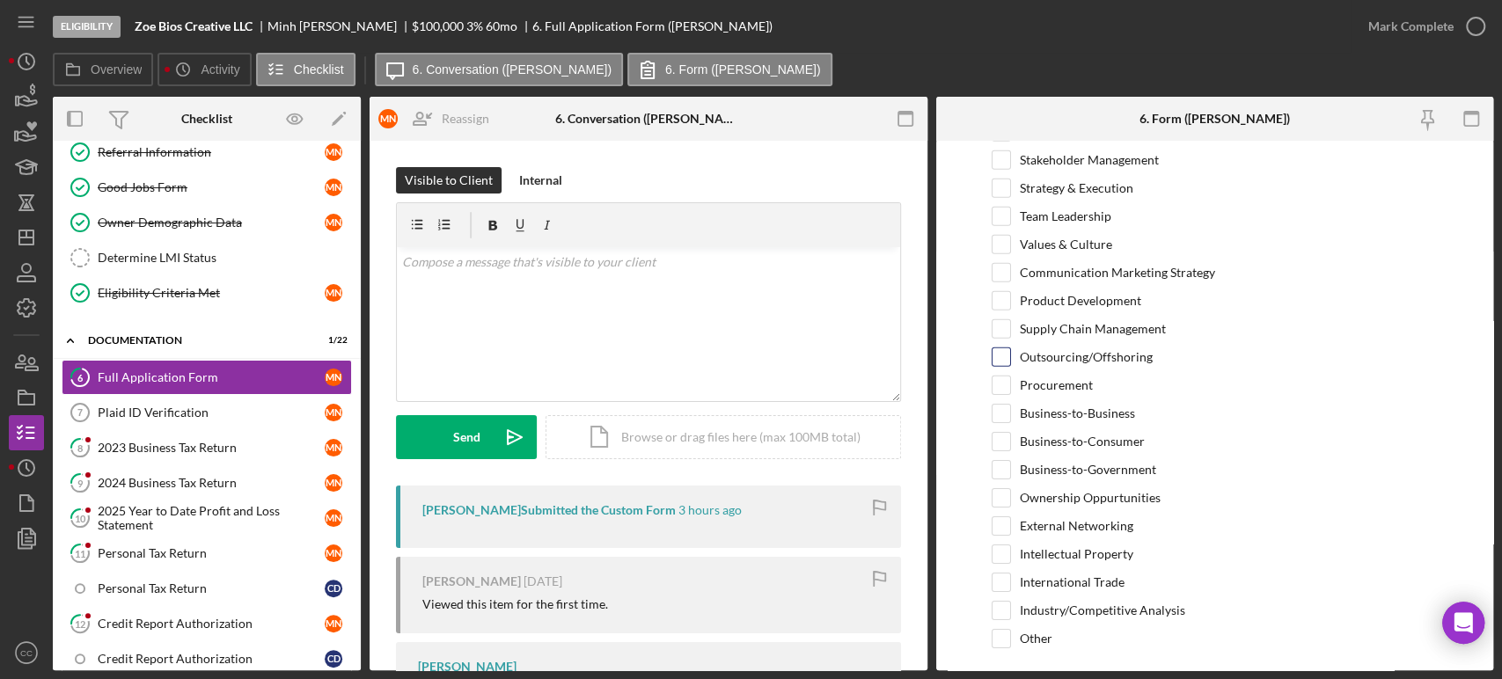
scroll to position [3723, 0]
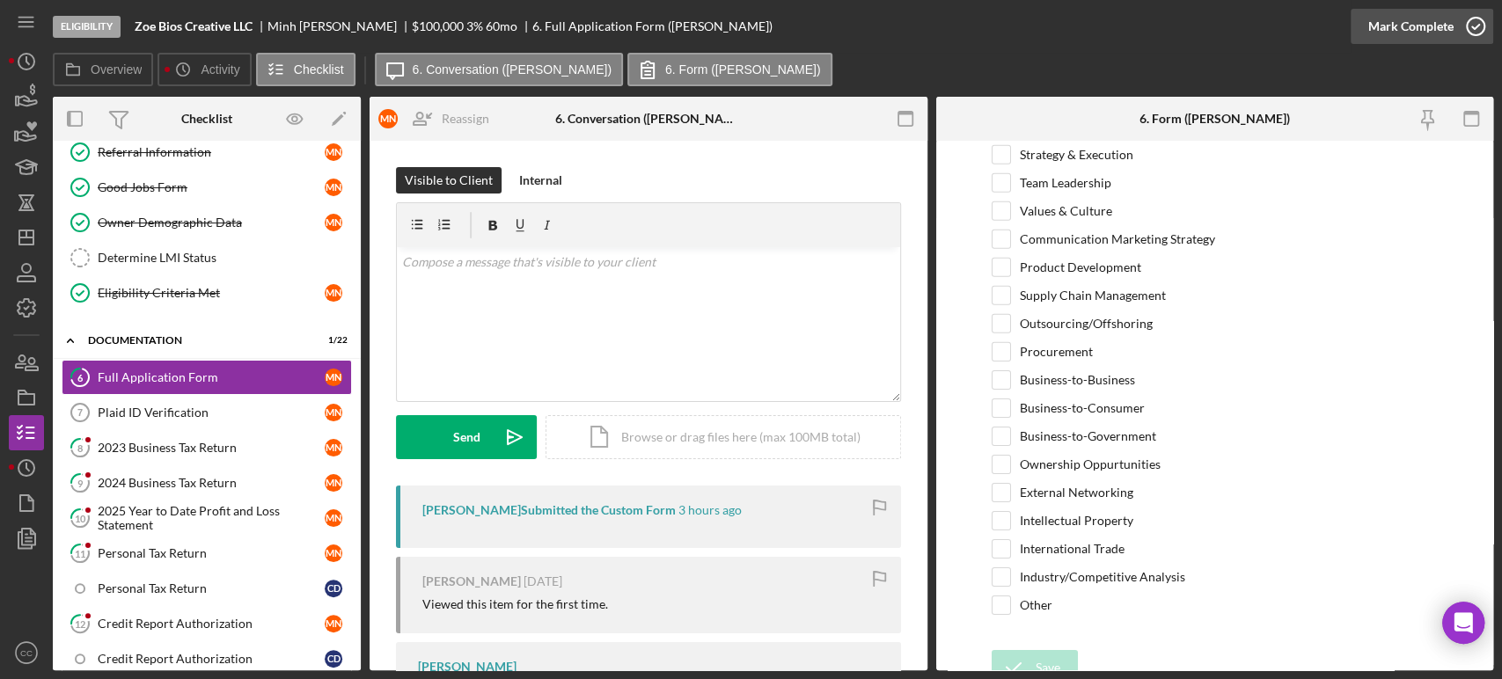
click at [1435, 43] on div "Mark Complete" at bounding box center [1422, 26] width 143 height 53
click at [1435, 33] on div "Mark Complete" at bounding box center [1411, 26] width 85 height 35
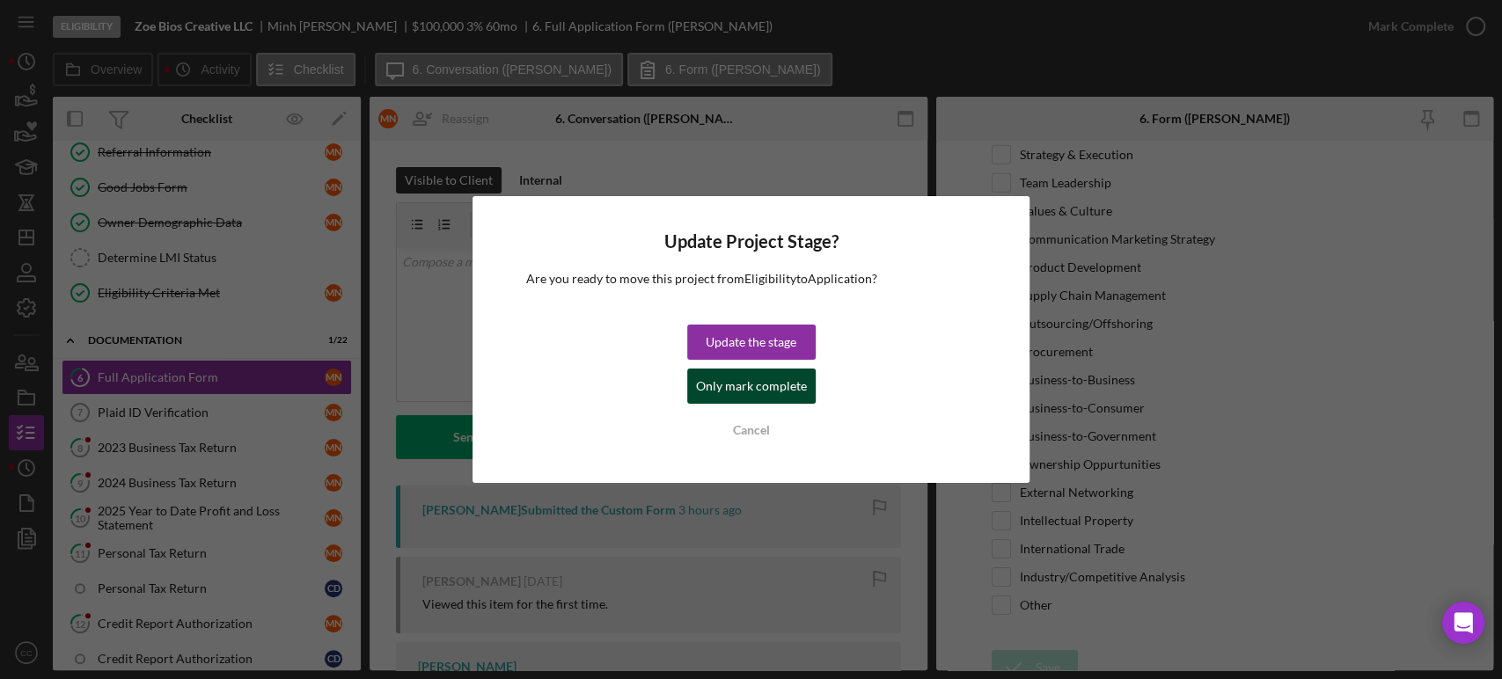
click at [759, 390] on div "Only mark complete" at bounding box center [751, 386] width 111 height 35
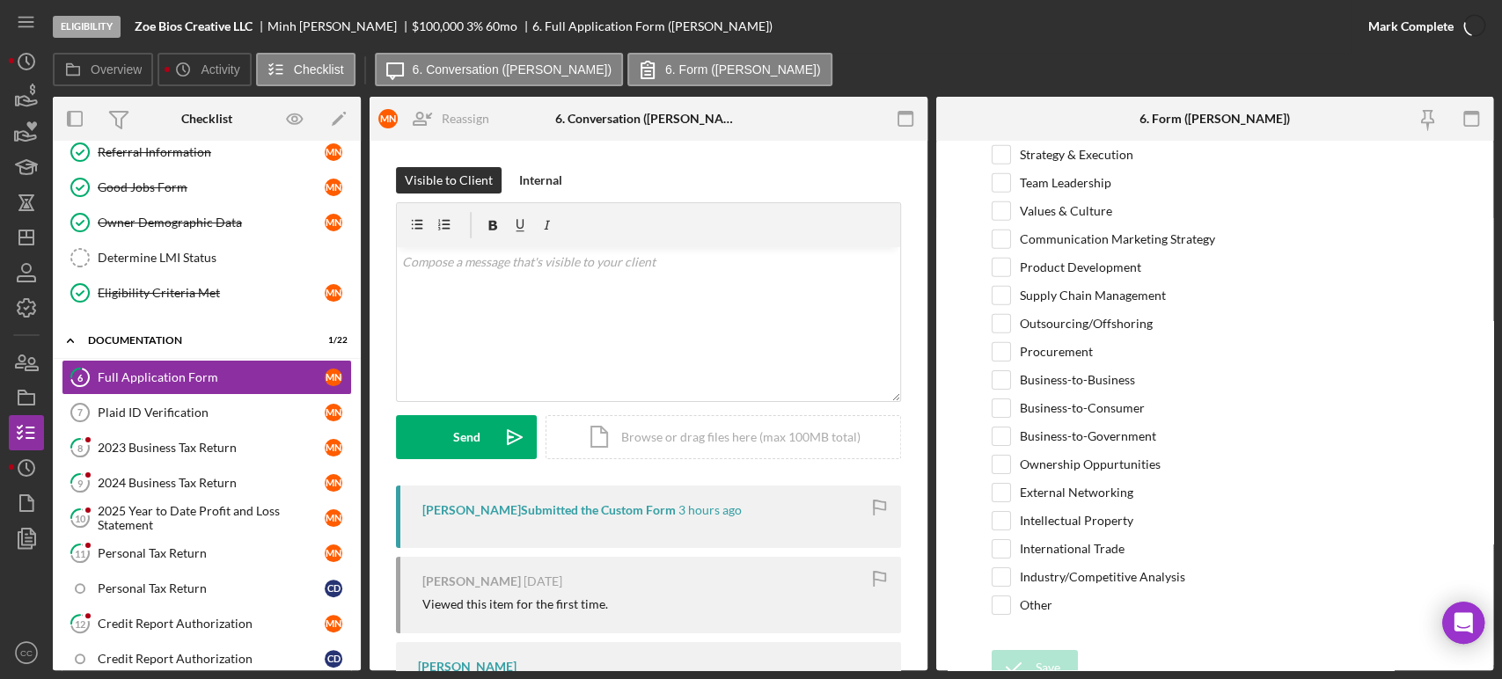
scroll to position [3794, 0]
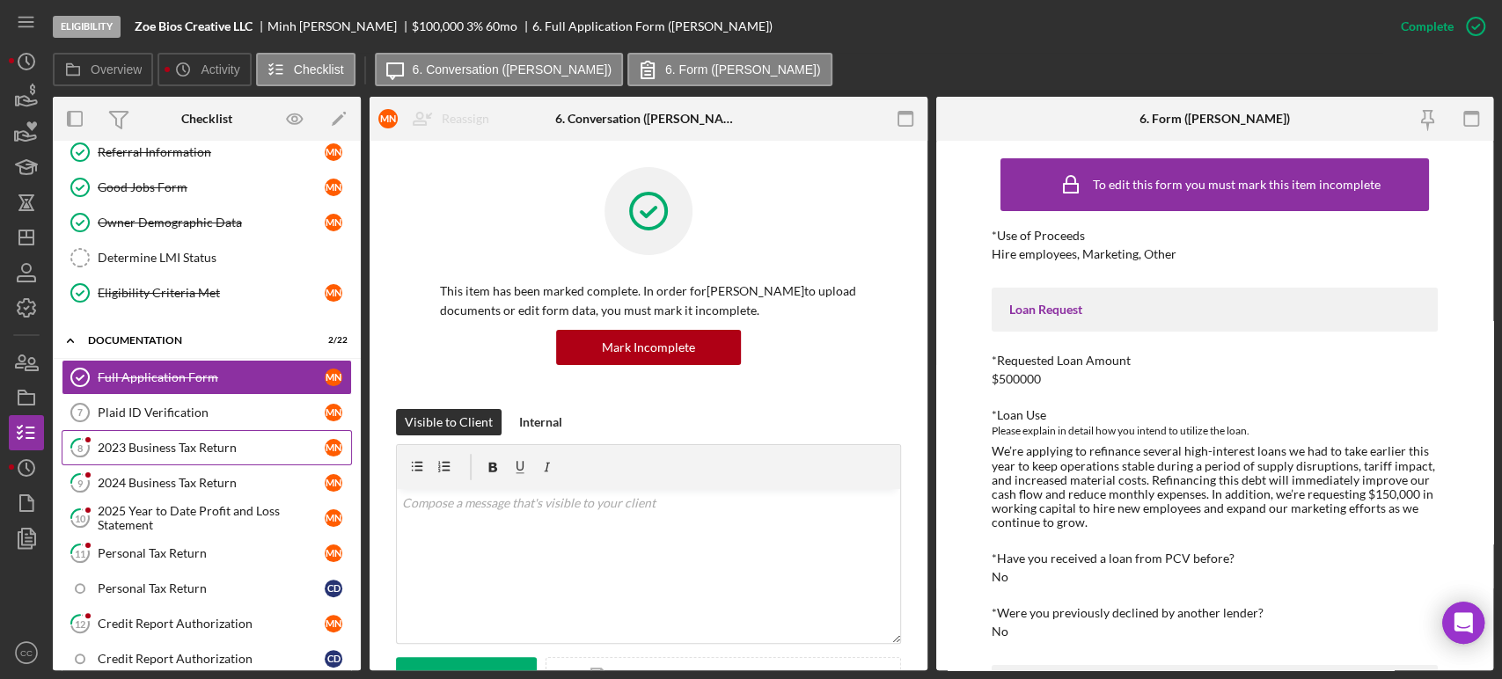
click at [166, 443] on div "2023 Business Tax Return" at bounding box center [211, 448] width 227 height 14
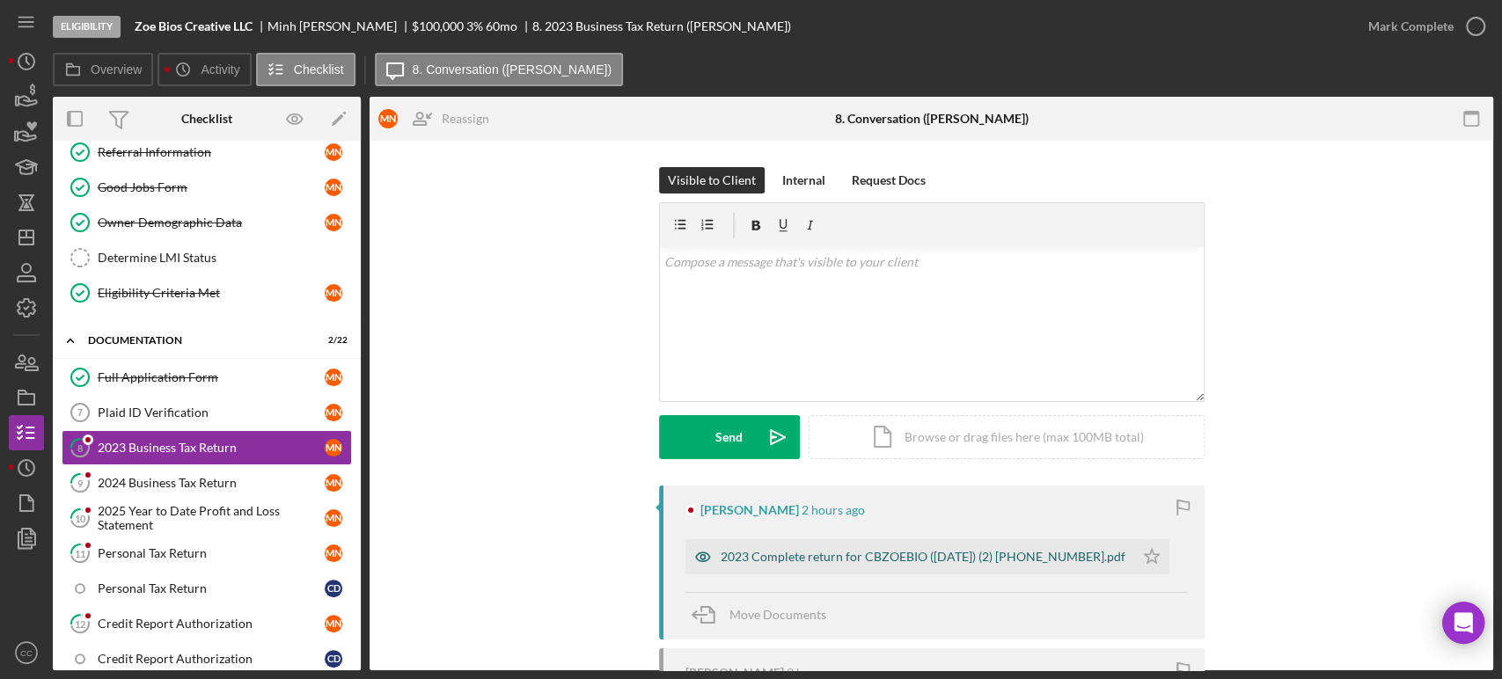
click at [907, 560] on div "2023 Complete return for CBZOEBIO (03-05-2025) (2) (3)8843762032535334237.pdf" at bounding box center [923, 557] width 405 height 14
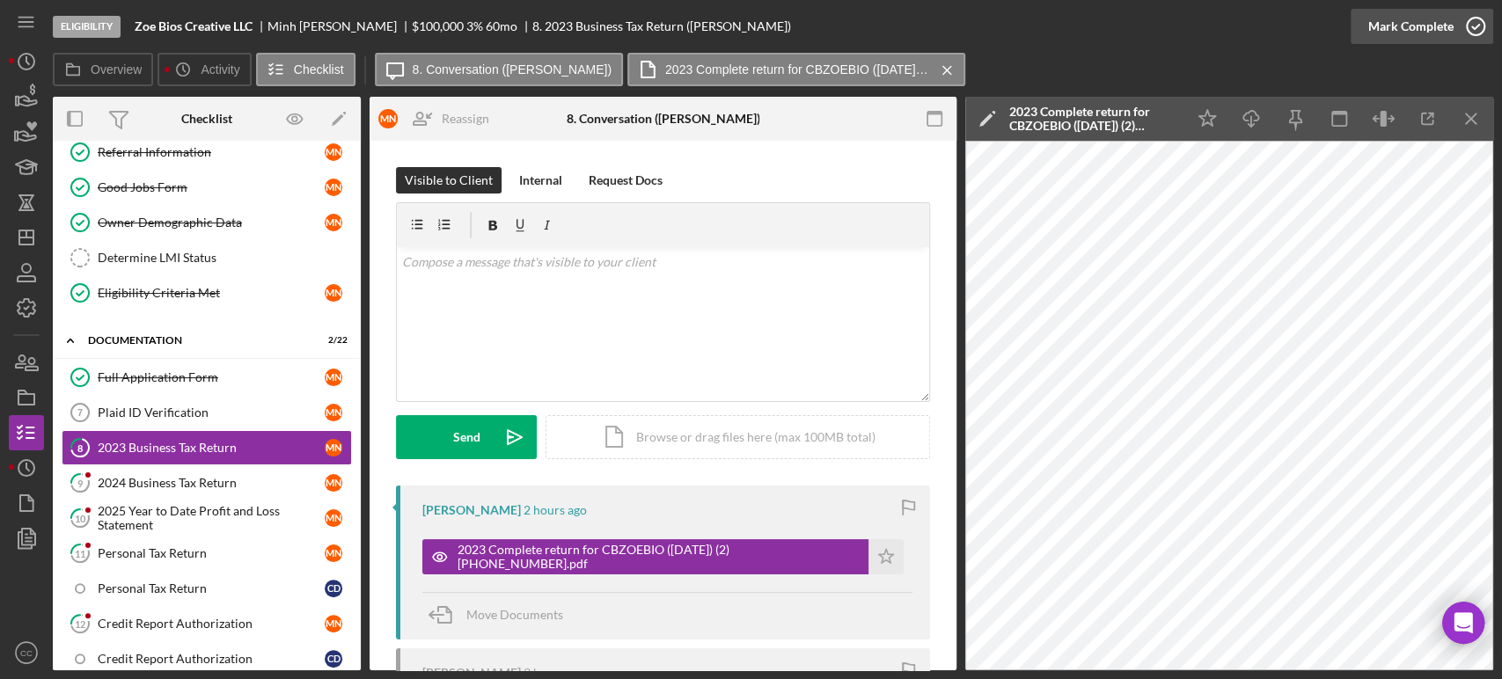
click at [1443, 24] on div "Mark Complete" at bounding box center [1411, 26] width 85 height 35
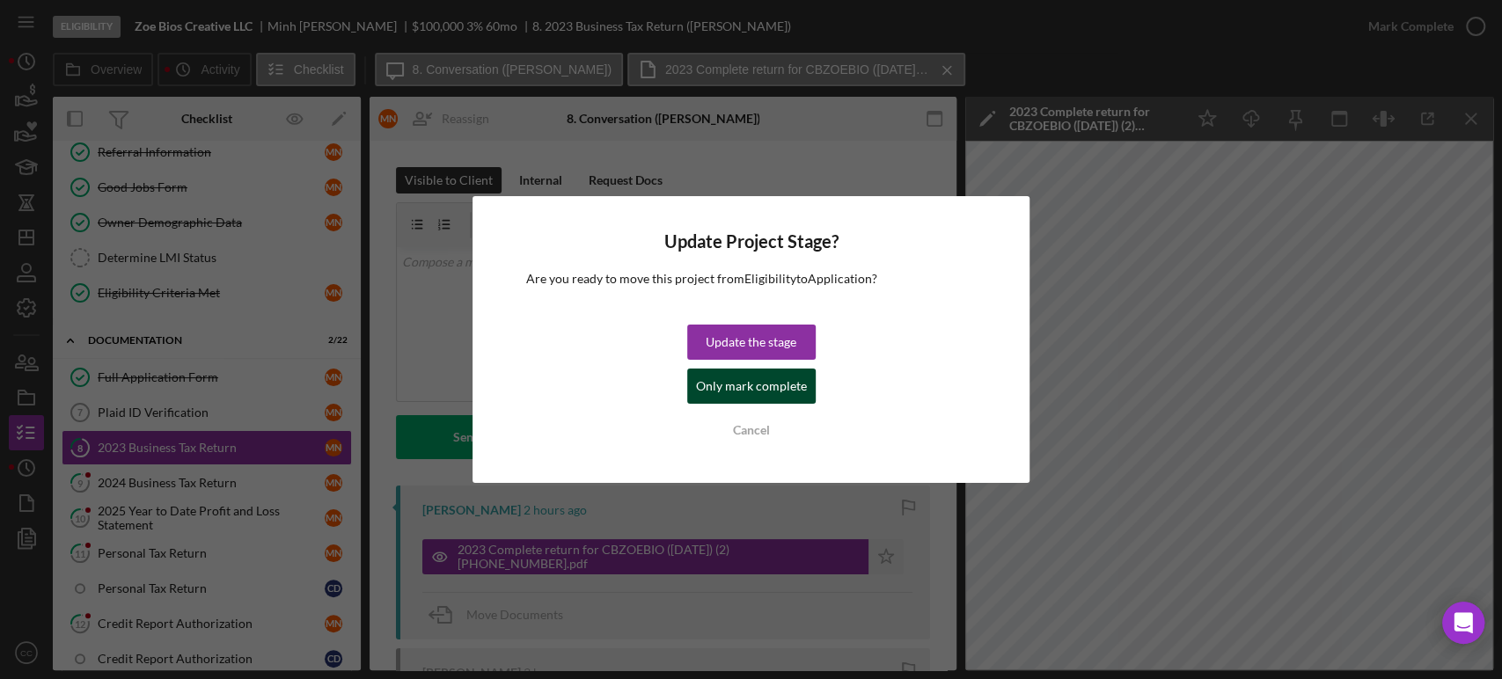
click at [784, 399] on div "Only mark complete" at bounding box center [751, 386] width 111 height 35
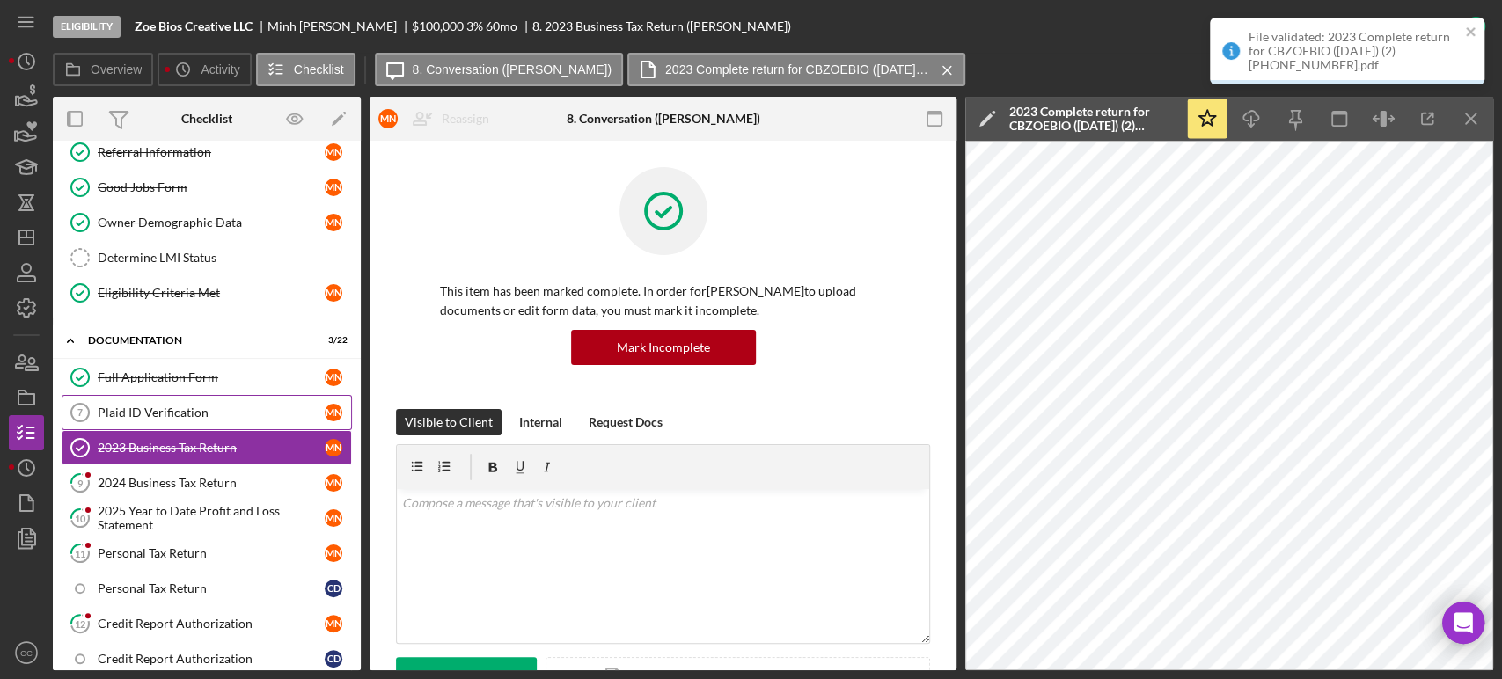
click at [126, 414] on div "Plaid ID Verification" at bounding box center [211, 413] width 227 height 14
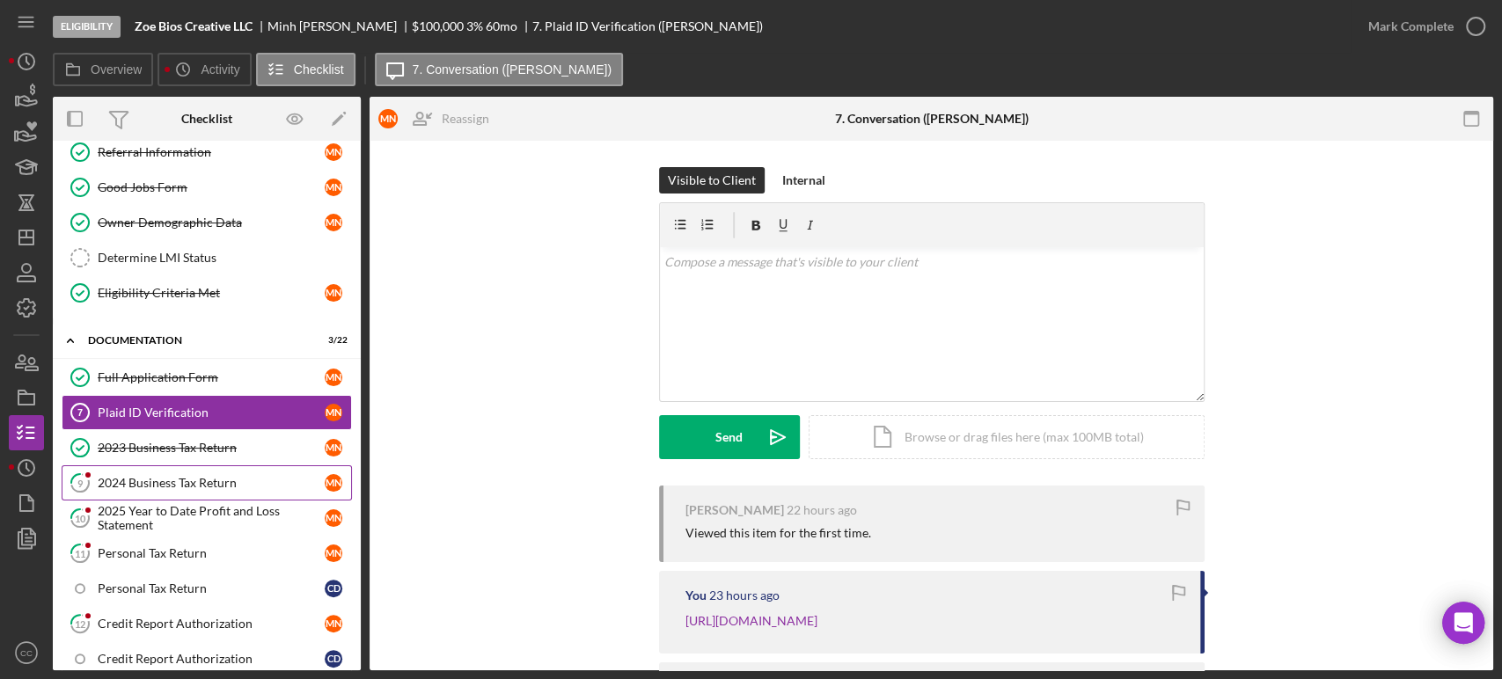
click at [136, 488] on link "9 2024 Business Tax Return M N" at bounding box center [207, 483] width 290 height 35
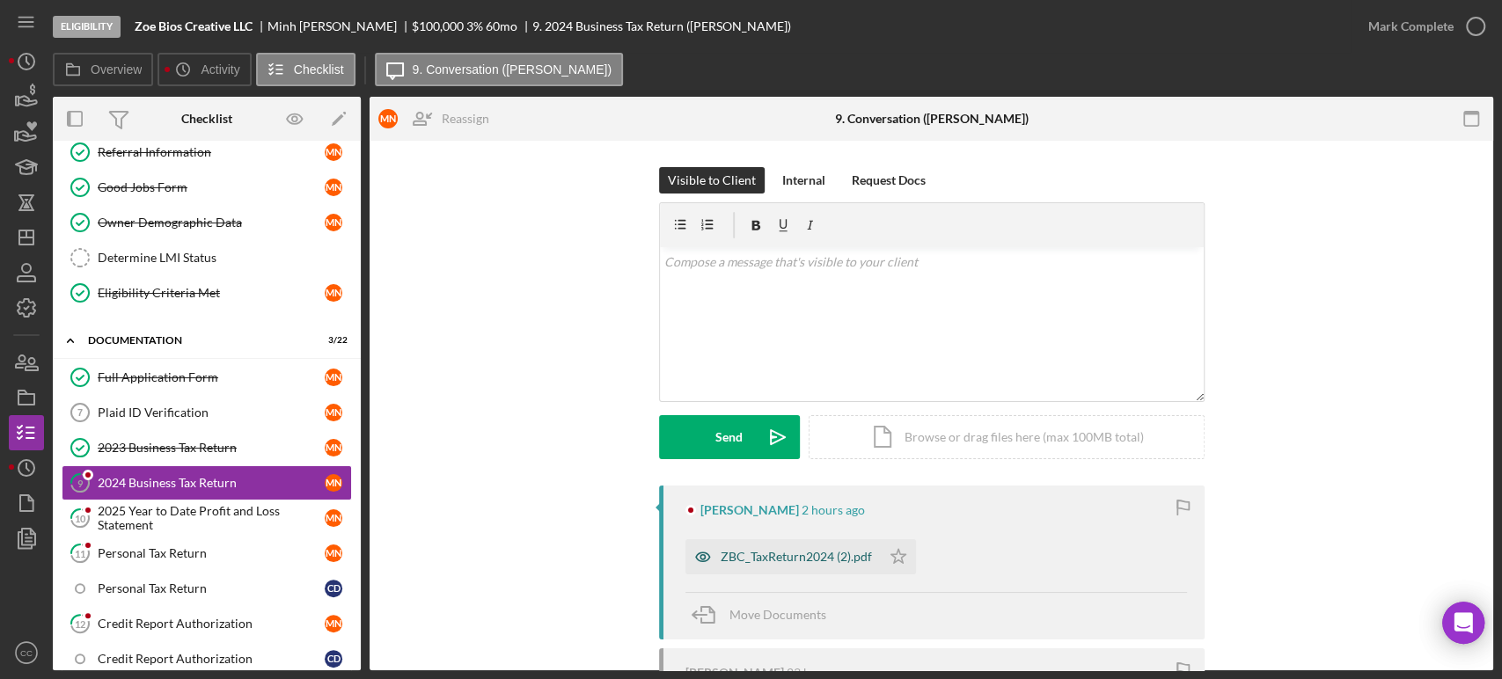
click at [804, 566] on div "ZBC_TaxReturn2024 (2).pdf" at bounding box center [783, 557] width 195 height 35
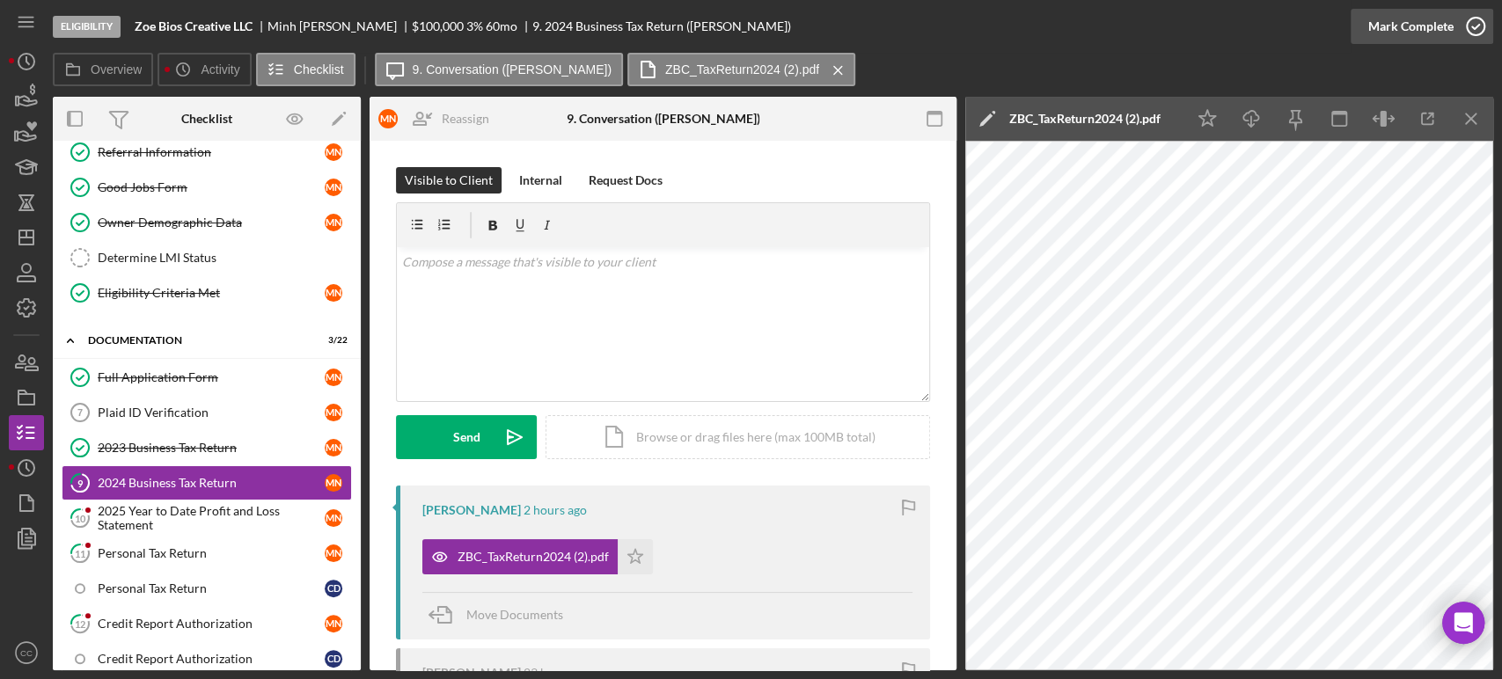
click at [1456, 20] on icon "button" at bounding box center [1476, 26] width 44 height 44
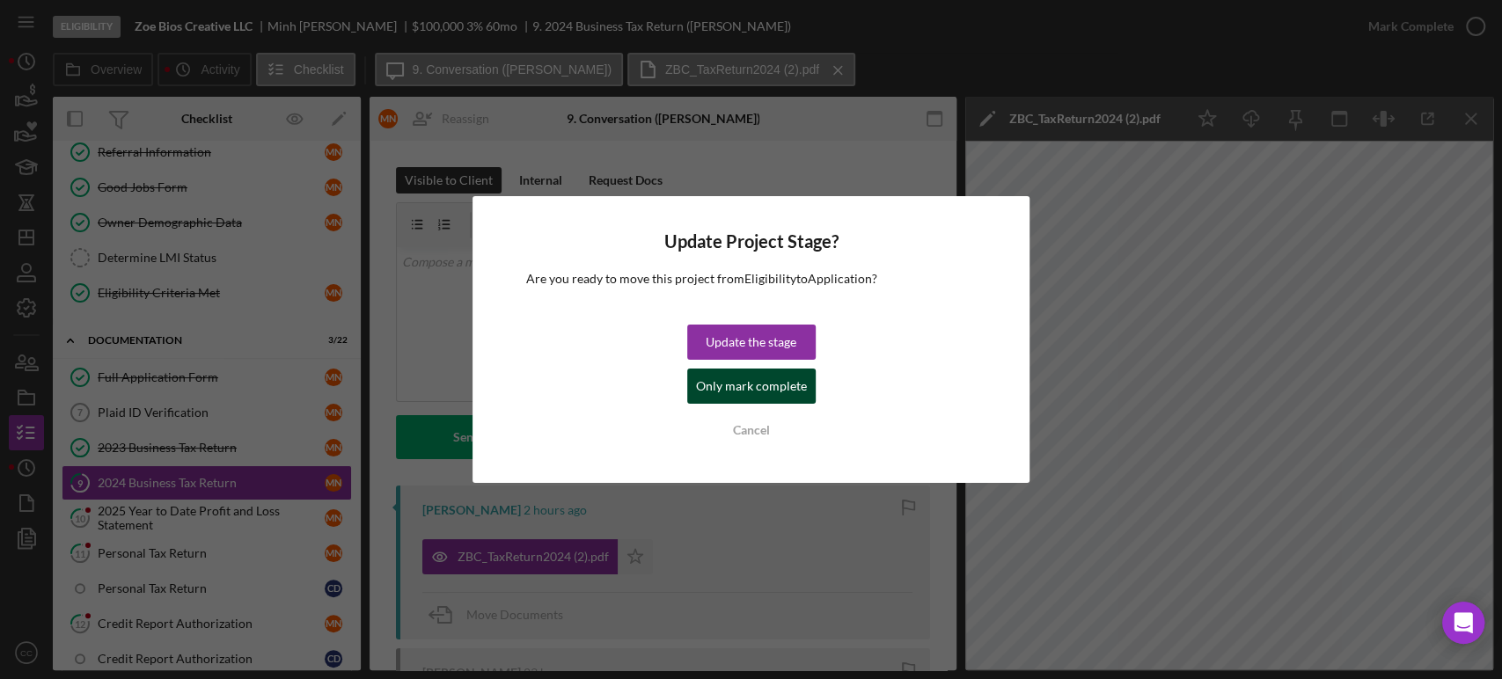
click at [790, 388] on div "Only mark complete" at bounding box center [751, 386] width 111 height 35
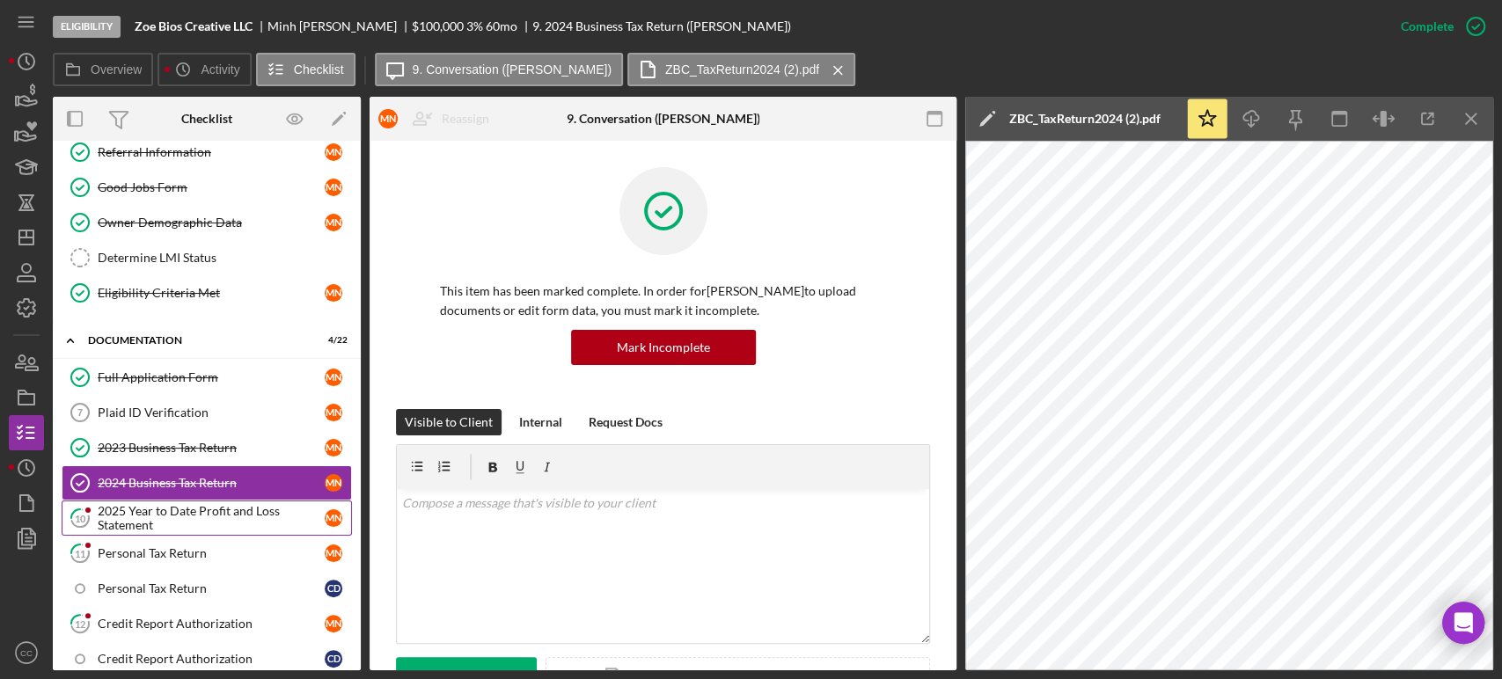
click at [169, 522] on div "2025 Year to Date Profit and Loss Statement" at bounding box center [211, 518] width 227 height 28
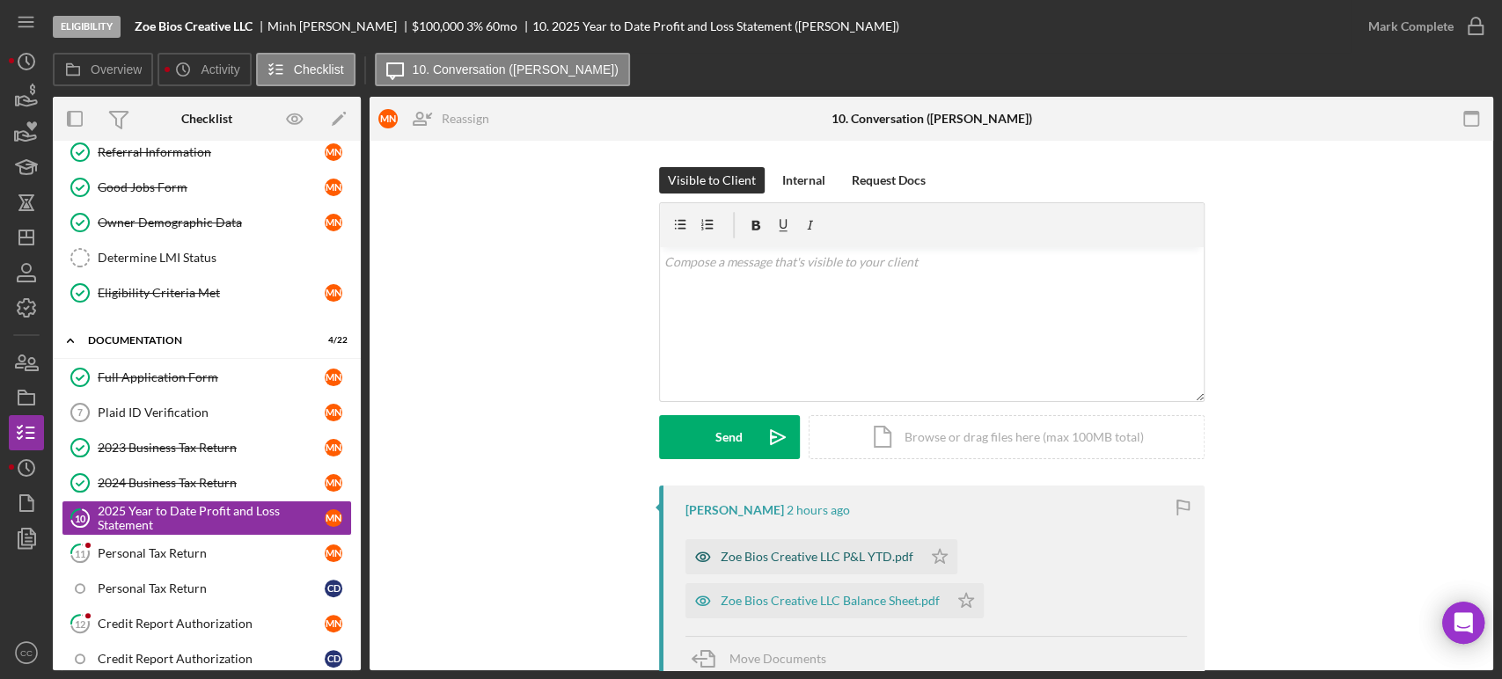
click at [754, 560] on div "Zoe Bios Creative LLC P&L YTD.pdf" at bounding box center [817, 557] width 193 height 14
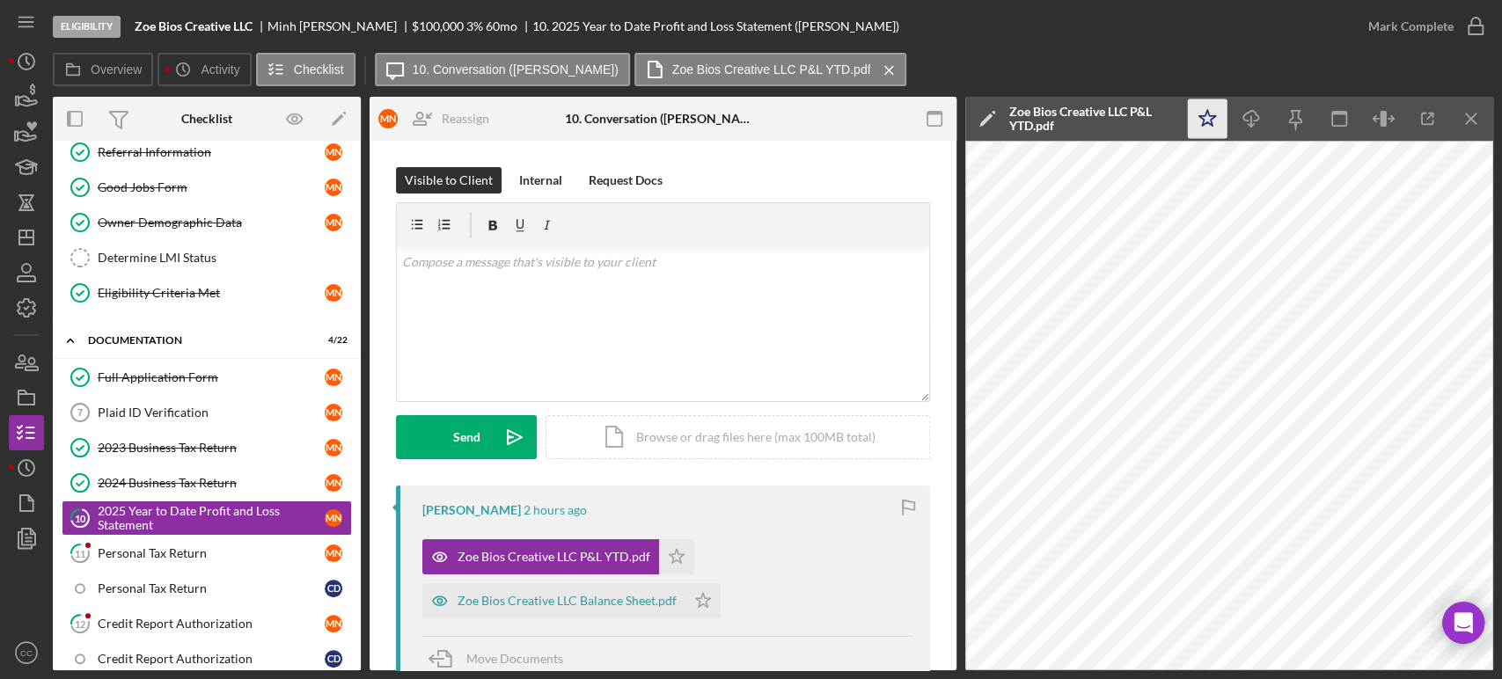
click at [1192, 115] on icon "Icon/Star" at bounding box center [1208, 119] width 40 height 40
click at [1445, 27] on div "Mark Complete" at bounding box center [1411, 26] width 85 height 35
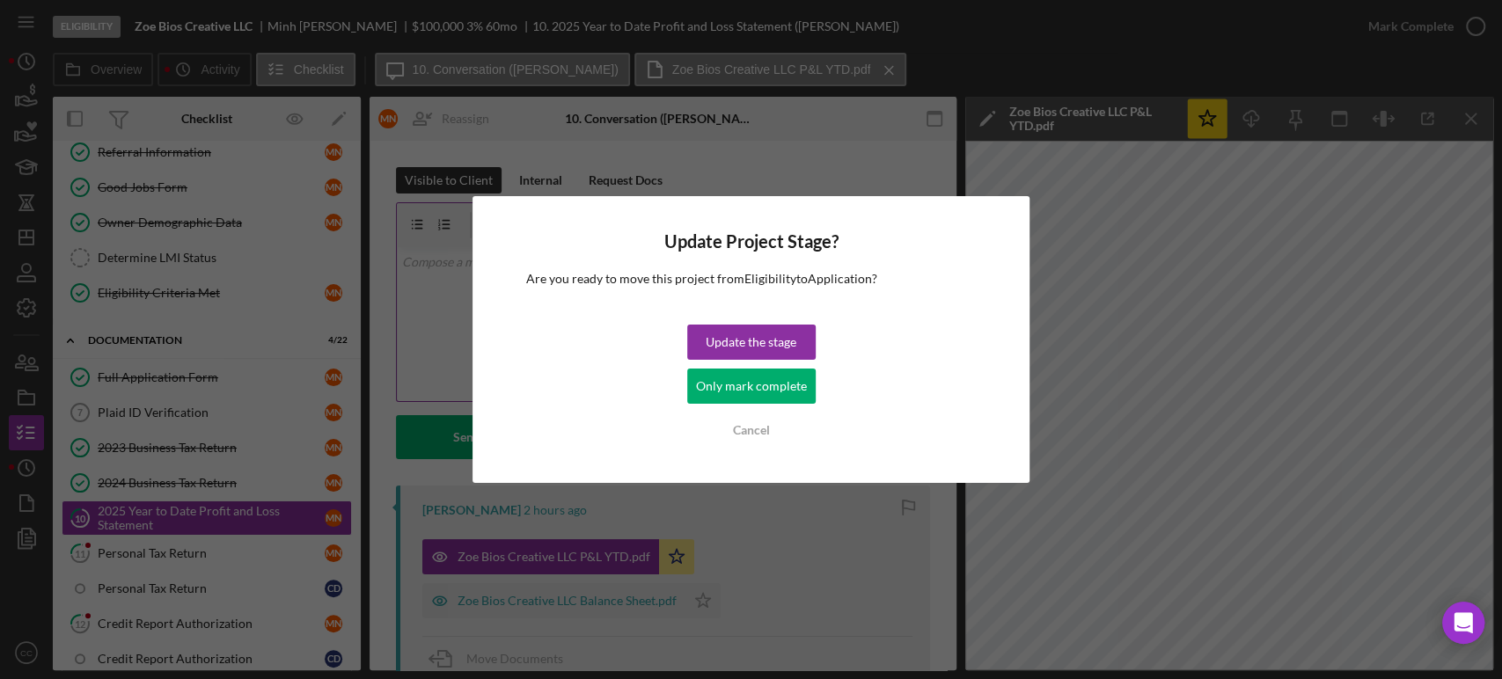
click at [760, 400] on div "Only mark complete" at bounding box center [751, 386] width 111 height 35
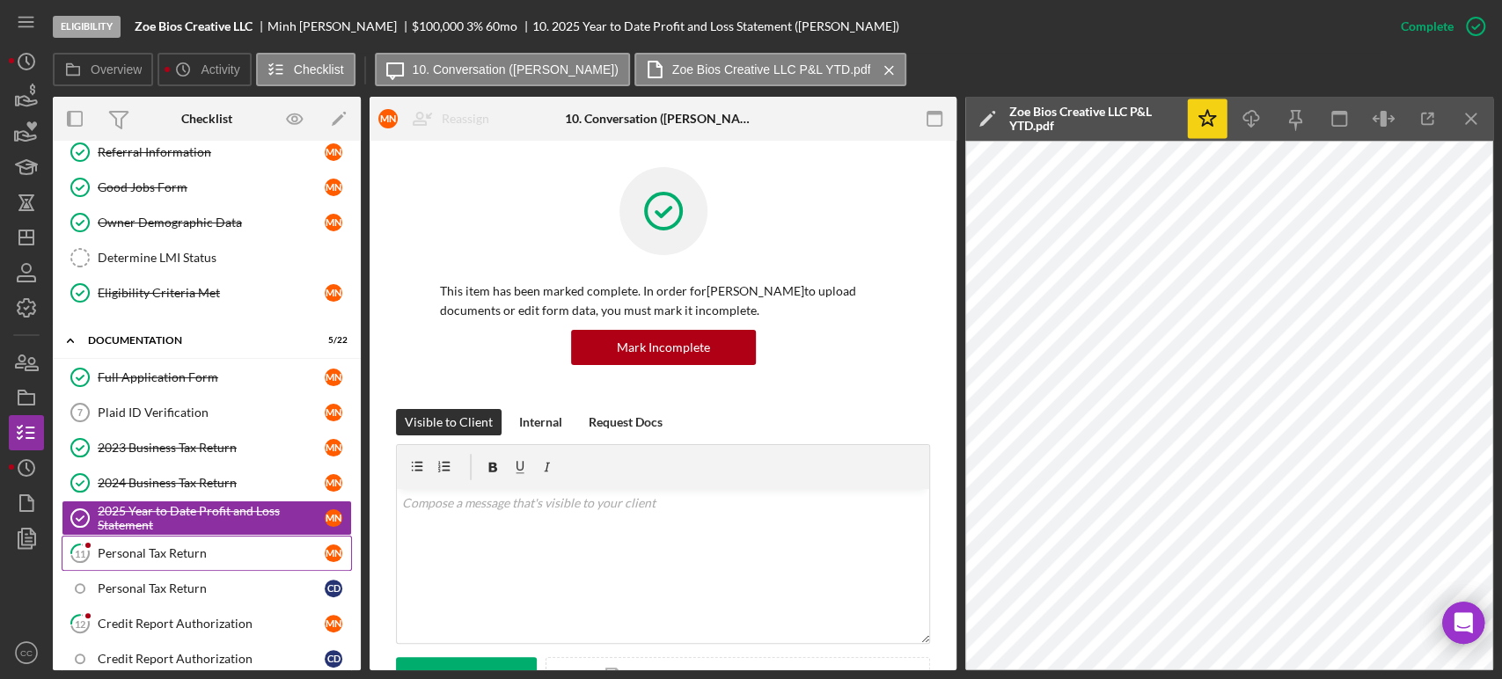
click at [203, 557] on link "11 Personal Tax Return M N" at bounding box center [207, 553] width 290 height 35
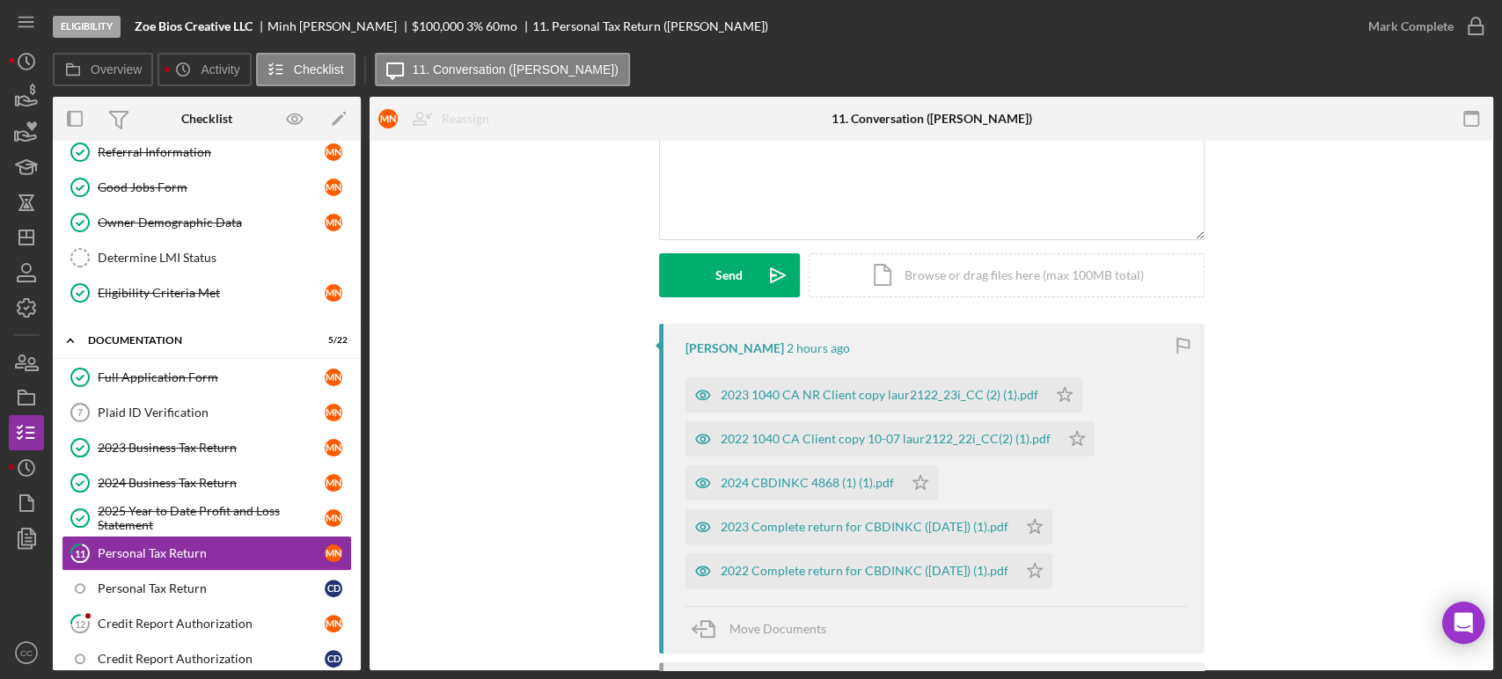
scroll to position [195, 0]
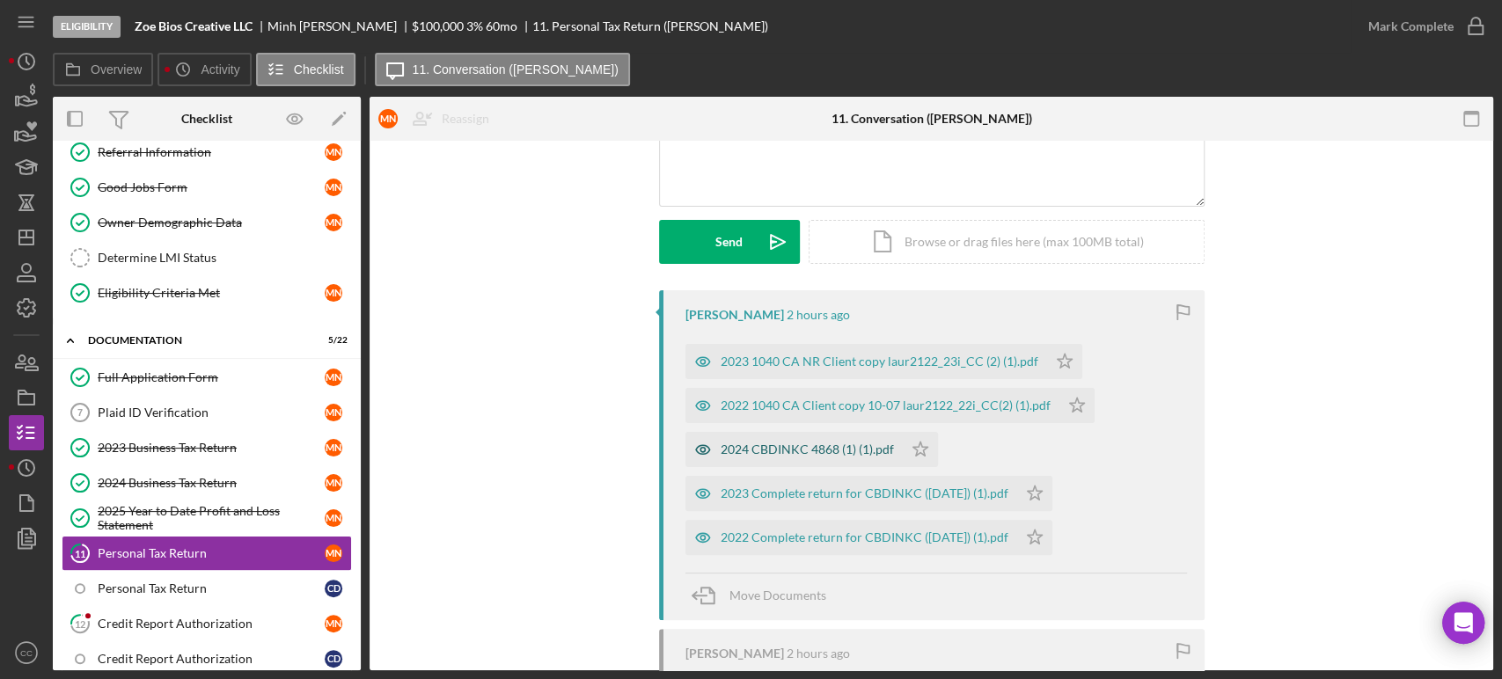
click at [831, 448] on div "2024 CBDINKC 4868 (1) (1).pdf" at bounding box center [807, 450] width 173 height 14
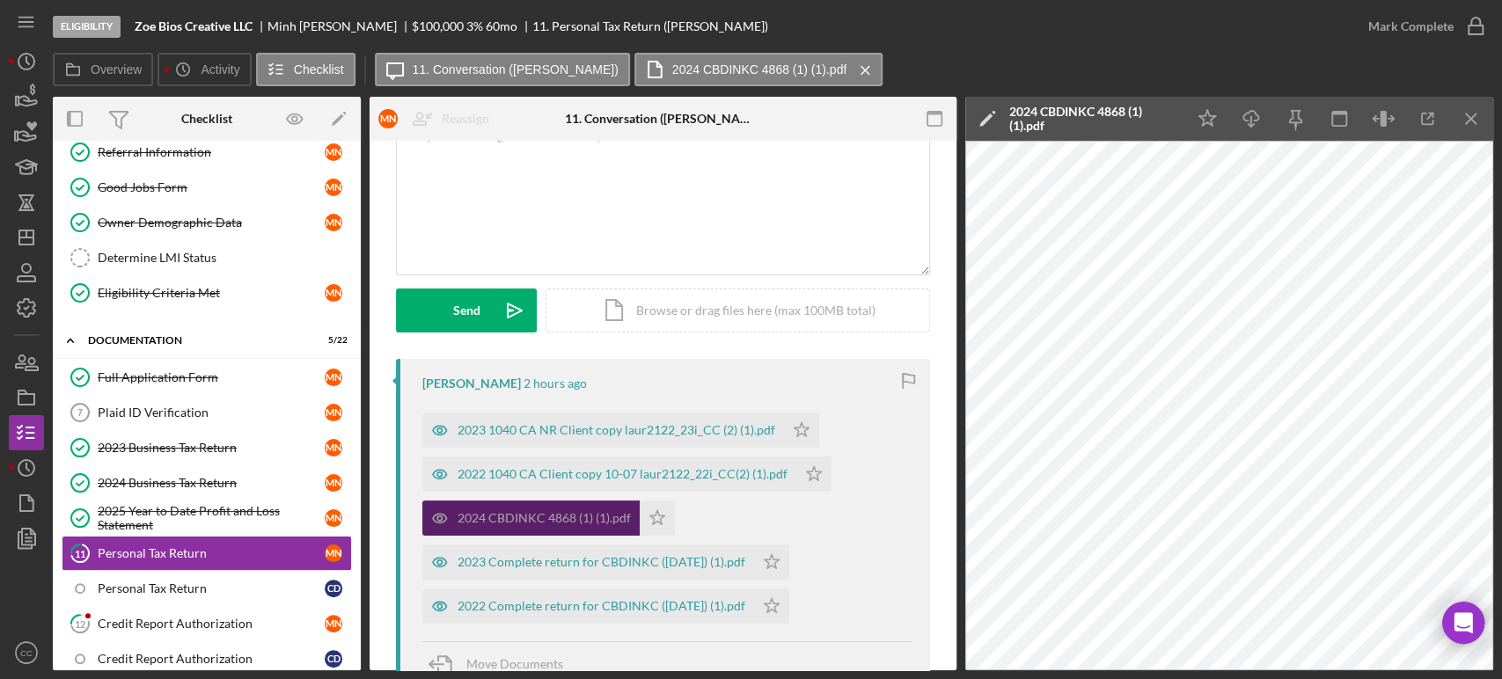
scroll to position [98, 0]
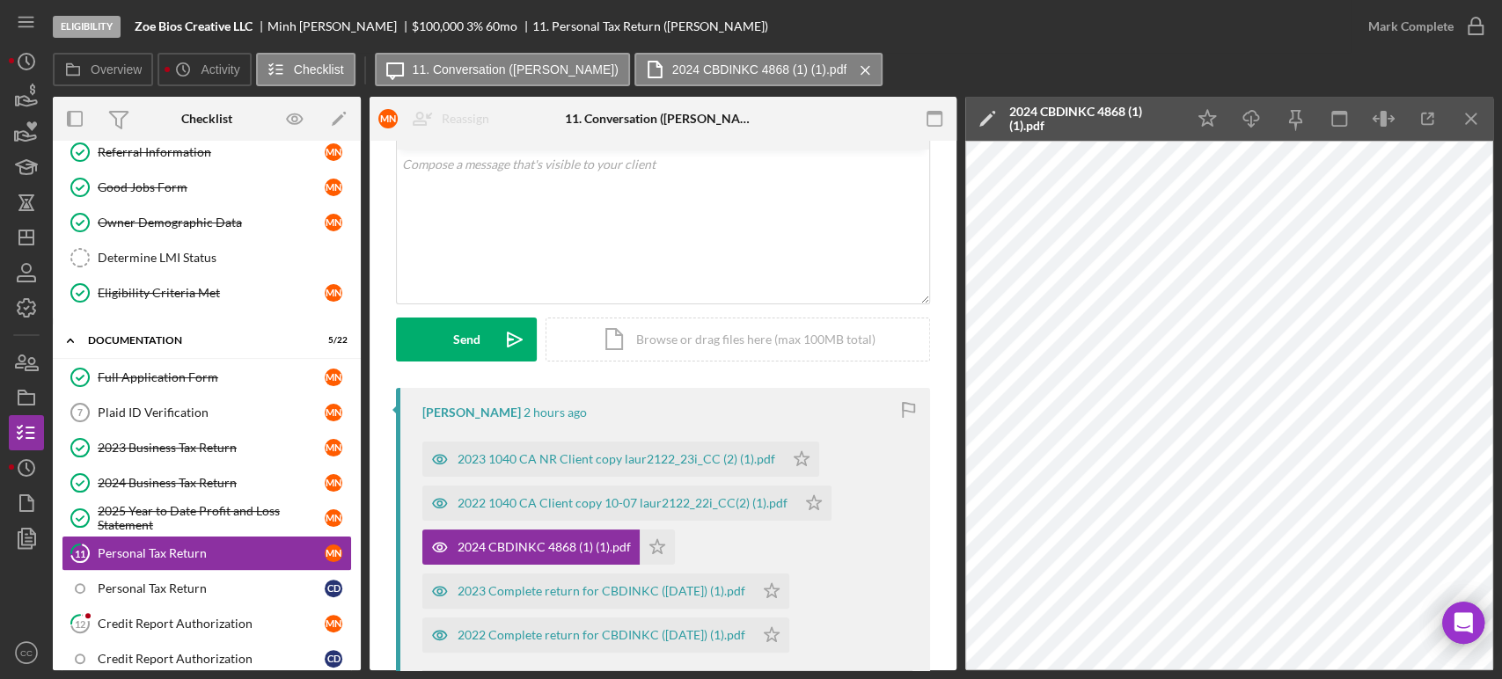
click at [426, 408] on div "[PERSON_NAME]" at bounding box center [471, 413] width 99 height 14
copy div "Minh"
drag, startPoint x: 689, startPoint y: 163, endPoint x: 689, endPoint y: 174, distance: 11.4
click at [689, 167] on p at bounding box center [663, 164] width 523 height 19
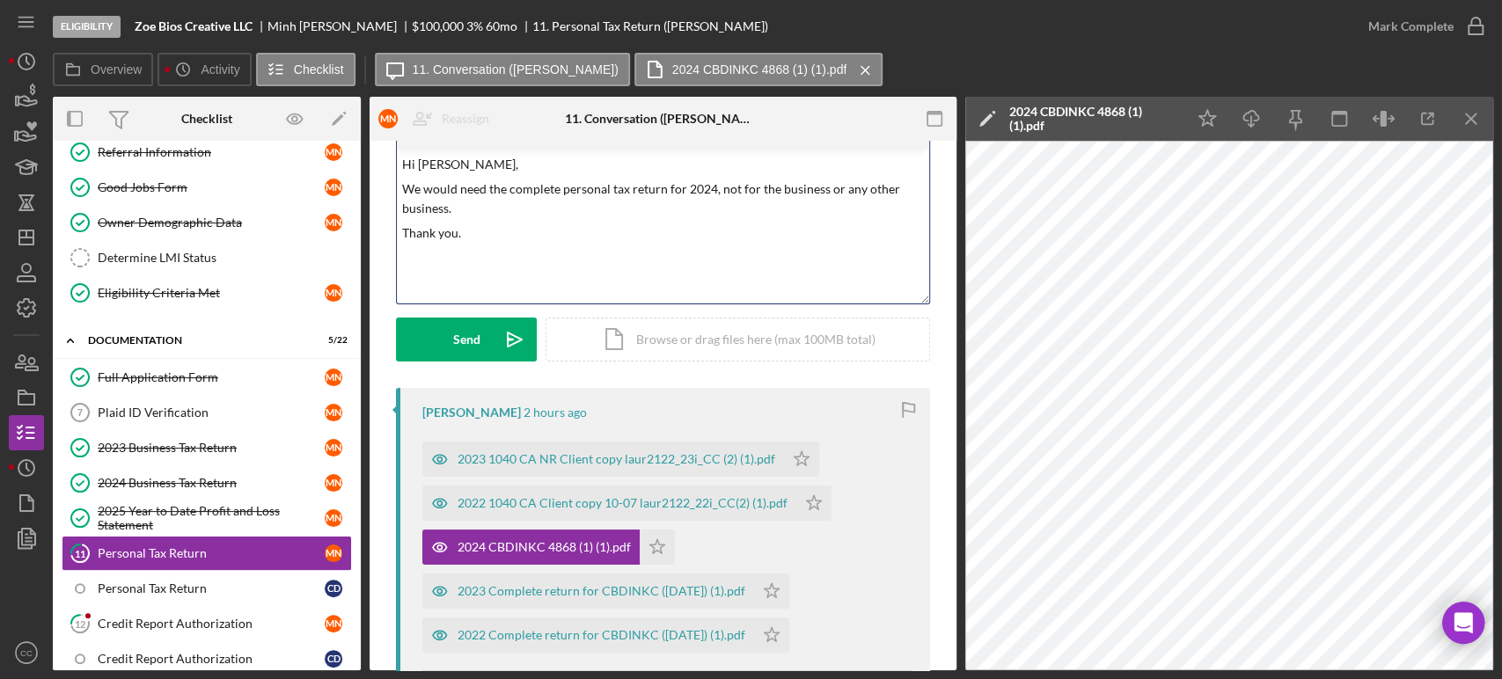
click at [496, 190] on p "We would need the complete personal tax return for 2024, not for the business o…" at bounding box center [663, 200] width 523 height 40
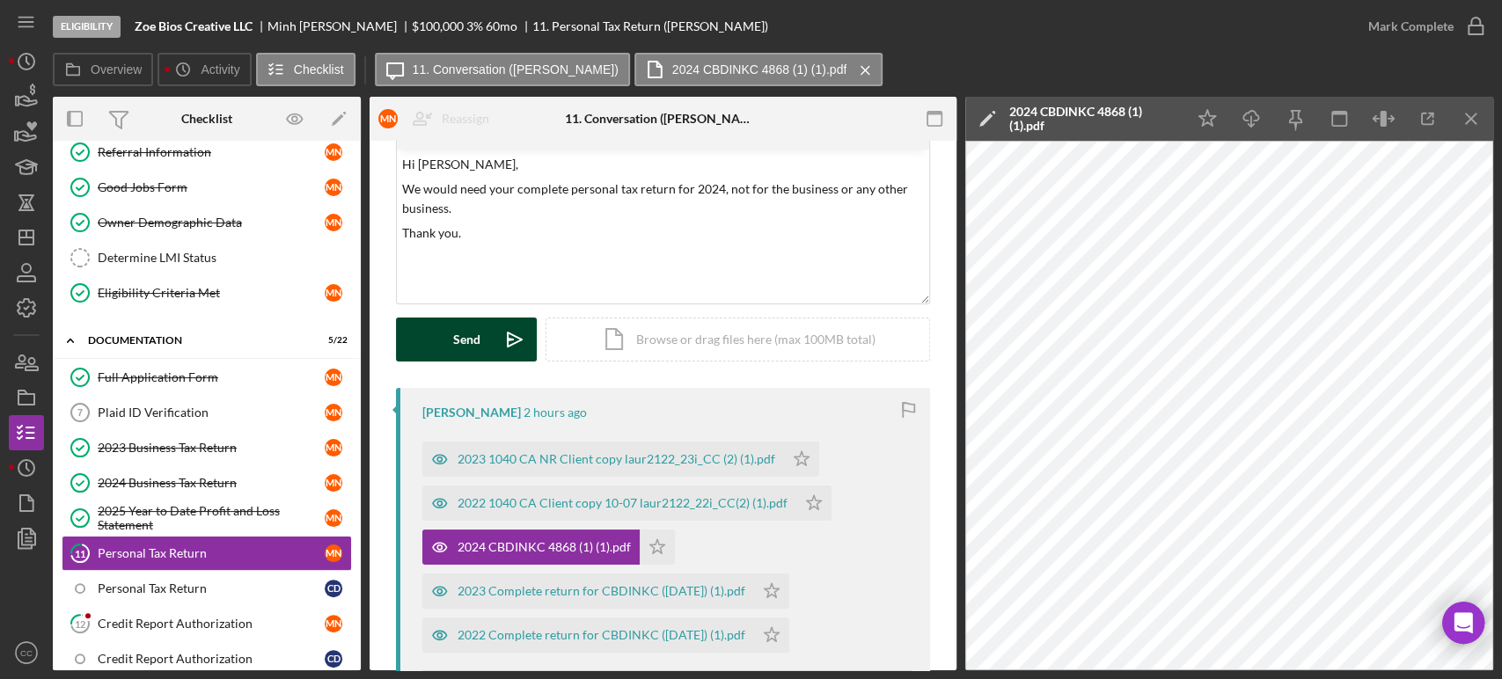
click at [515, 333] on icon "Icon/icon-invite-send" at bounding box center [515, 340] width 44 height 44
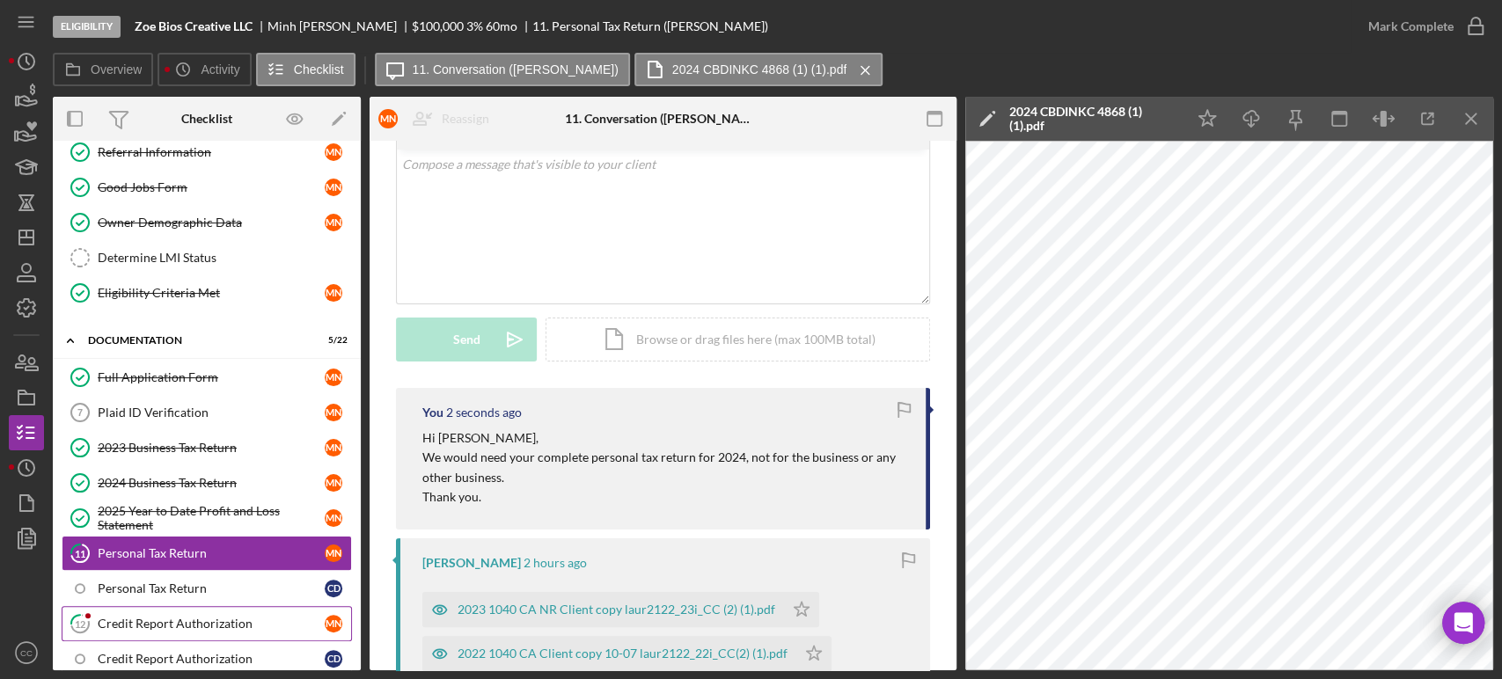
drag, startPoint x: 176, startPoint y: 622, endPoint x: 179, endPoint y: 613, distance: 9.2
click at [176, 622] on div "Credit Report Authorization" at bounding box center [211, 624] width 227 height 14
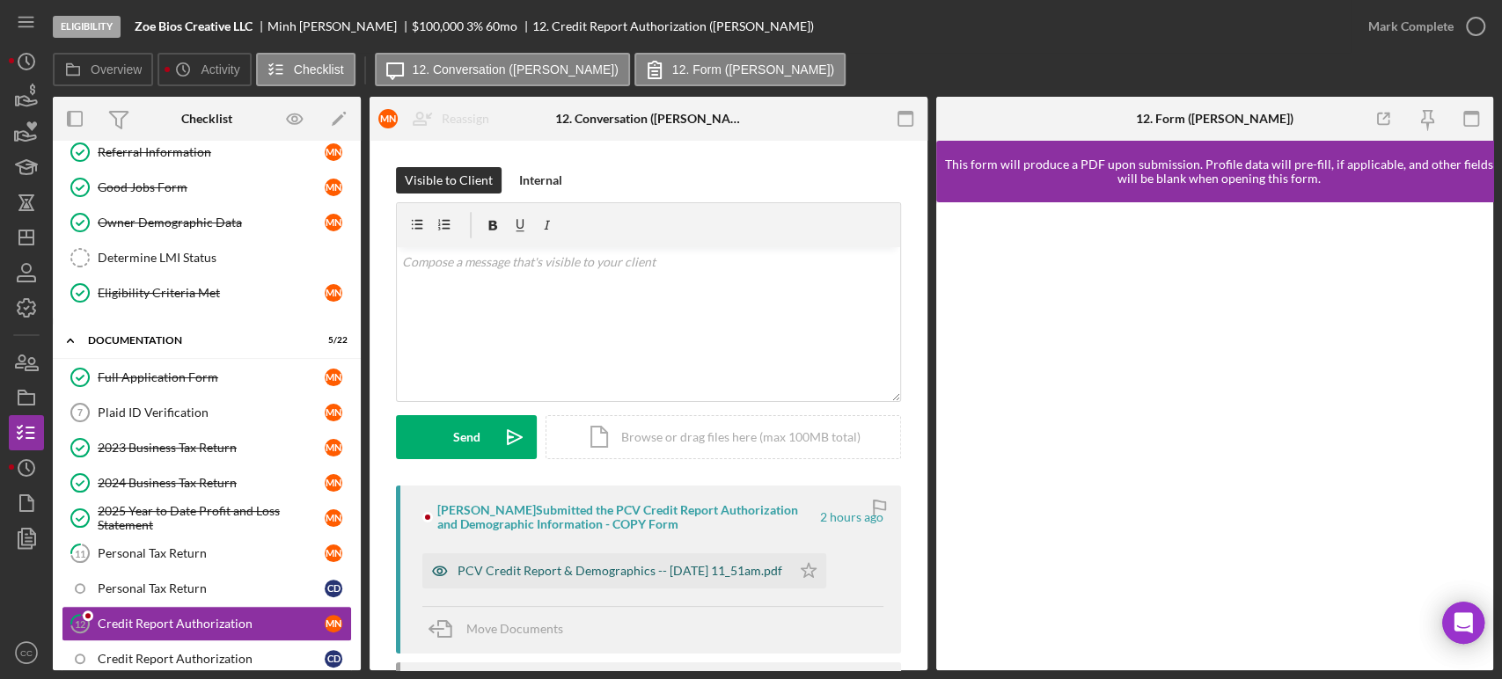
click at [687, 571] on div "PCV Credit Report & Demographics -- 2025-10-15 11_51am.pdf" at bounding box center [620, 571] width 325 height 14
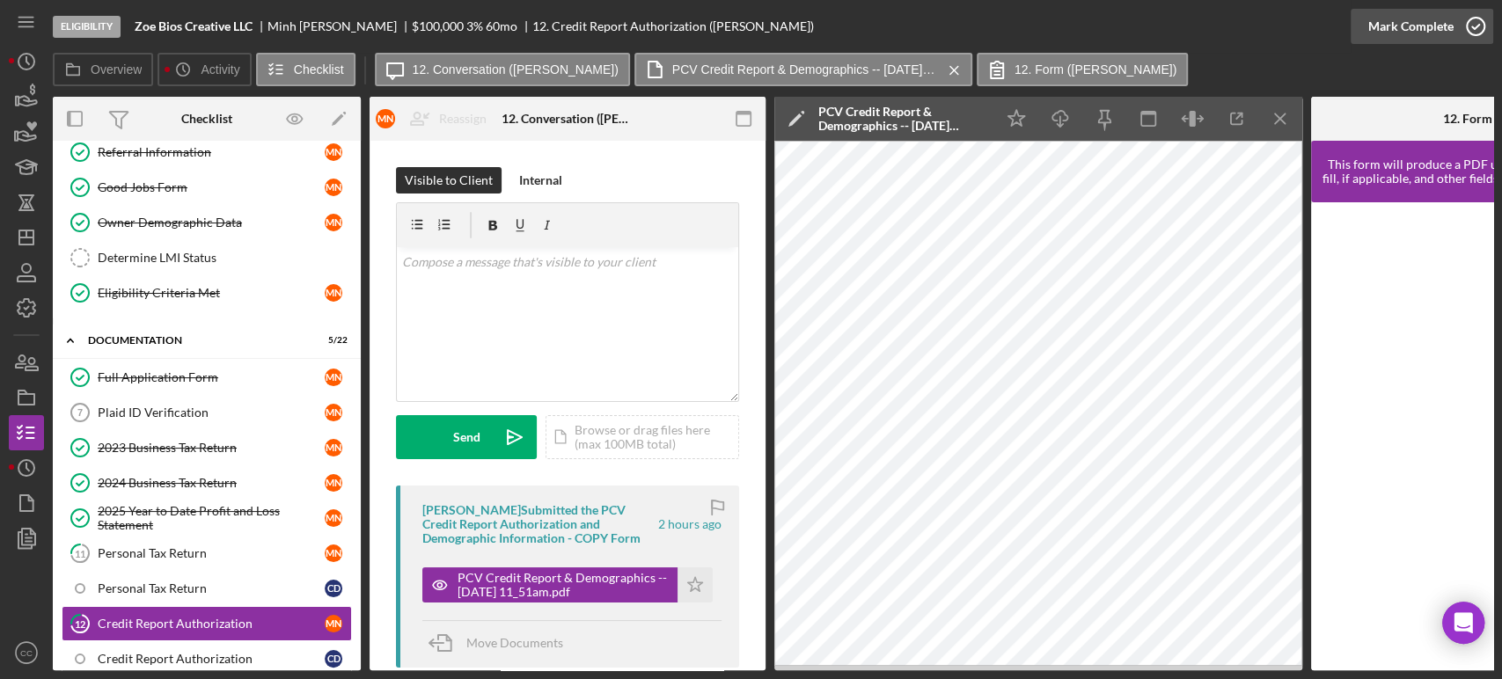
click at [1440, 28] on div "Mark Complete" at bounding box center [1411, 26] width 85 height 35
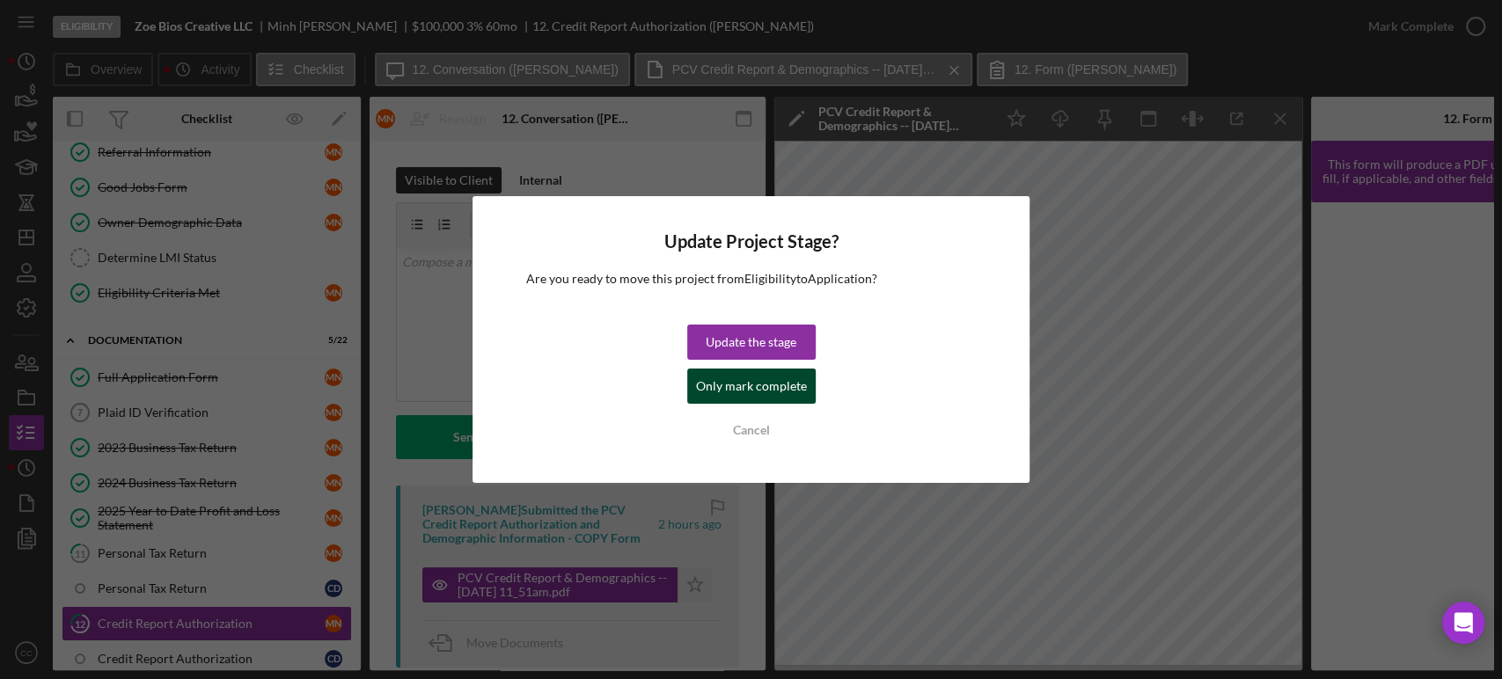
click at [720, 388] on div "Only mark complete" at bounding box center [751, 386] width 111 height 35
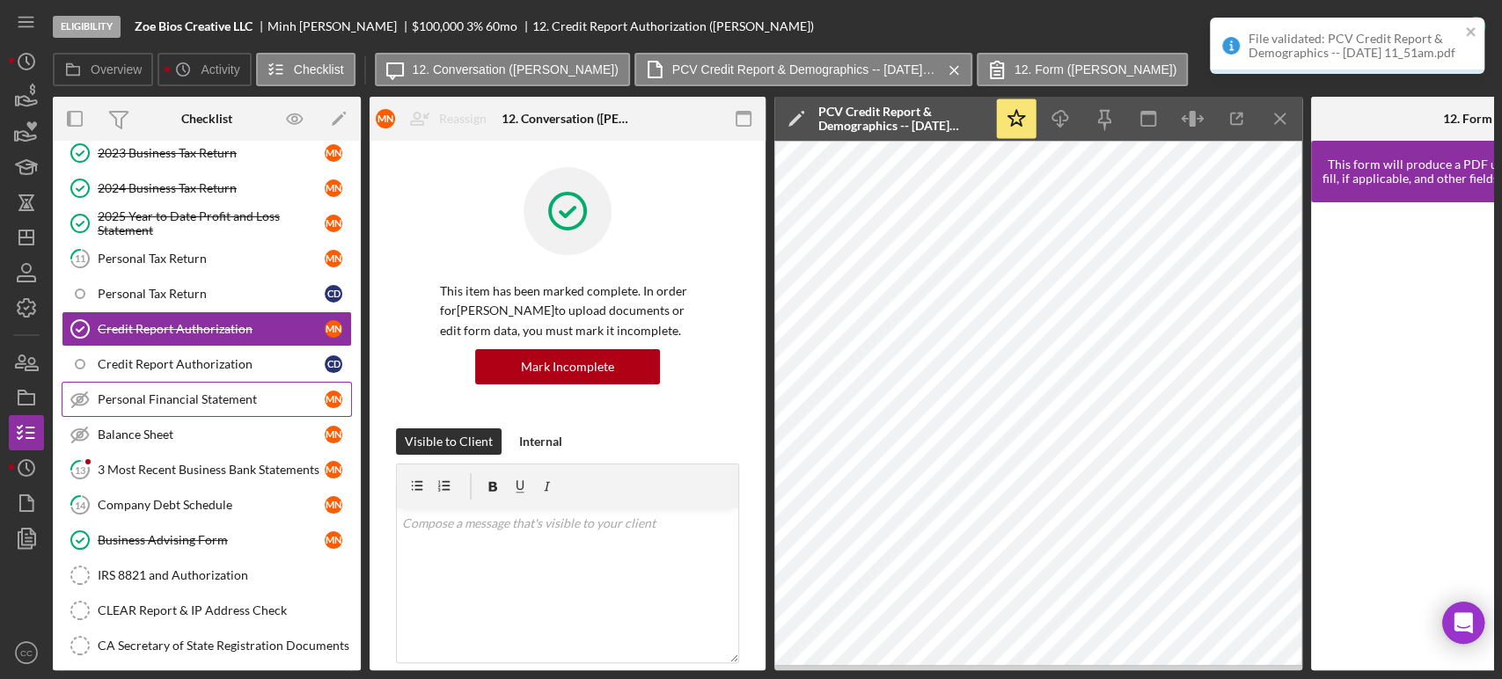
scroll to position [586, 0]
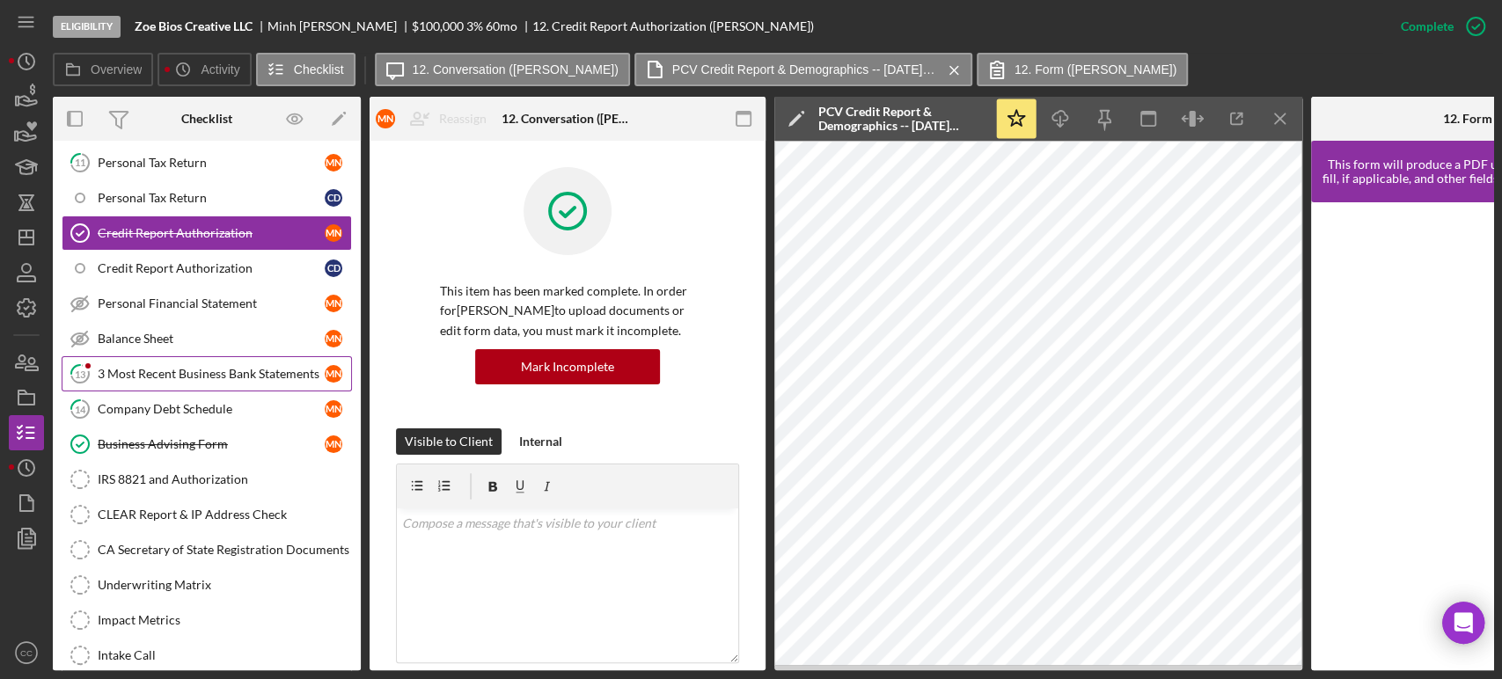
click at [204, 360] on link "13 3 Most Recent Business Bank Statements M N" at bounding box center [207, 373] width 290 height 35
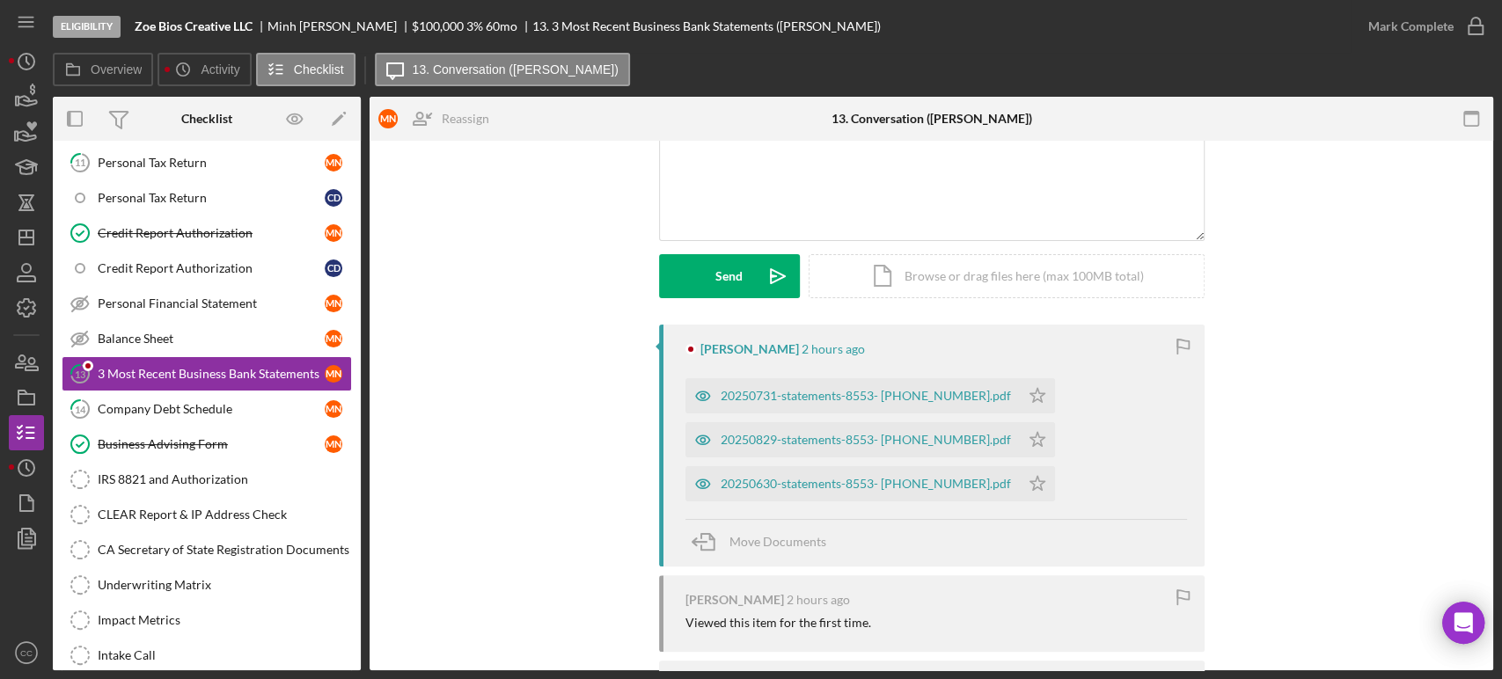
scroll to position [195, 0]
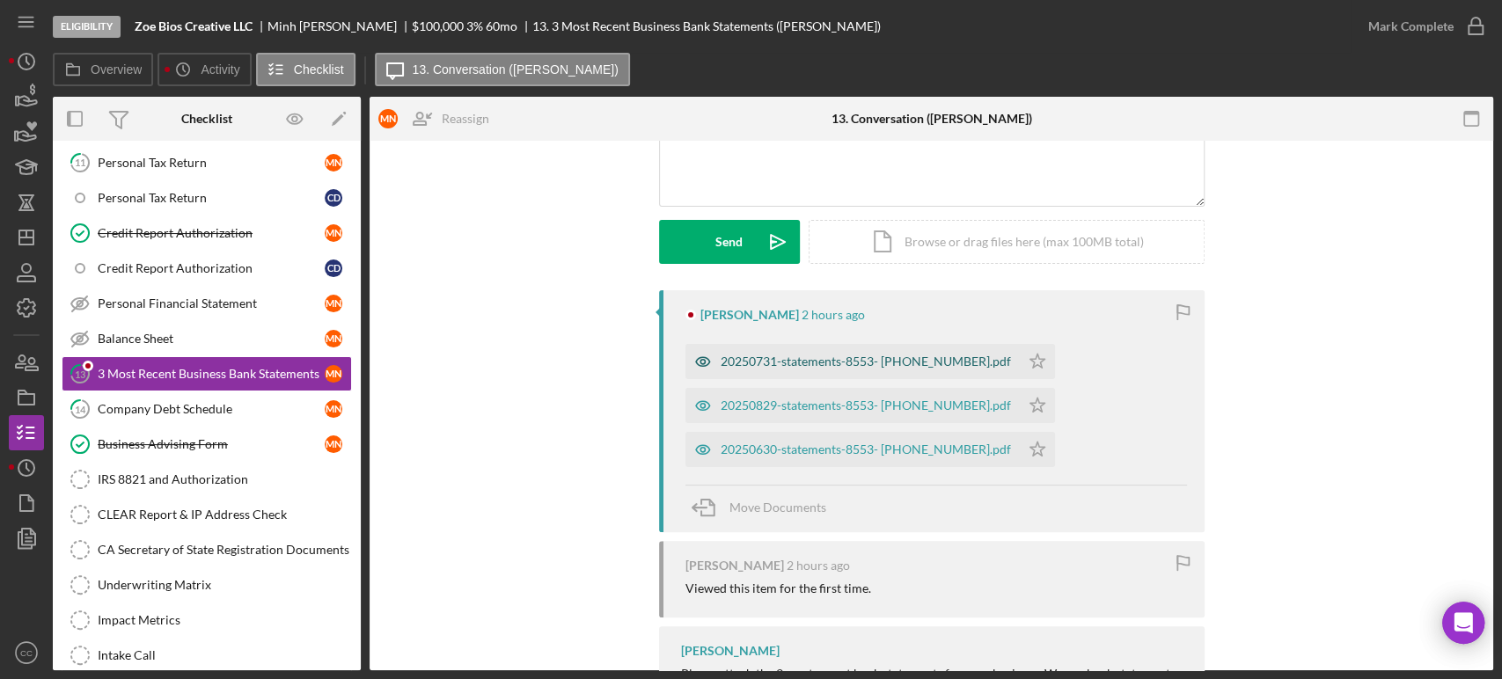
click at [822, 349] on div "20250731-statements-8553- (1)7193165007357145300.pdf" at bounding box center [853, 361] width 334 height 35
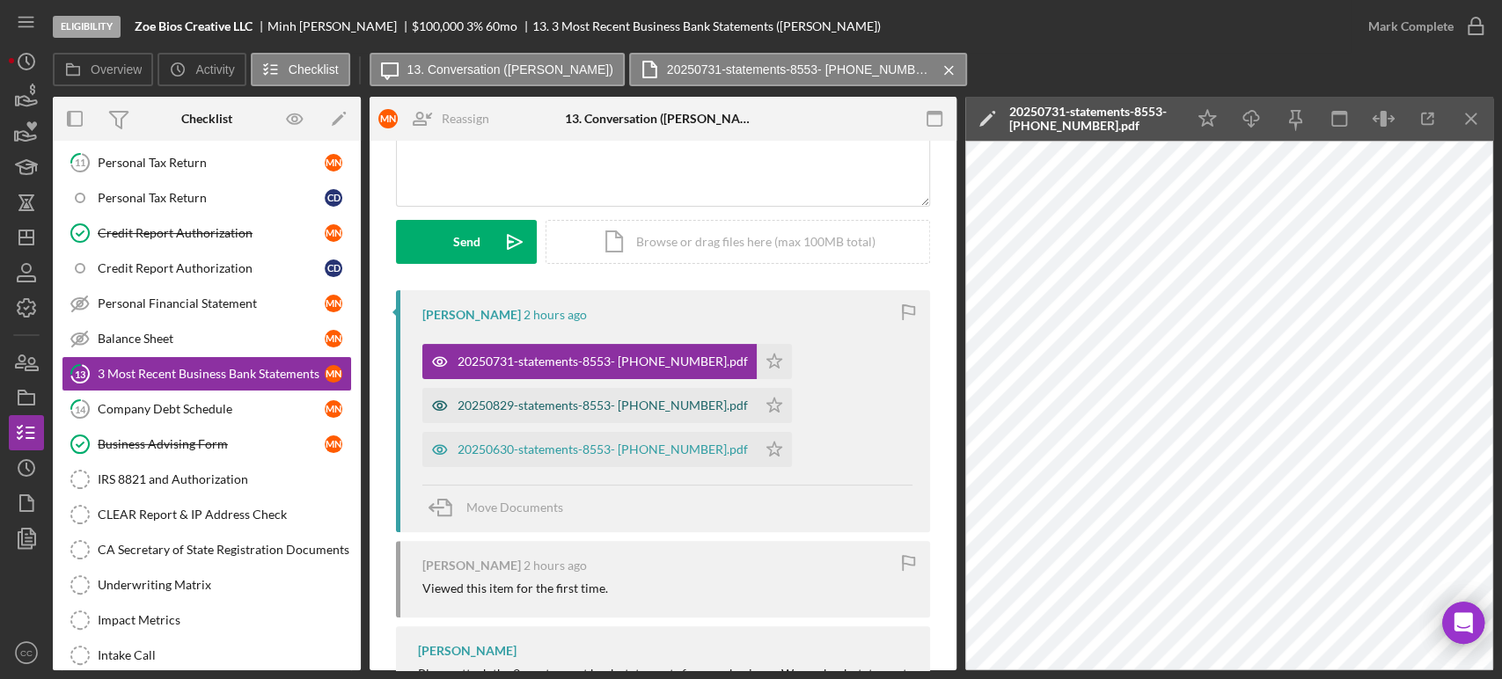
click at [648, 410] on div "20250829-statements-8553- (1)10062297871731293001.pdf" at bounding box center [603, 406] width 290 height 14
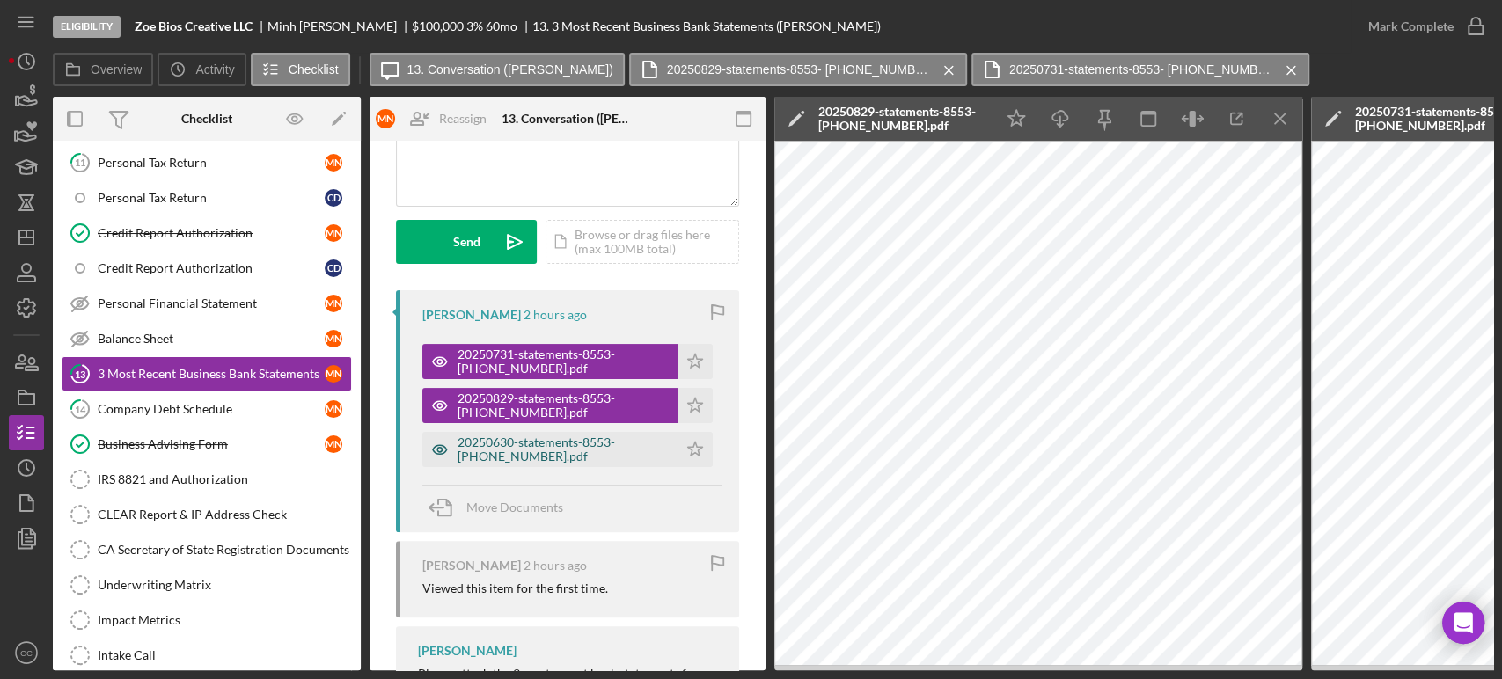
click at [563, 456] on div "20250630-statements-8553- (2)12926388725256648194.pdf" at bounding box center [563, 450] width 211 height 28
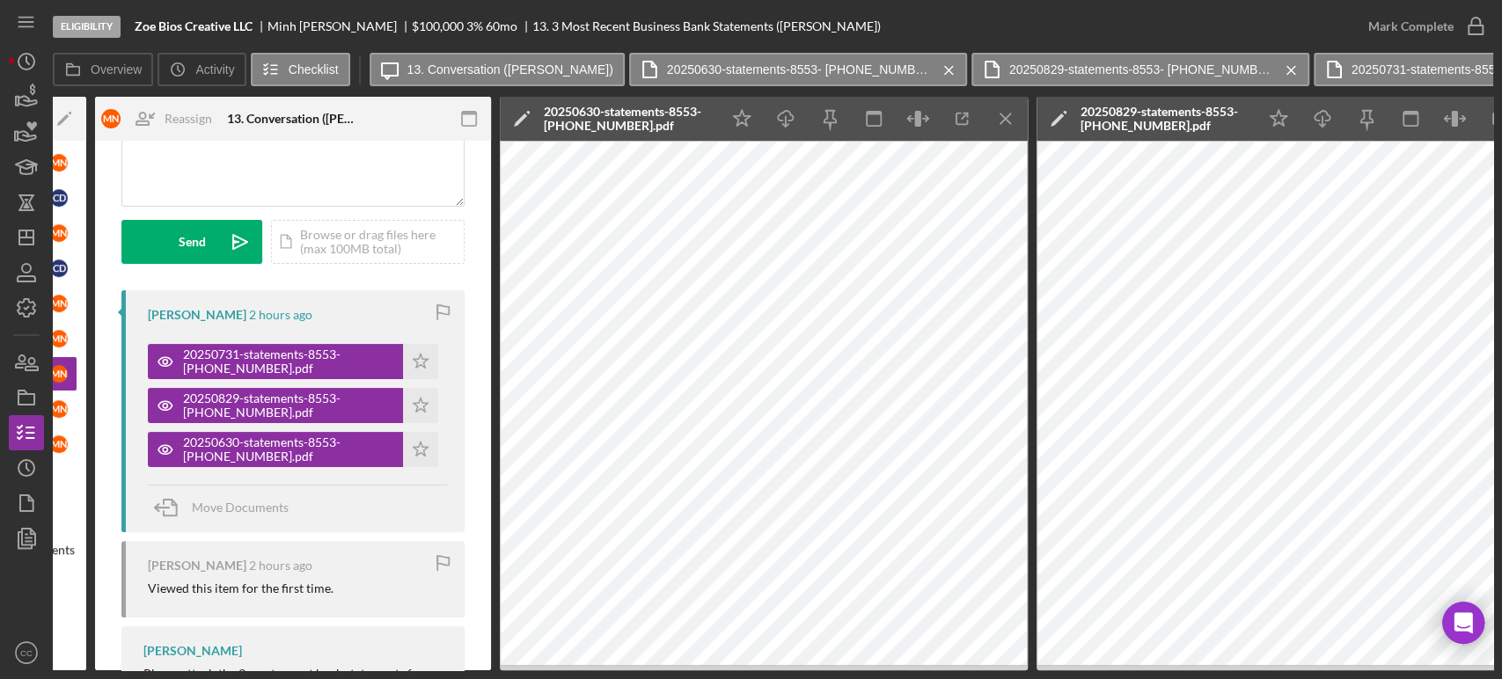
scroll to position [0, 198]
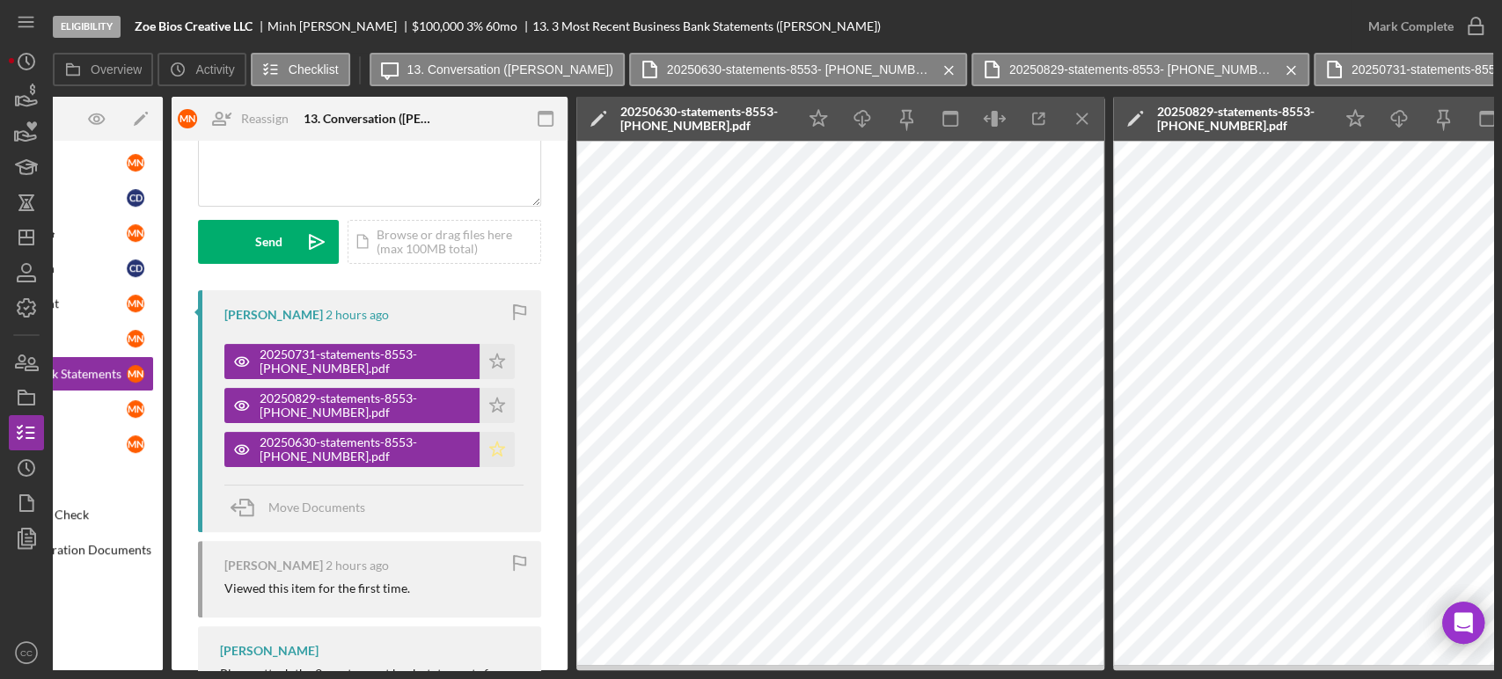
click at [490, 447] on polygon "button" at bounding box center [497, 449] width 15 height 14
click at [496, 399] on icon "Icon/Star" at bounding box center [497, 405] width 35 height 35
click at [493, 354] on icon "Icon/Star" at bounding box center [497, 361] width 35 height 35
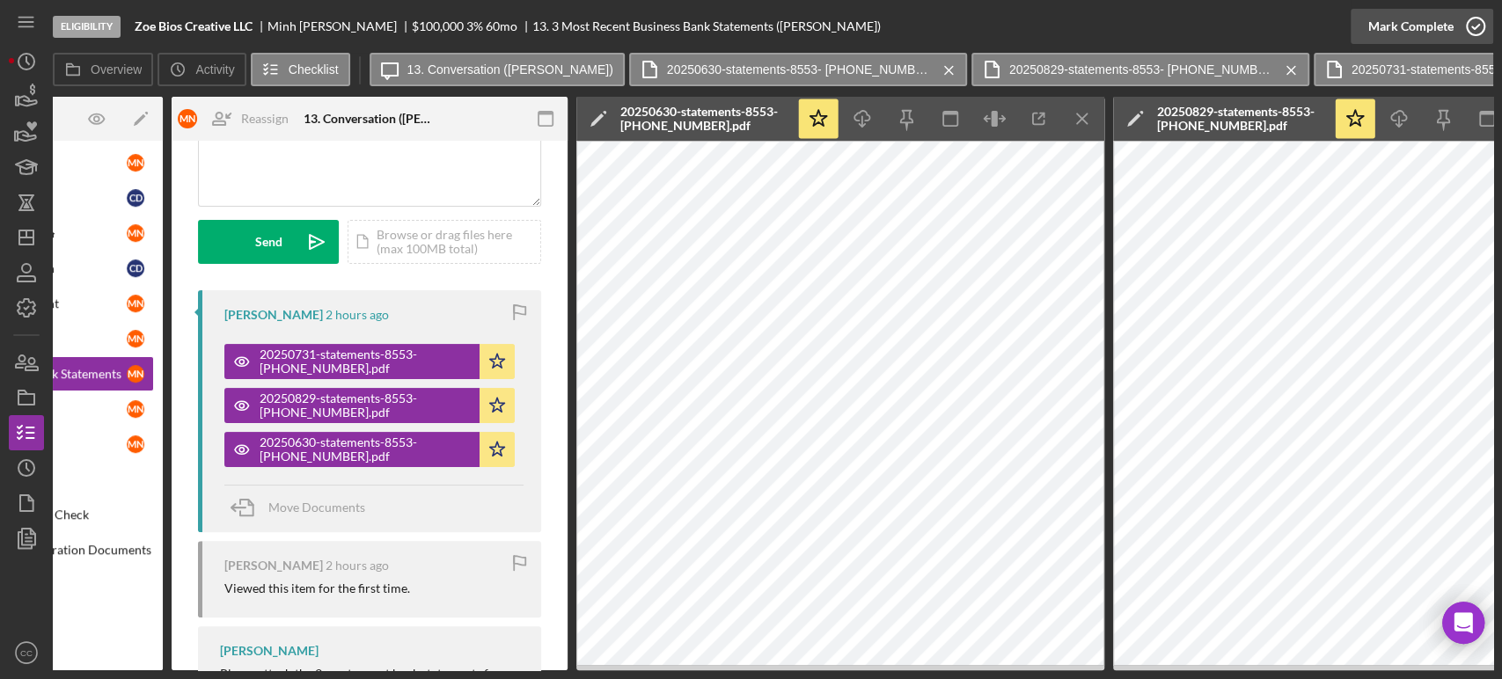
click at [1425, 27] on div "Mark Complete" at bounding box center [1411, 26] width 85 height 35
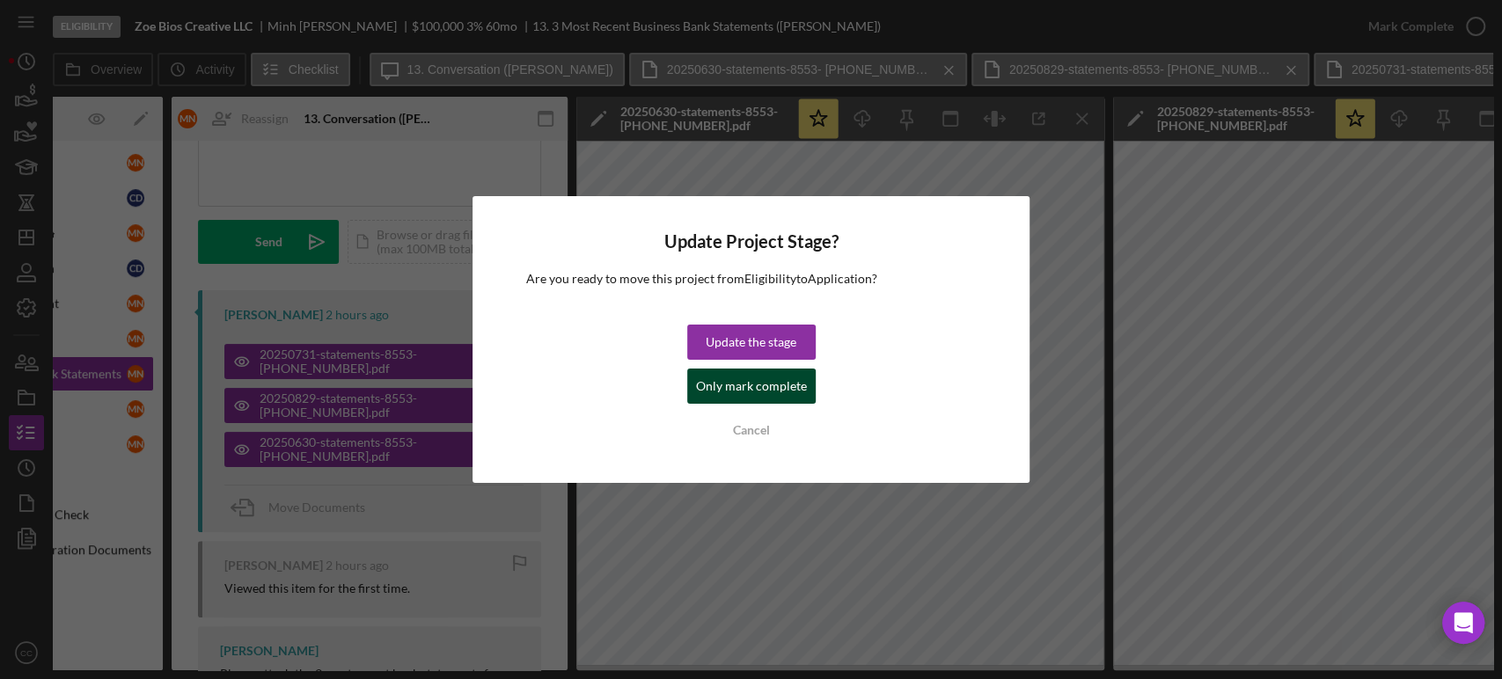
click at [739, 388] on div "Only mark complete" at bounding box center [751, 386] width 111 height 35
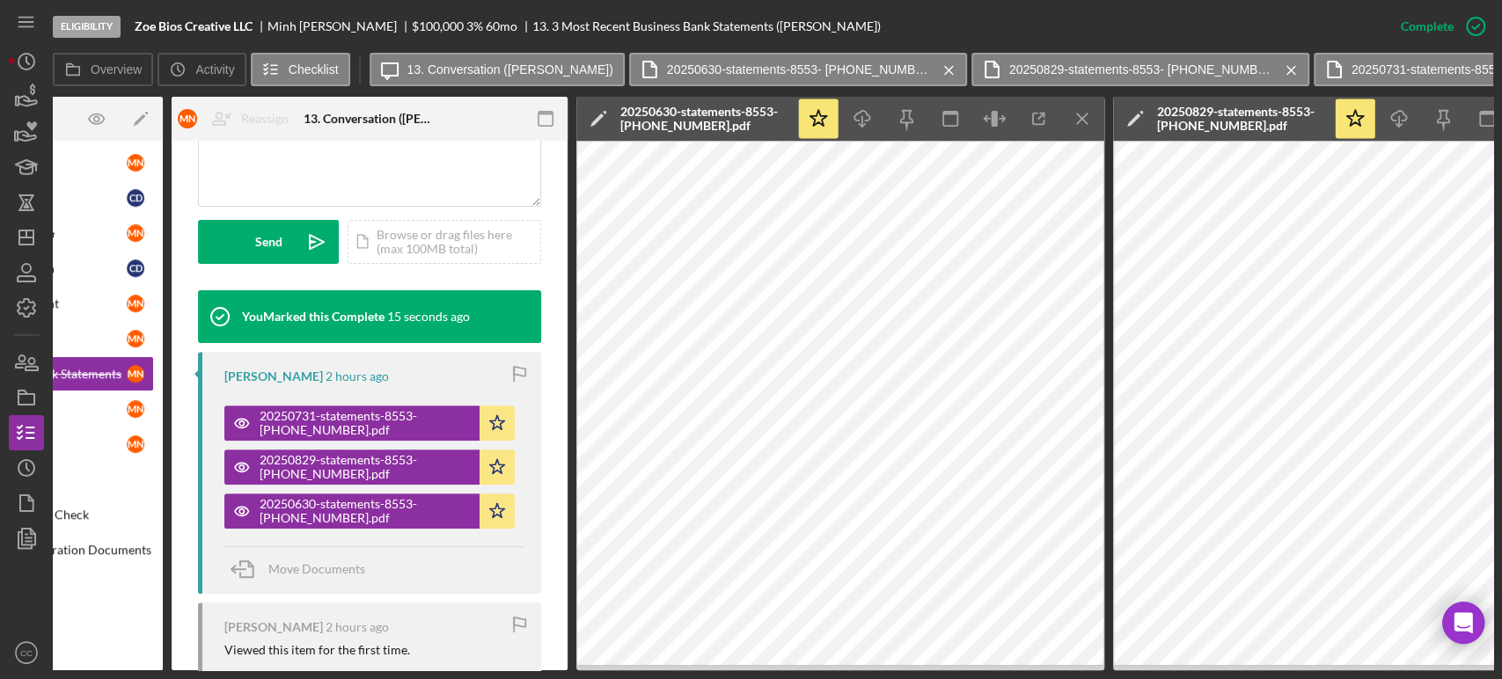
scroll to position [0, 0]
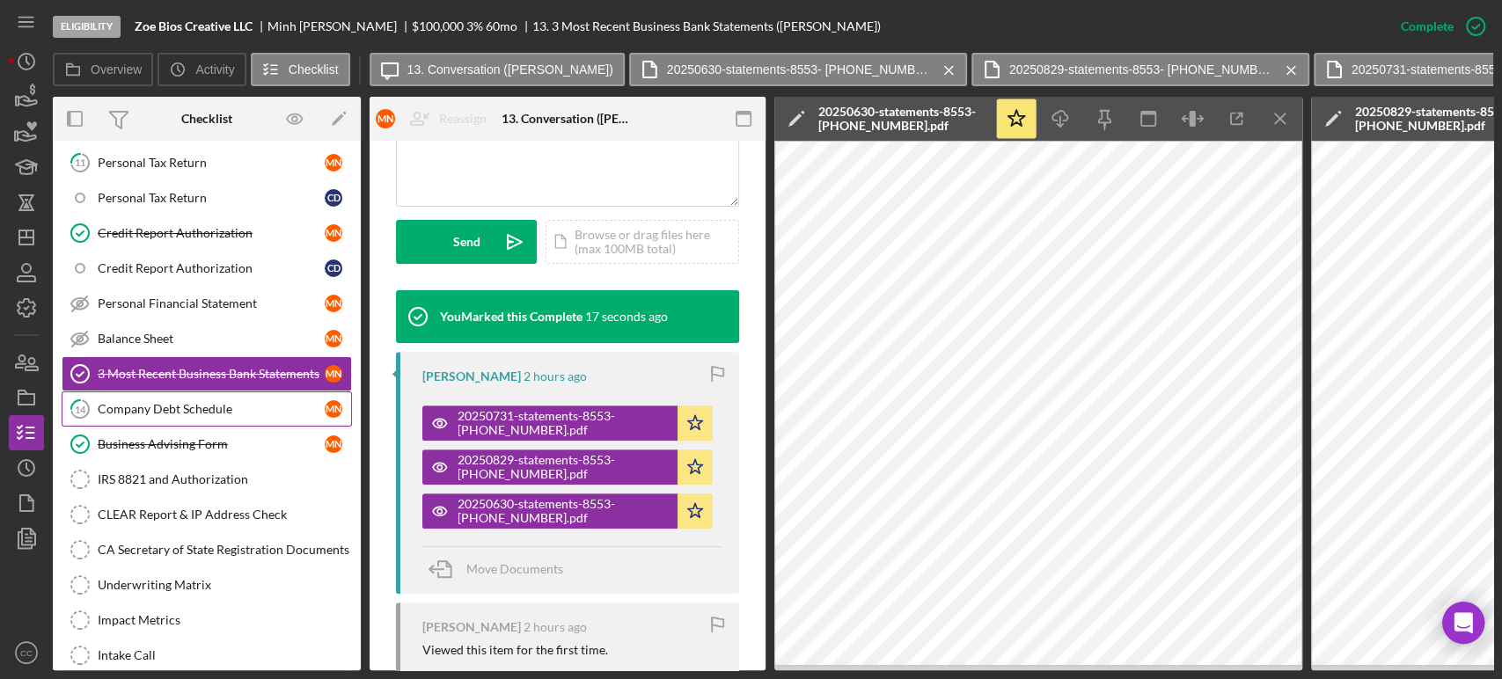
click at [224, 403] on div "Company Debt Schedule" at bounding box center [211, 409] width 227 height 14
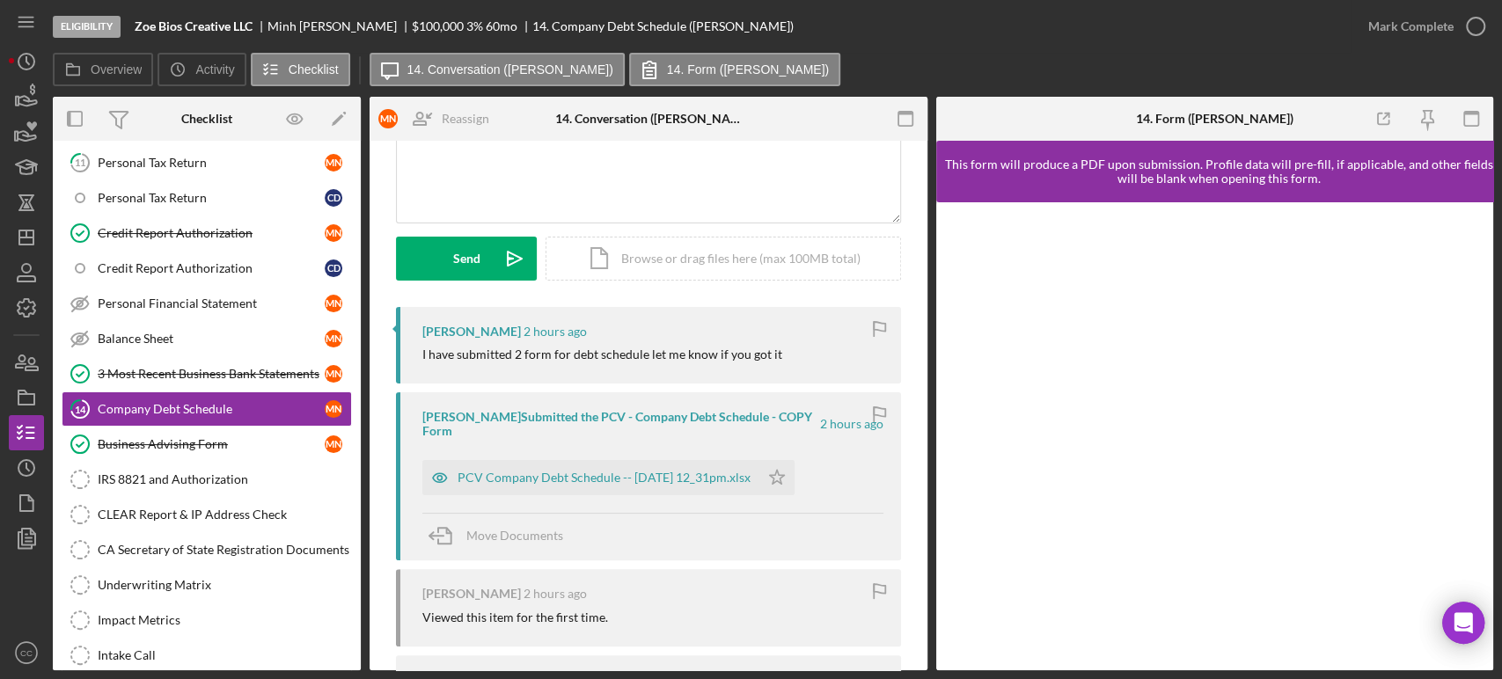
scroll to position [195, 0]
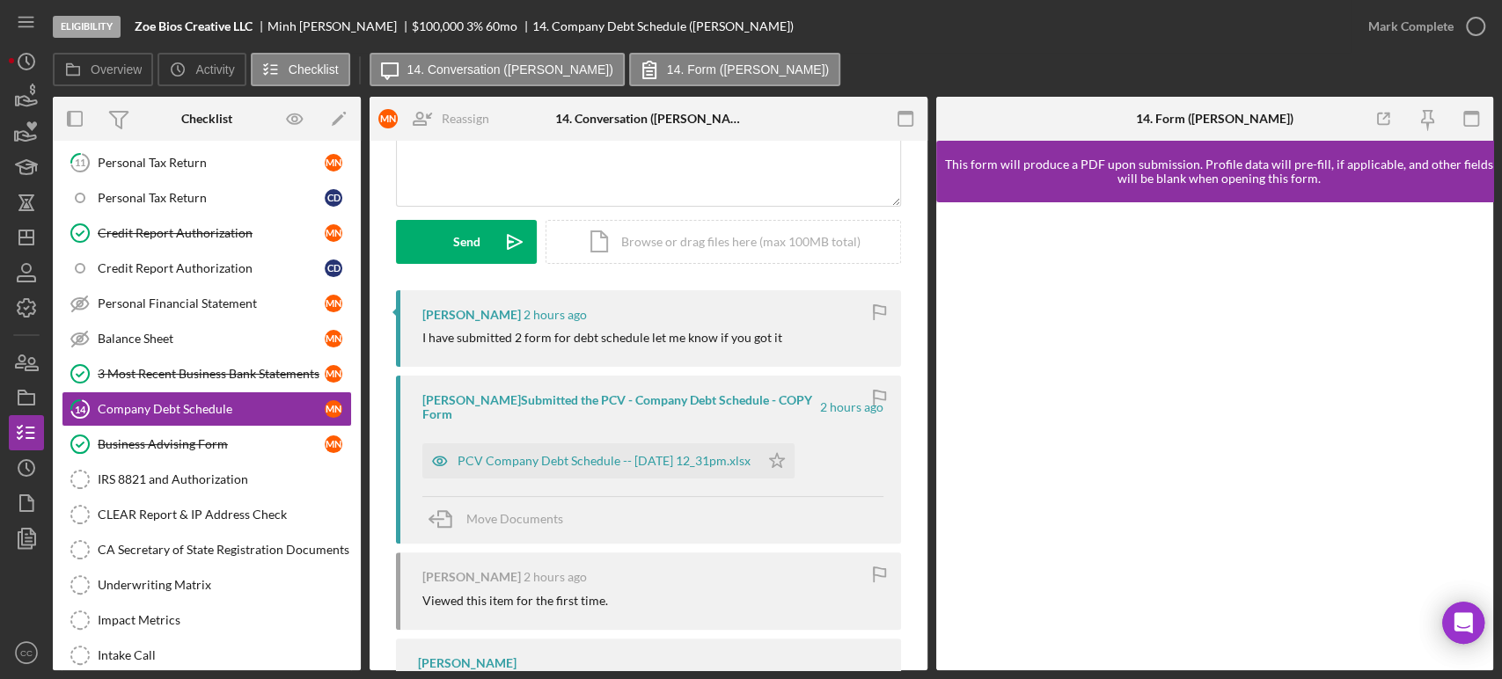
click at [655, 442] on div "PCV Company Debt Schedule -- 2025-10-15 12_31pm.xlsx Icon/Star" at bounding box center [612, 457] width 381 height 44
click at [650, 456] on div "PCV Company Debt Schedule -- 2025-10-15 12_31pm.xlsx" at bounding box center [604, 461] width 293 height 14
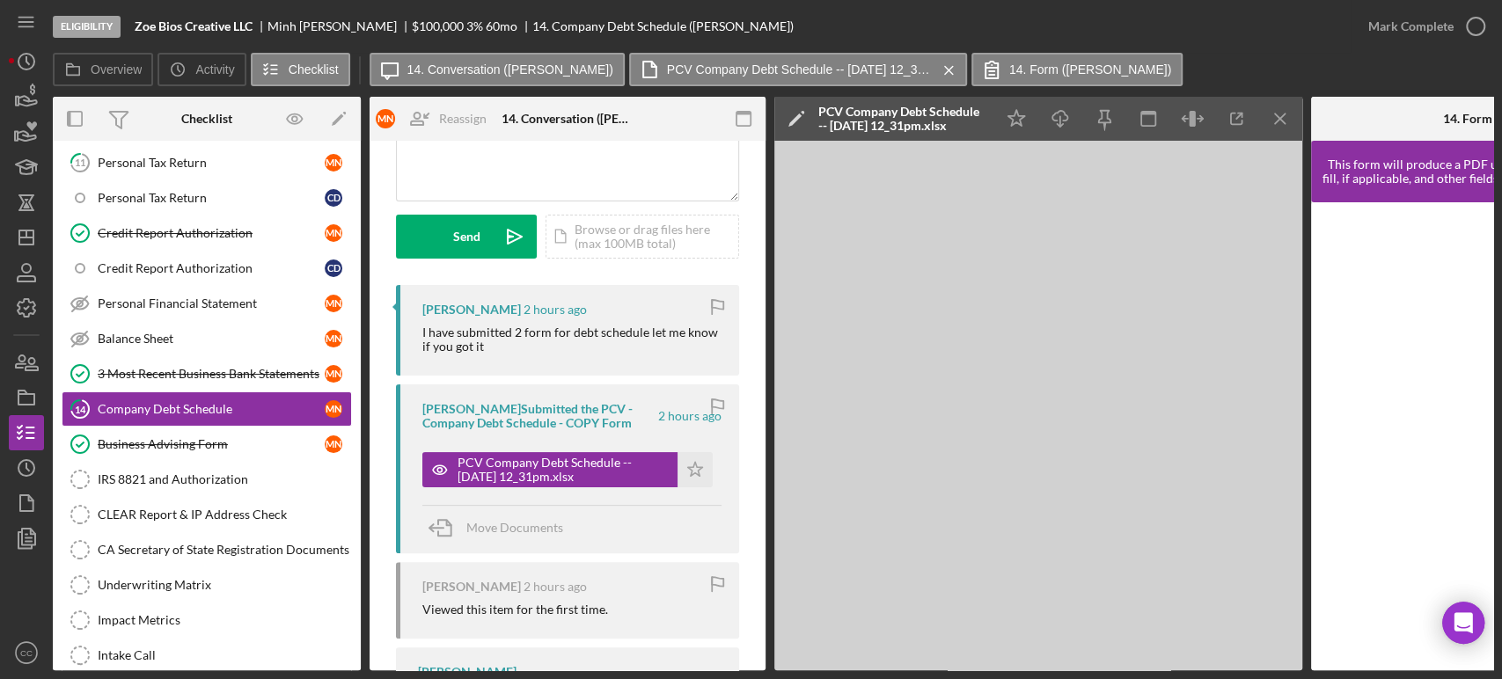
scroll to position [168, 0]
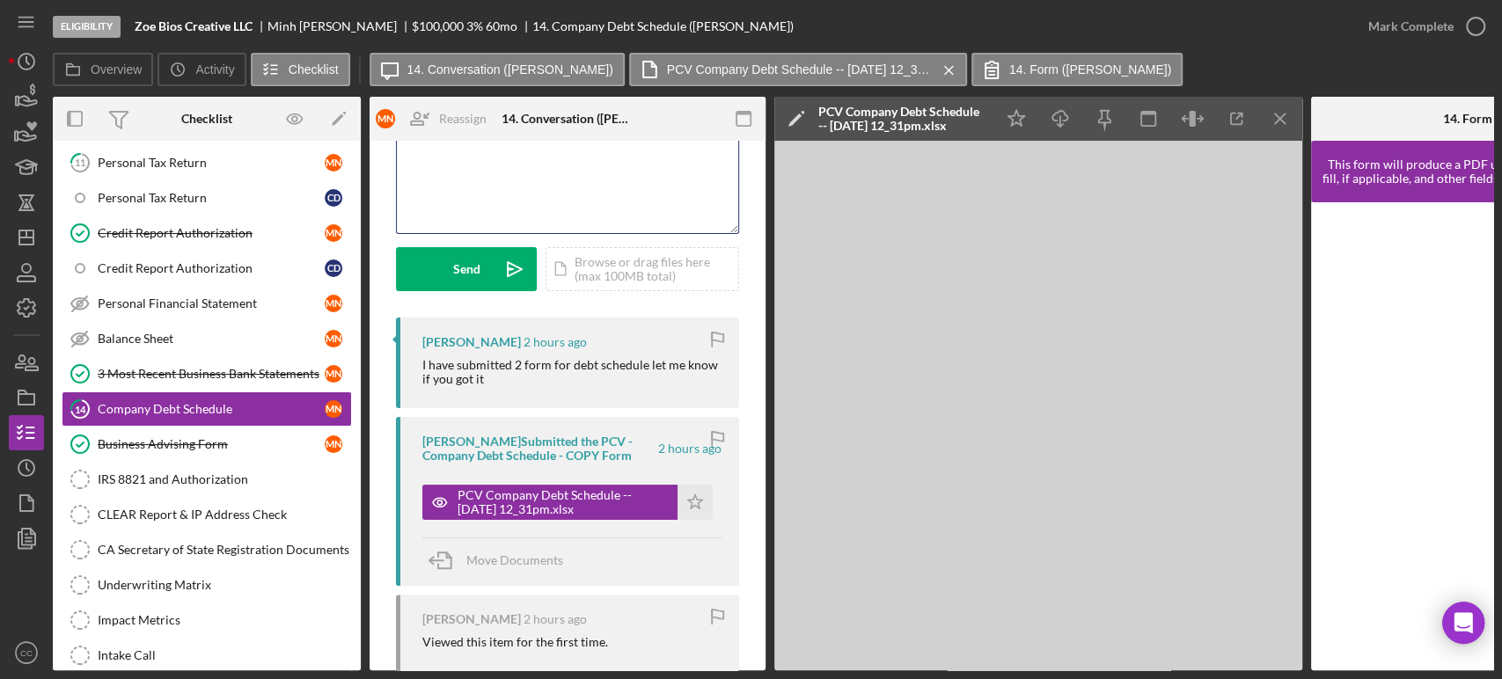
click at [514, 172] on div "v Color teal Color pink Remove color Add row above Add row below Add column bef…" at bounding box center [568, 156] width 342 height 154
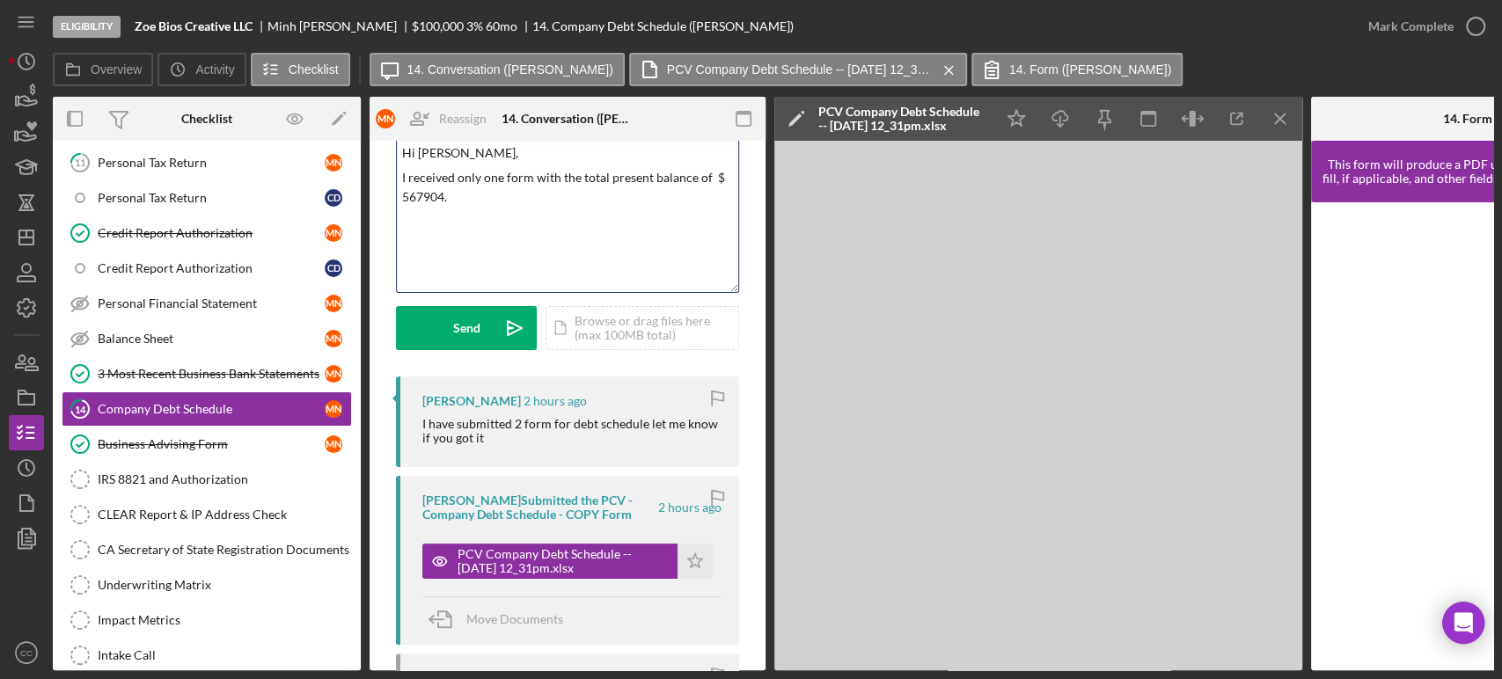
click at [724, 177] on p "I received only one form with the total present balance of $ 567904." at bounding box center [568, 188] width 332 height 40
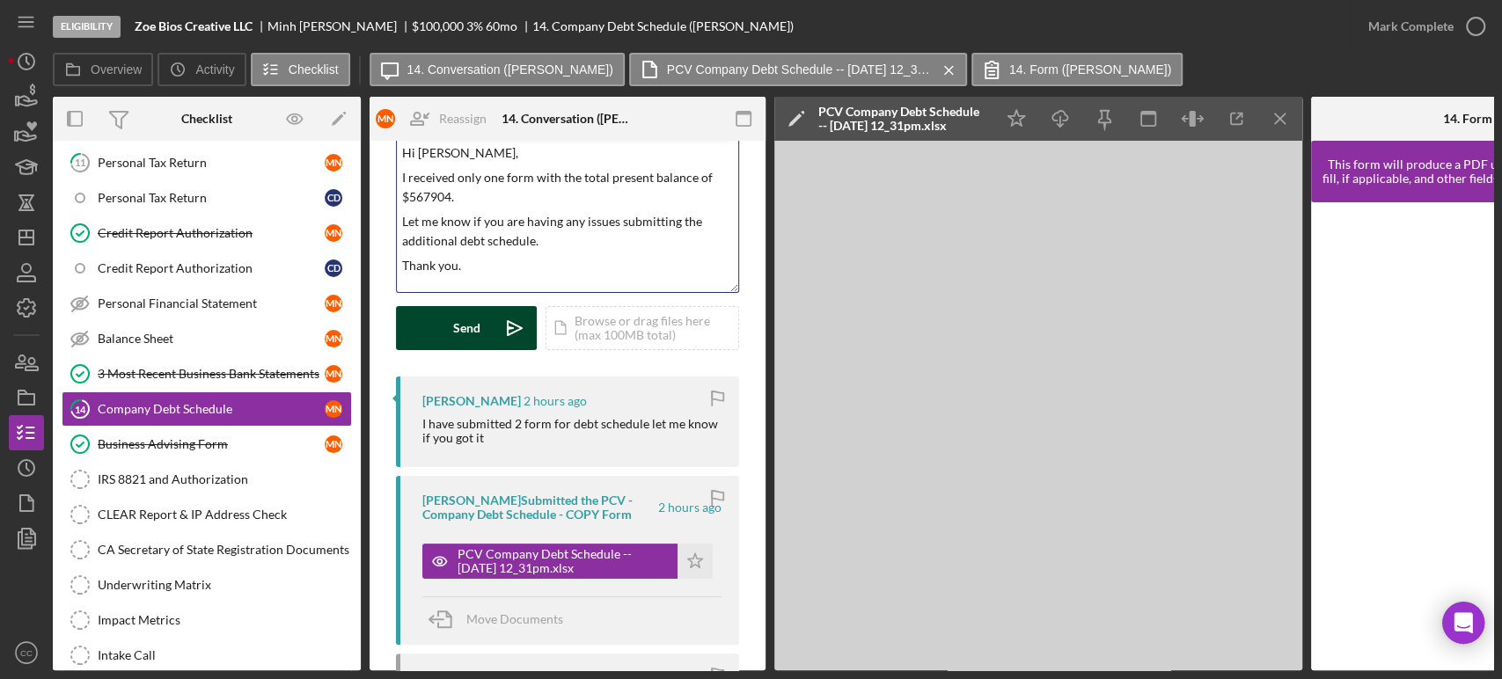
click at [456, 328] on div "Send" at bounding box center [466, 328] width 27 height 44
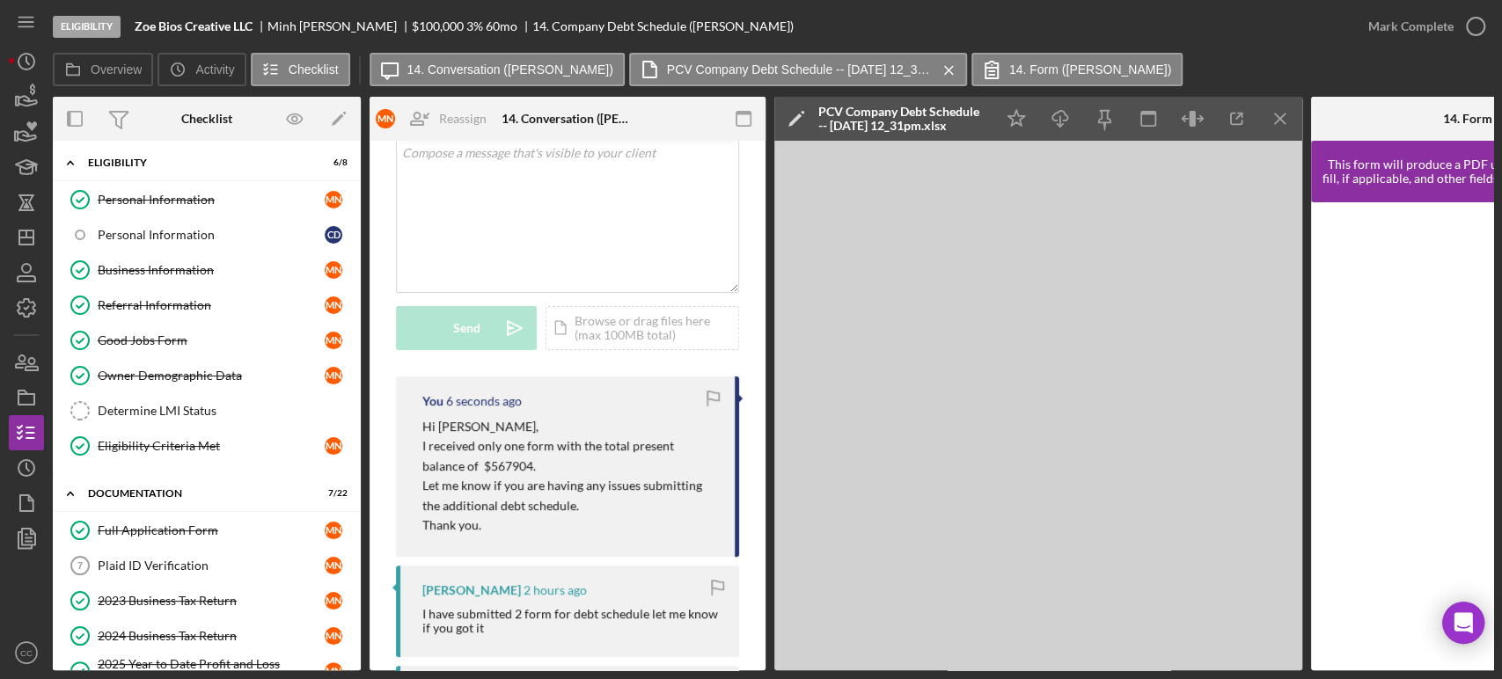
scroll to position [0, 0]
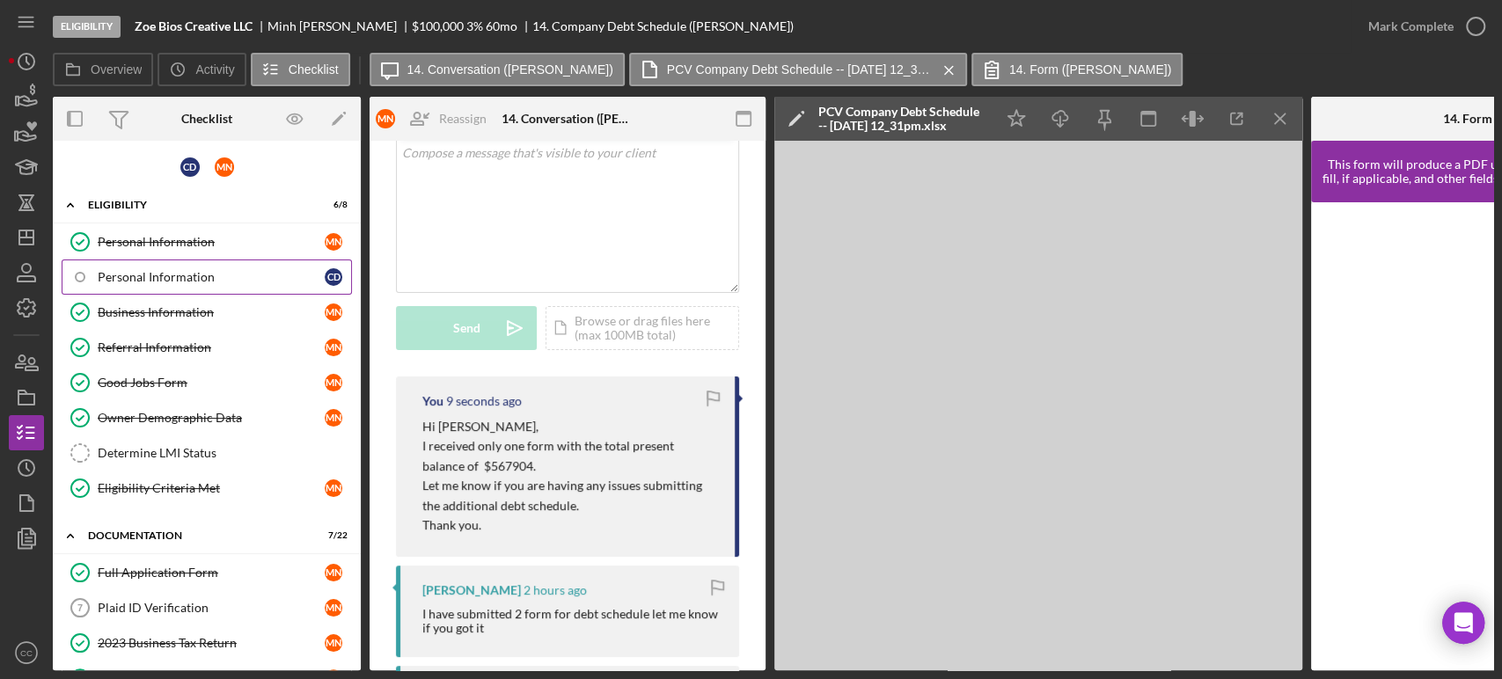
click at [193, 276] on div "Personal Information" at bounding box center [211, 277] width 227 height 14
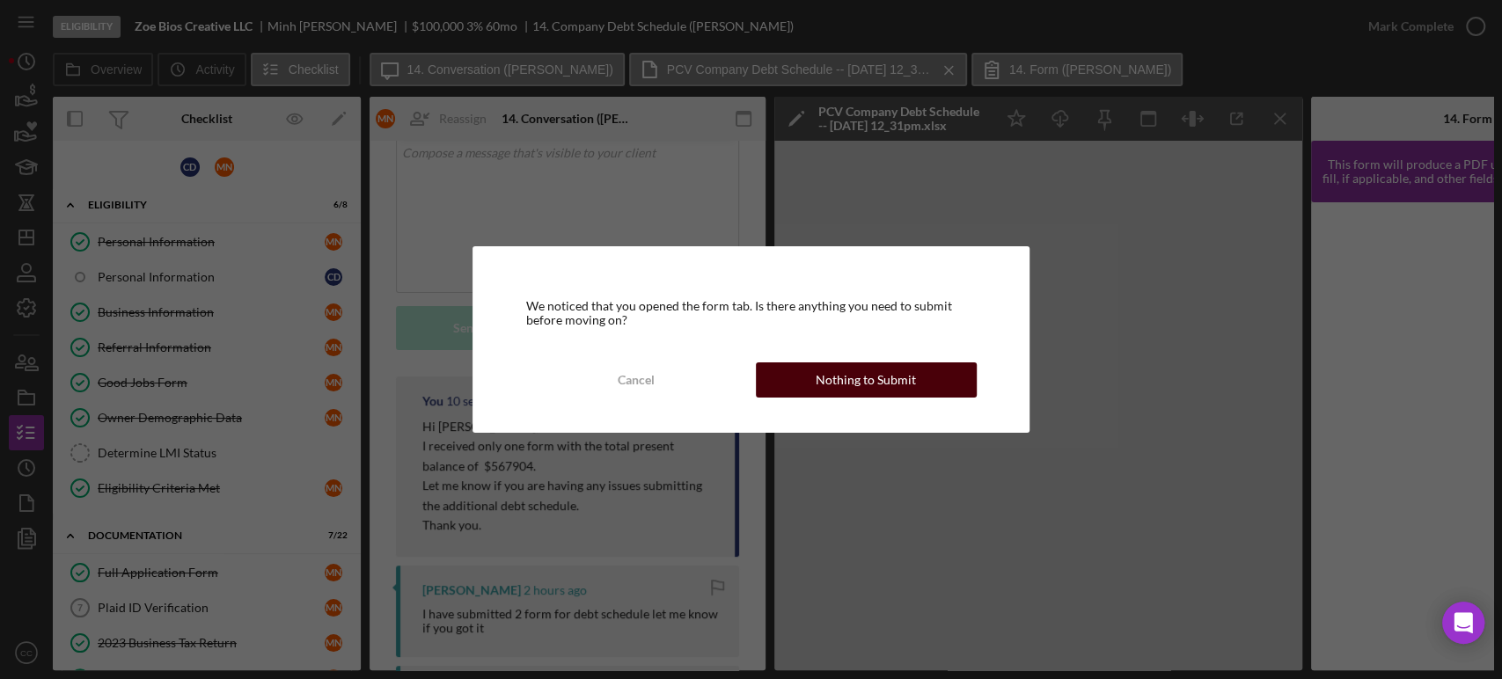
click at [859, 375] on div "Nothing to Submit" at bounding box center [866, 380] width 100 height 35
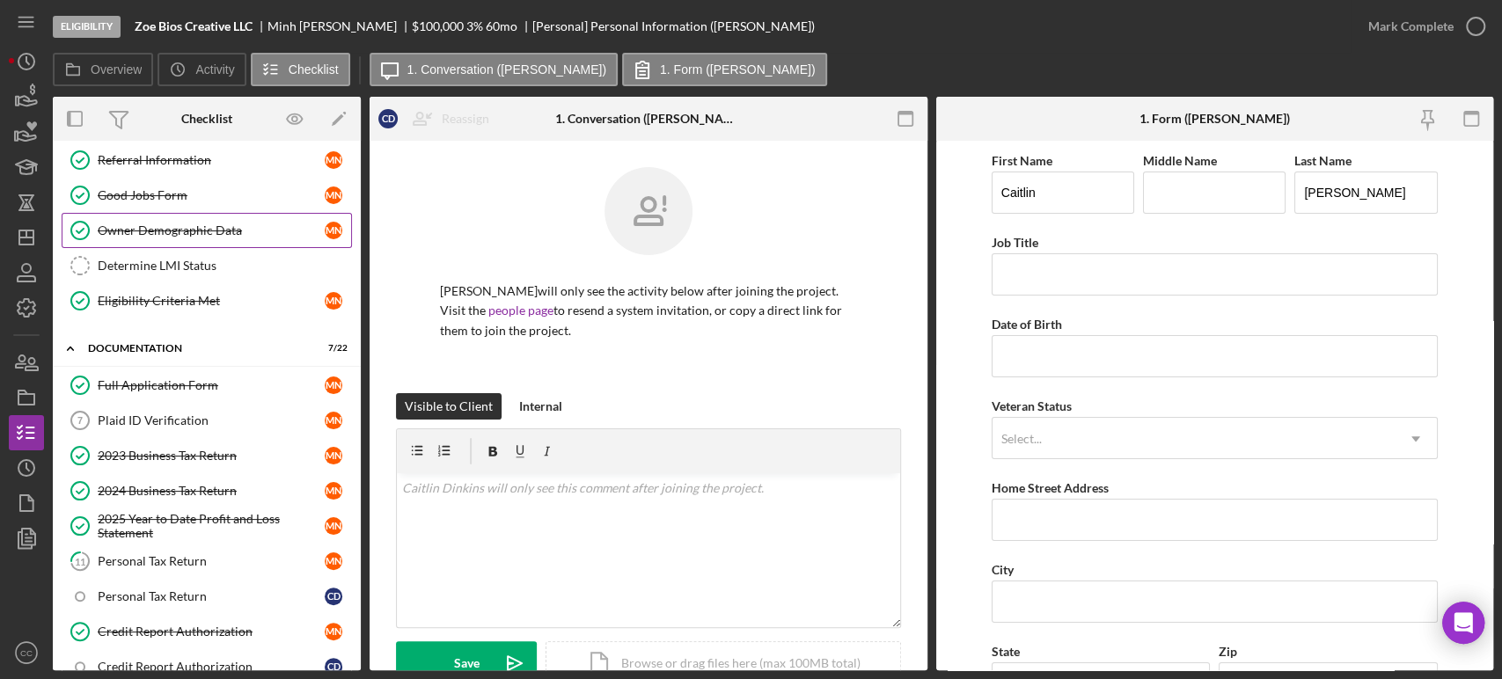
scroll to position [293, 0]
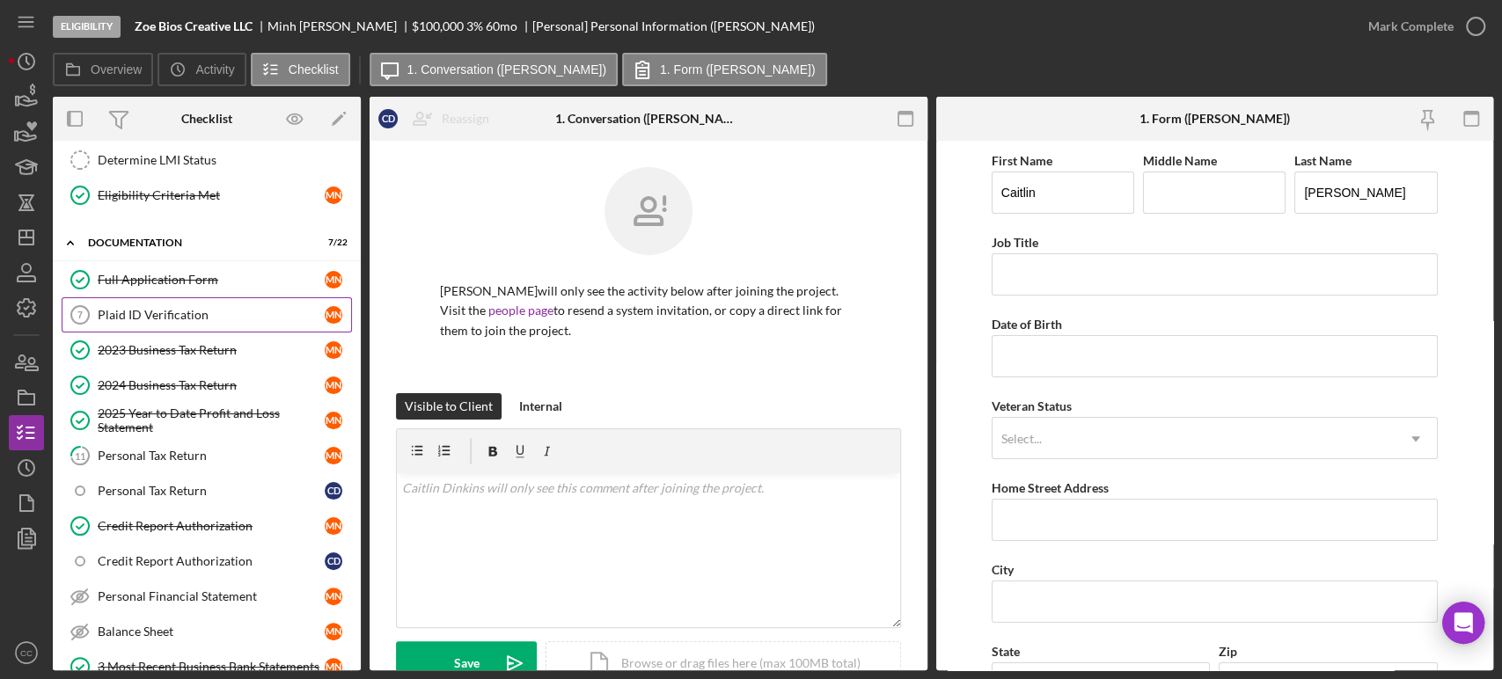
click at [184, 308] on div "Plaid ID Verification" at bounding box center [211, 315] width 227 height 14
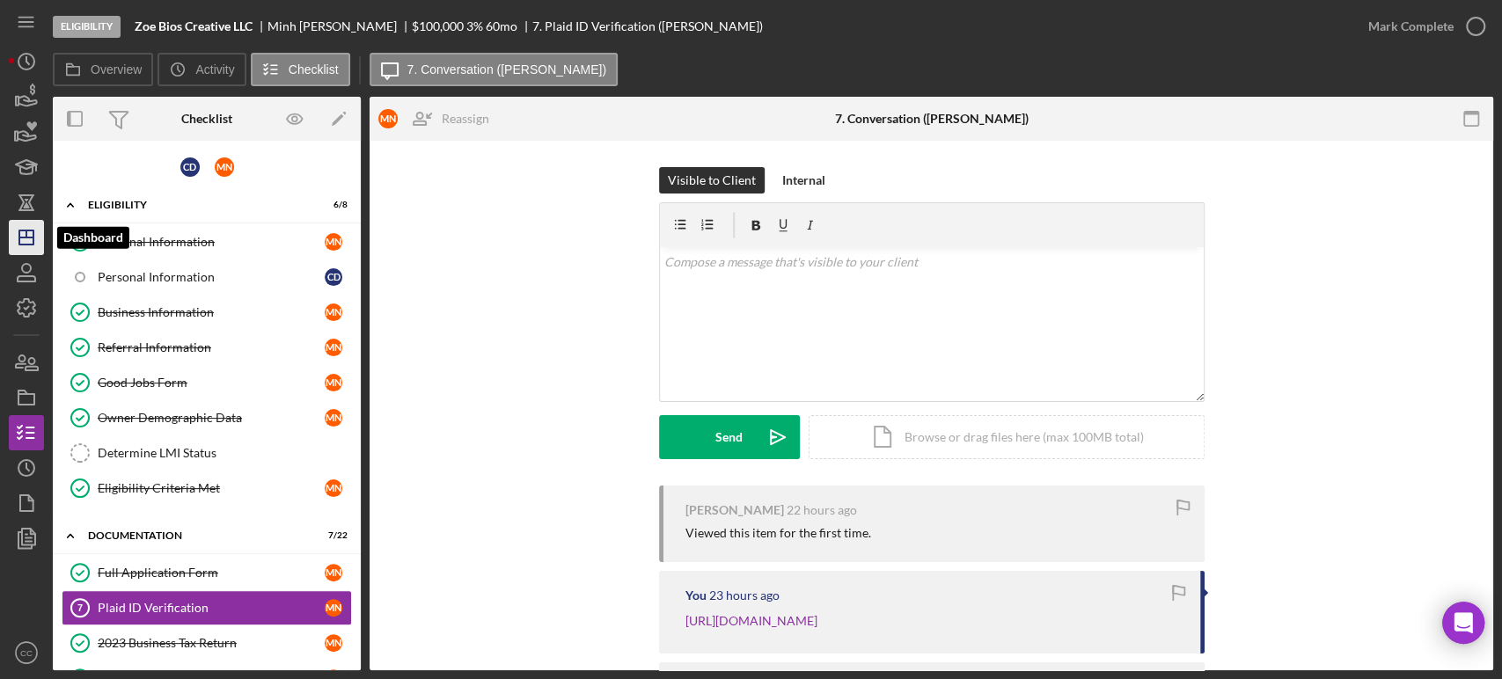
click at [30, 245] on polygon "button" at bounding box center [26, 238] width 14 height 14
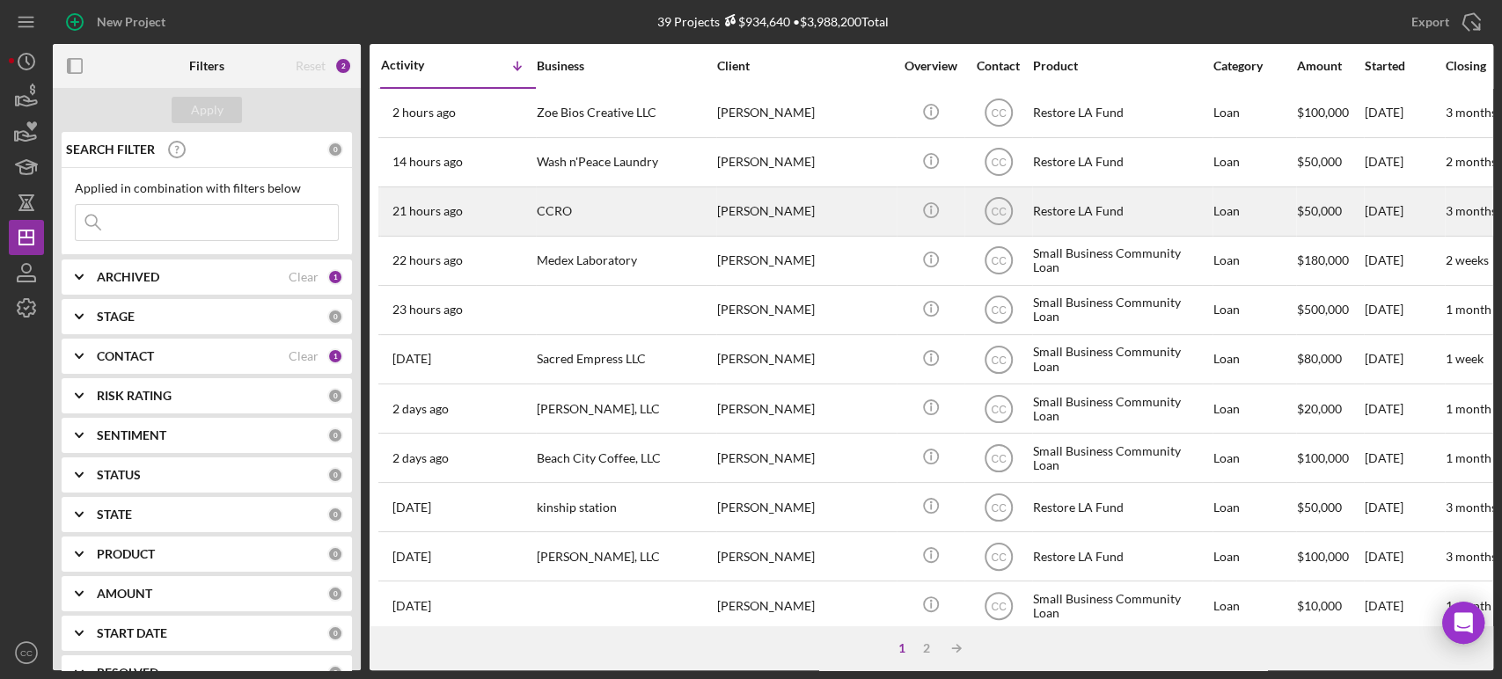
click at [793, 196] on div "[PERSON_NAME]" at bounding box center [805, 211] width 176 height 47
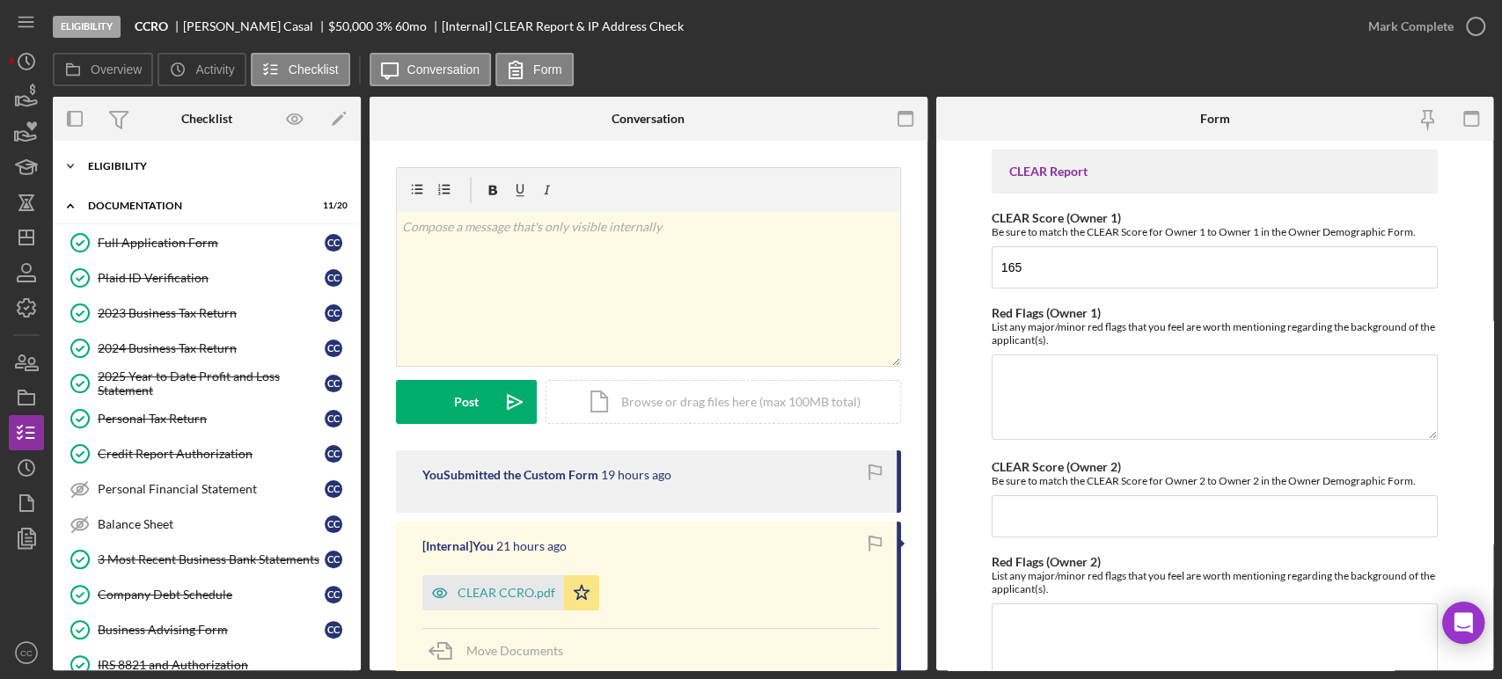
click at [135, 165] on div "Eligibility" at bounding box center [213, 166] width 251 height 11
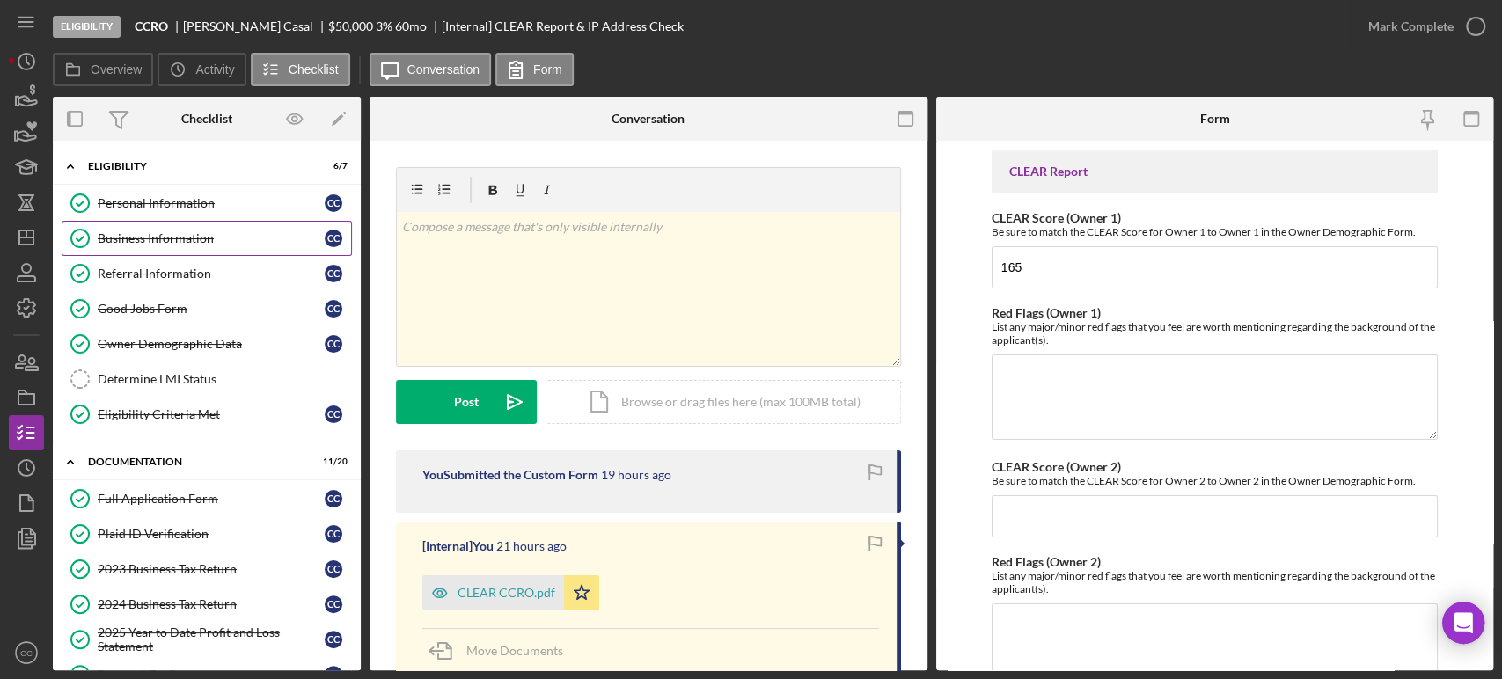
click at [158, 239] on div "Business Information" at bounding box center [211, 238] width 227 height 14
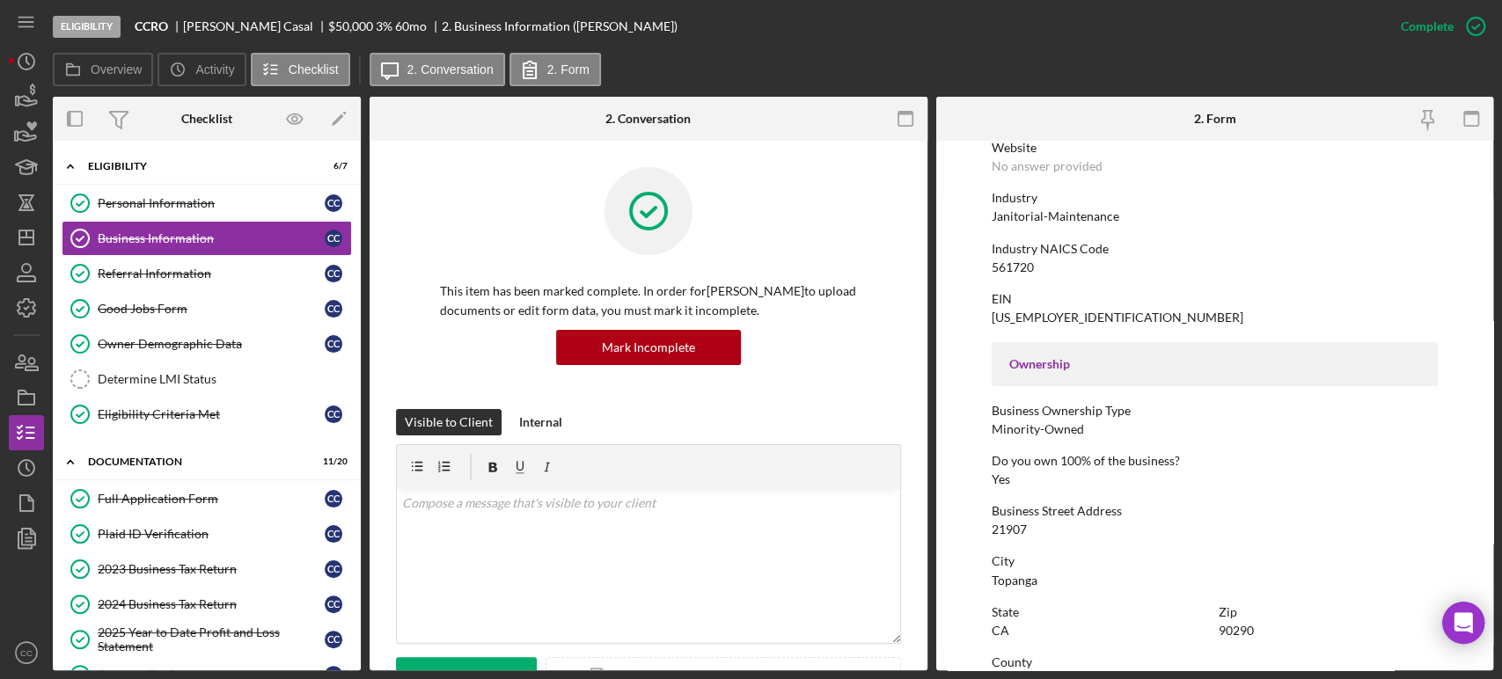
scroll to position [391, 0]
drag, startPoint x: 1121, startPoint y: 212, endPoint x: 972, endPoint y: 222, distance: 149.9
click at [972, 222] on form "To edit this form you must mark this item incomplete Business Name CCRO DBA CCR…" at bounding box center [1216, 406] width 558 height 530
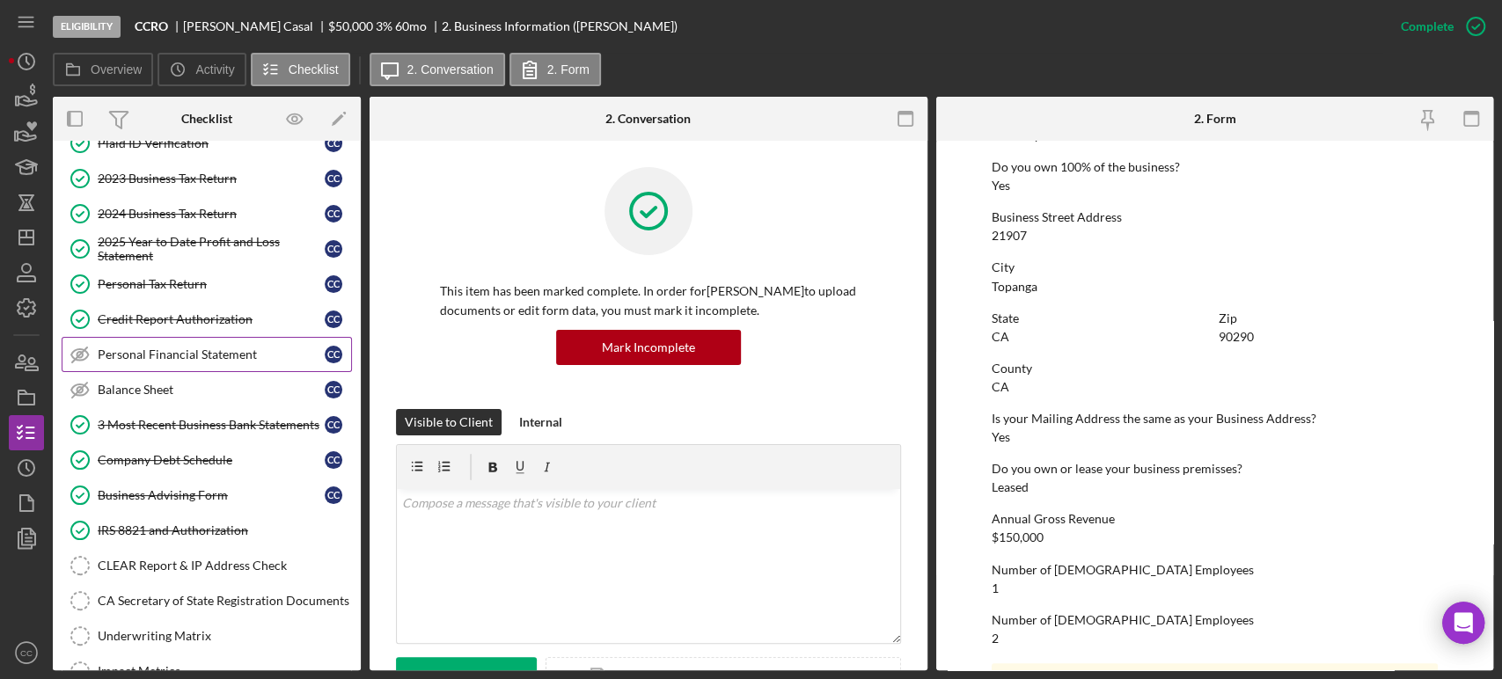
scroll to position [488, 0]
